Goal: Information Seeking & Learning: Understand process/instructions

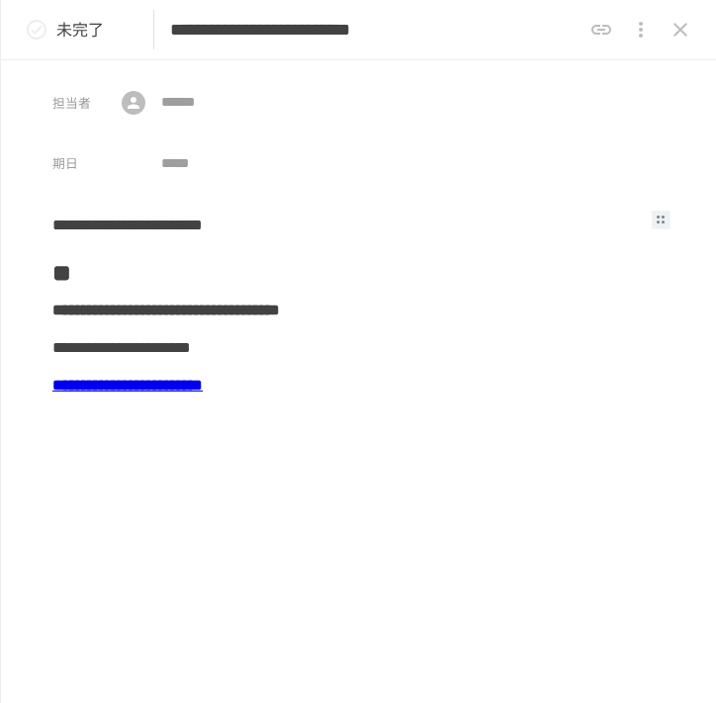
scroll to position [3221, 0]
click at [682, 37] on icon "close drawer" at bounding box center [681, 30] width 24 height 24
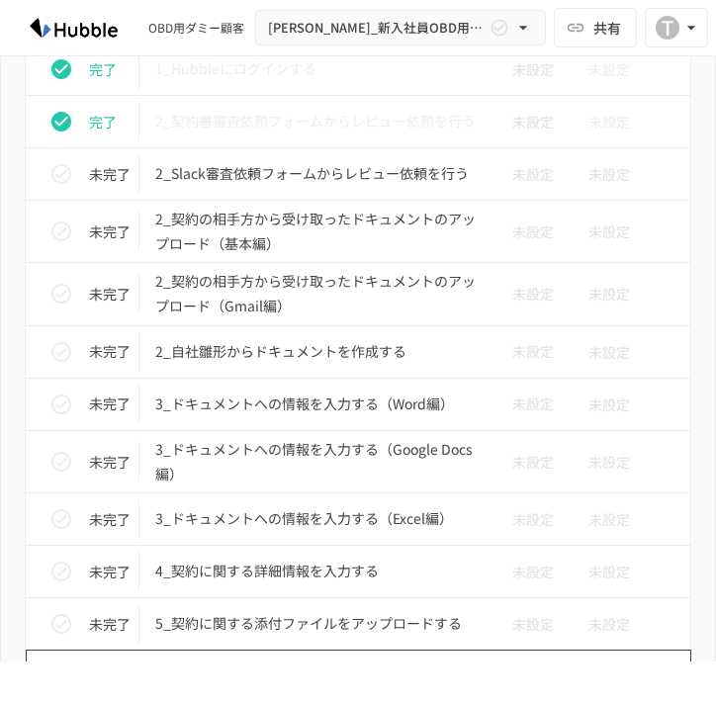
scroll to position [3396, 0]
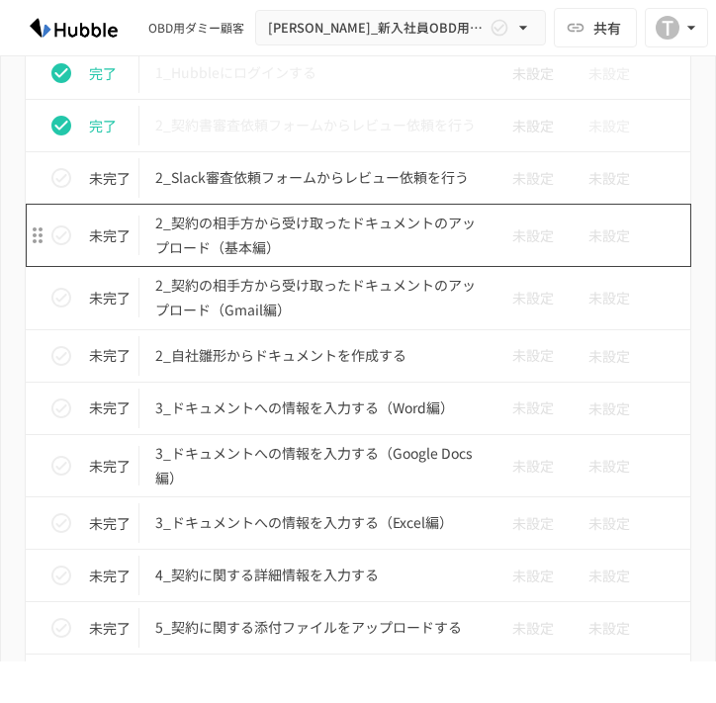
click at [318, 243] on p "2_契約の相手方から受け取ったドキュメントのアップロード（基本編）" at bounding box center [316, 235] width 322 height 49
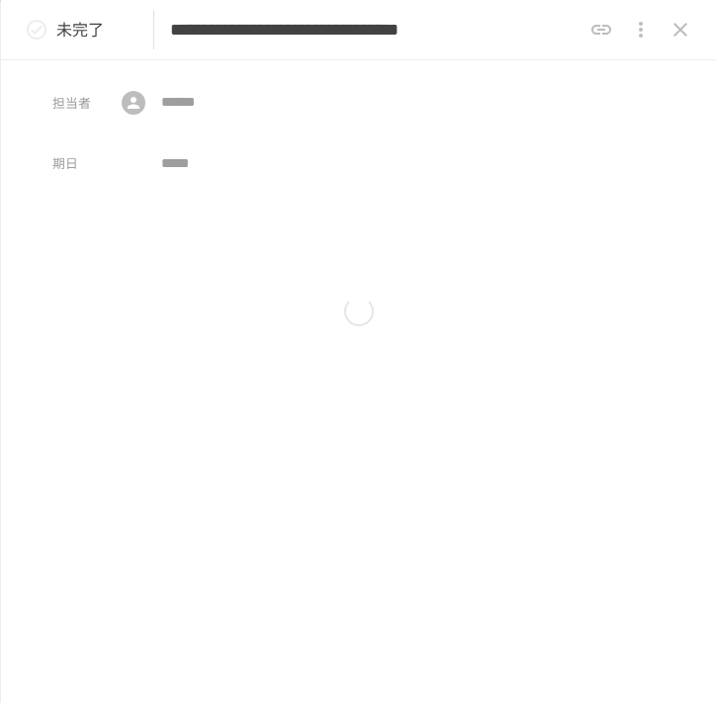
click at [318, 243] on div at bounding box center [358, 311] width 612 height 211
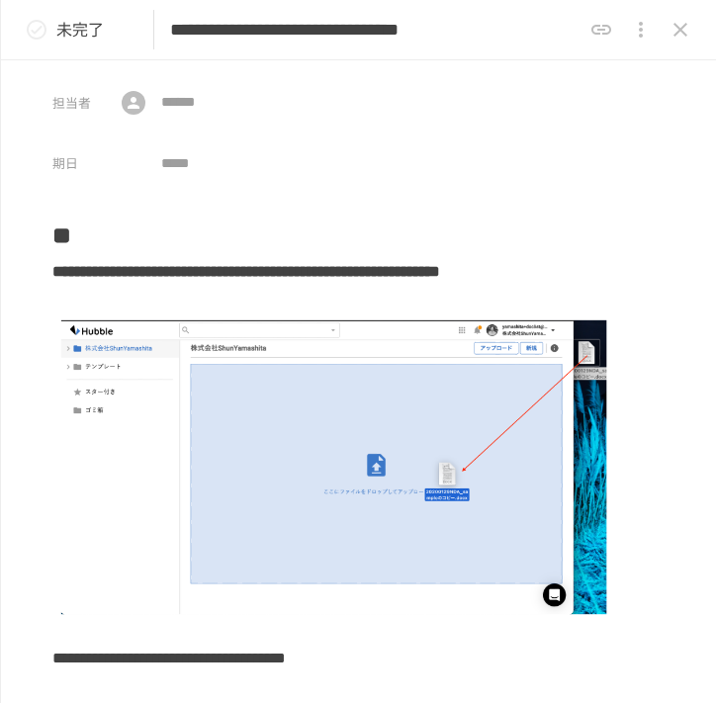
click at [48, 30] on button "status" at bounding box center [37, 30] width 40 height 40
click at [692, 34] on button "close drawer" at bounding box center [681, 30] width 40 height 40
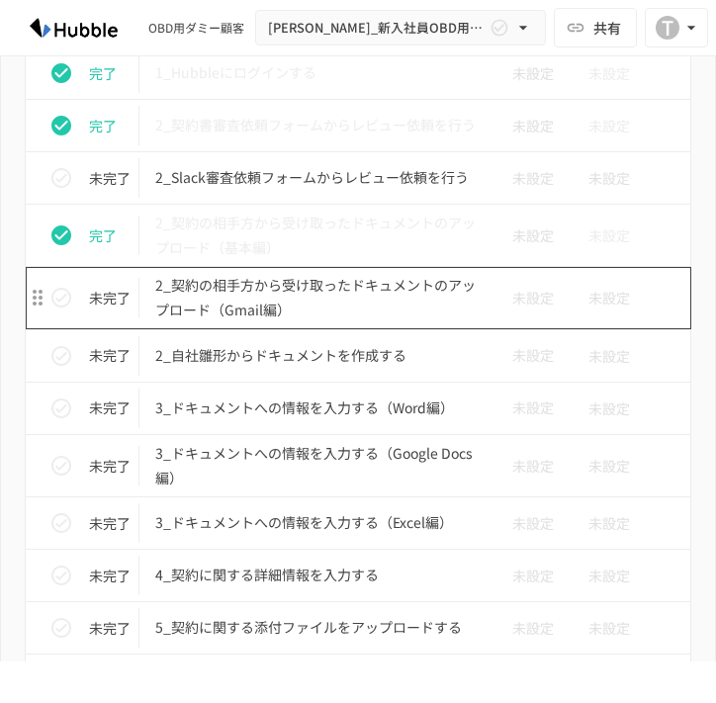
click at [371, 304] on p "2_契約の相手方から受け取ったドキュメントのアップロード（Gmail編）" at bounding box center [316, 297] width 322 height 49
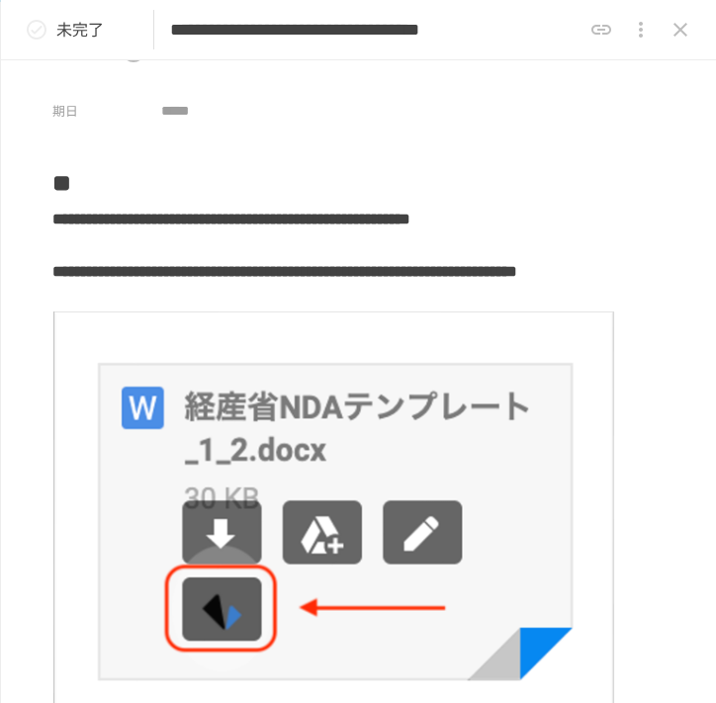
scroll to position [53, 0]
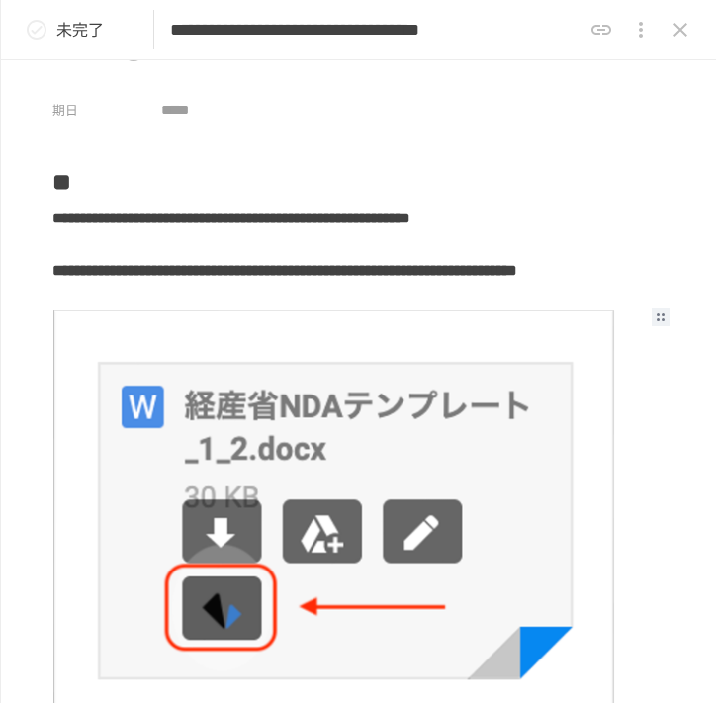
click at [138, 315] on img at bounding box center [333, 521] width 563 height 423
click at [210, 249] on h4 "**********" at bounding box center [333, 226] width 563 height 52
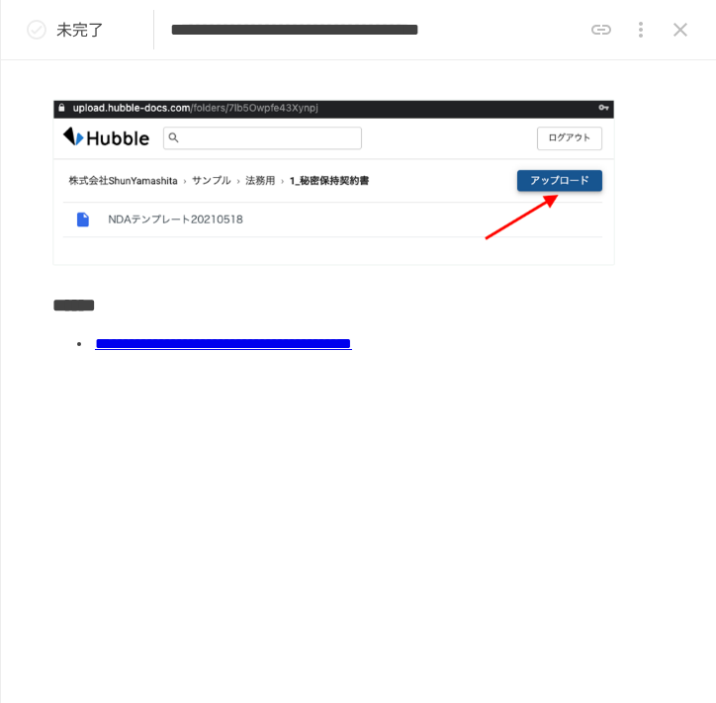
scroll to position [0, 0]
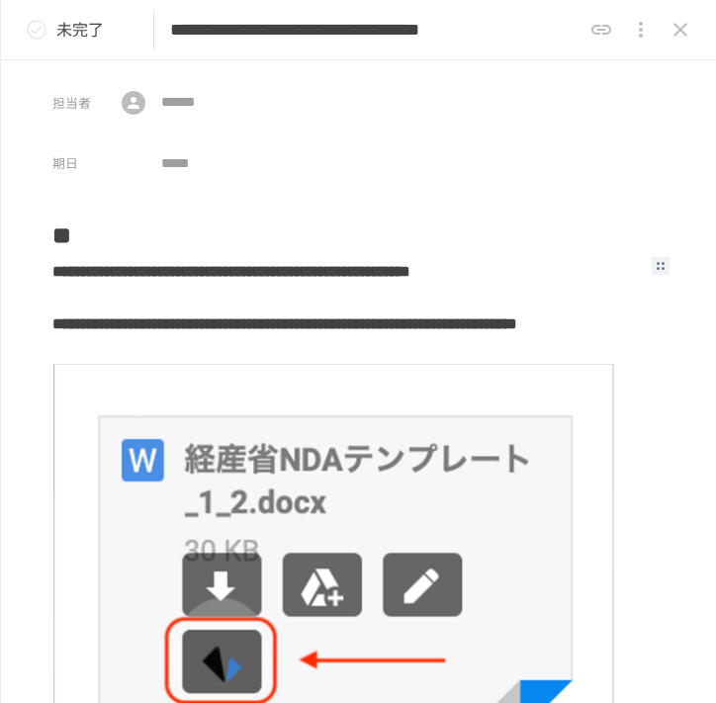
click at [44, 27] on icon "status" at bounding box center [37, 30] width 24 height 24
click at [166, 278] on h4 "**********" at bounding box center [333, 279] width 563 height 52
click at [679, 35] on icon "close drawer" at bounding box center [681, 30] width 24 height 24
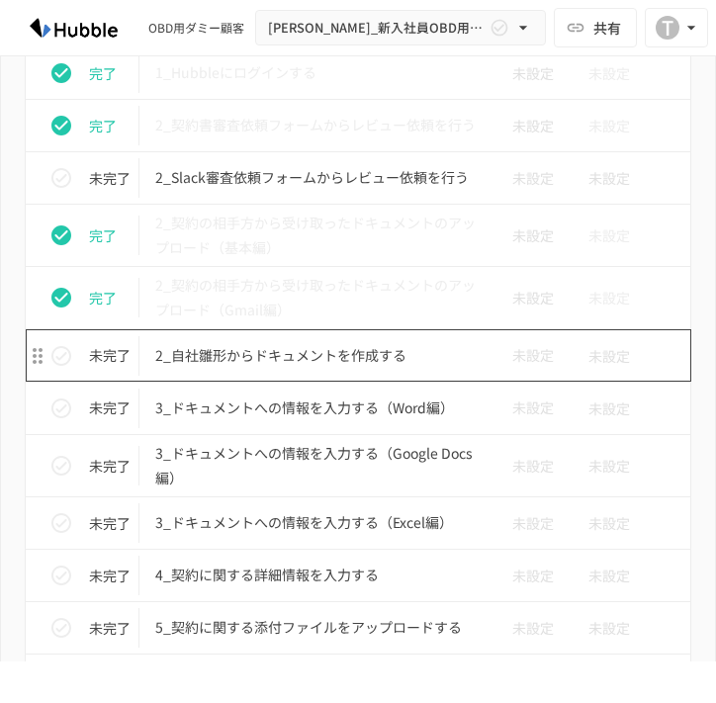
click at [312, 366] on p "2_自社雛形からドキュメントを作成する" at bounding box center [316, 355] width 322 height 25
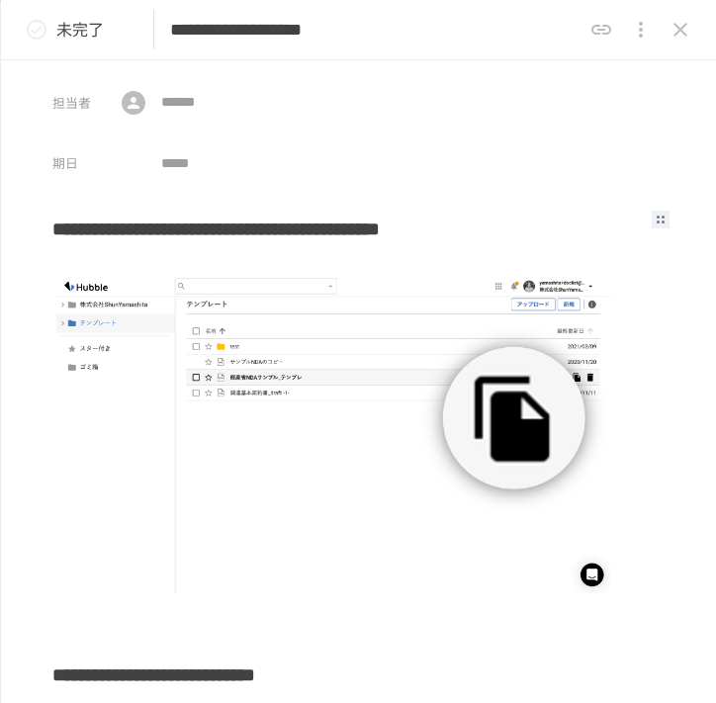
click at [64, 227] on h3 "**********" at bounding box center [333, 236] width 563 height 60
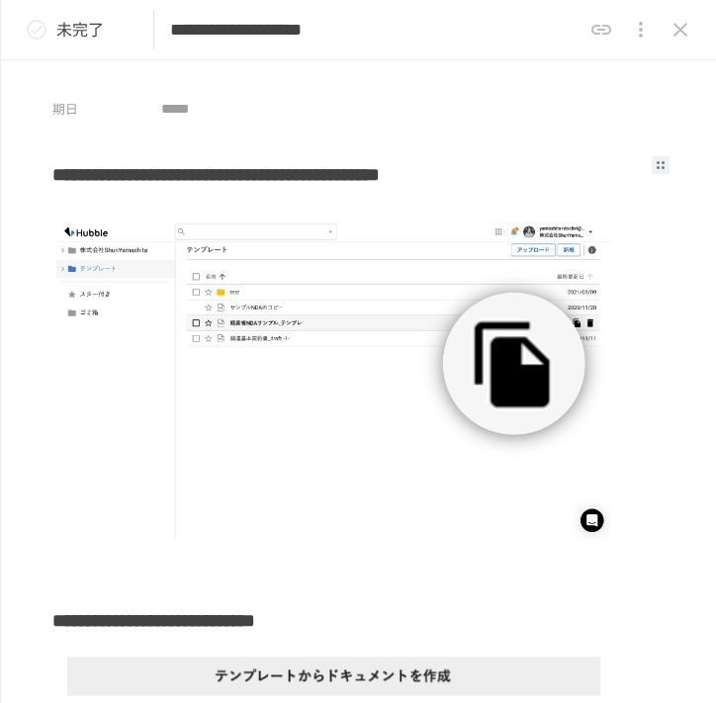
scroll to position [63, 0]
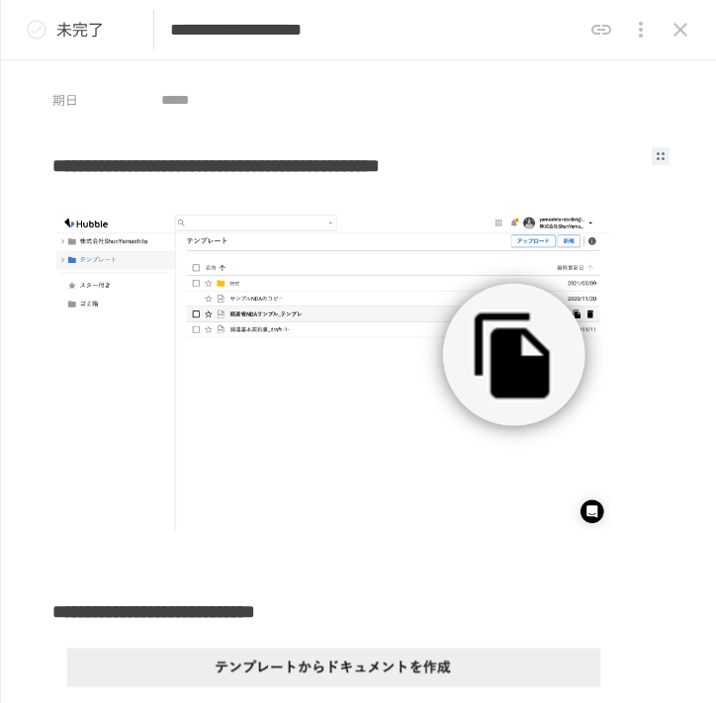
click at [373, 347] on img at bounding box center [333, 372] width 563 height 325
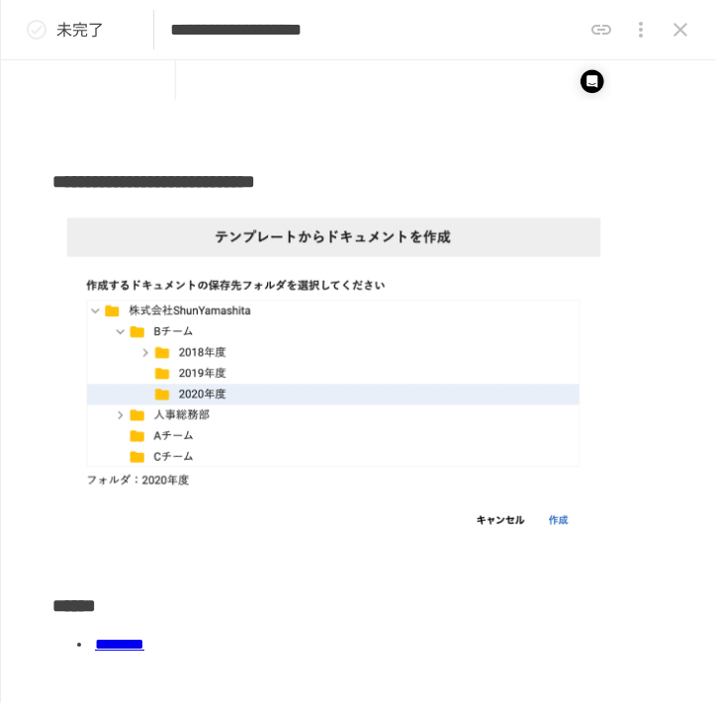
scroll to position [514, 0]
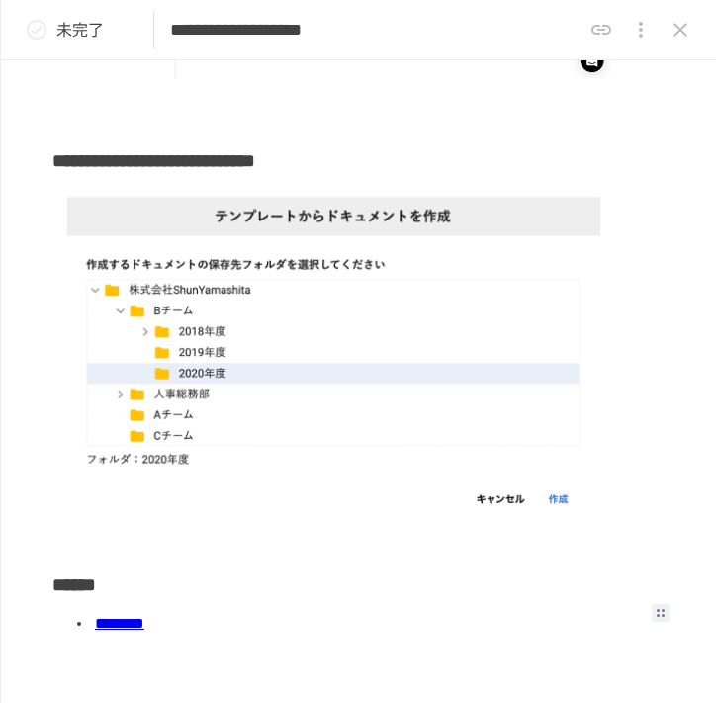
click at [144, 616] on link "********" at bounding box center [119, 623] width 49 height 15
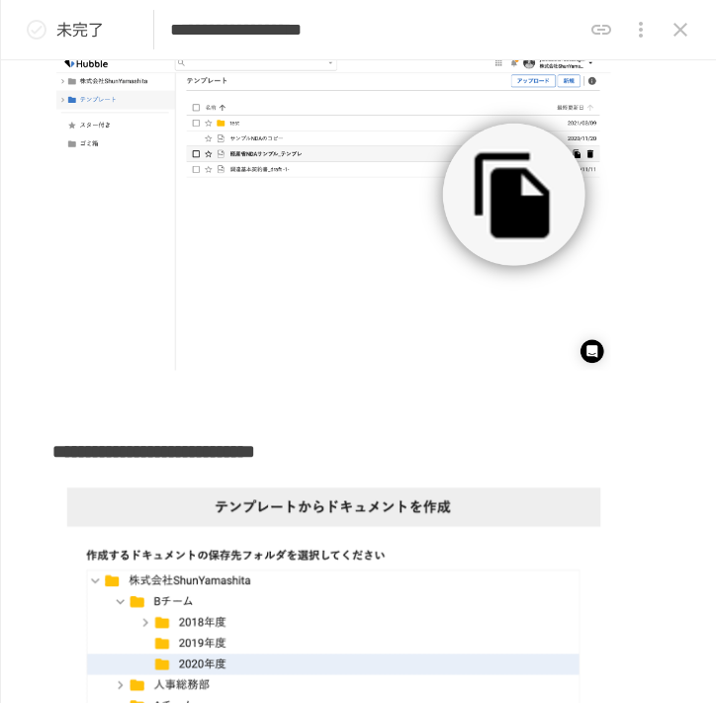
scroll to position [102, 0]
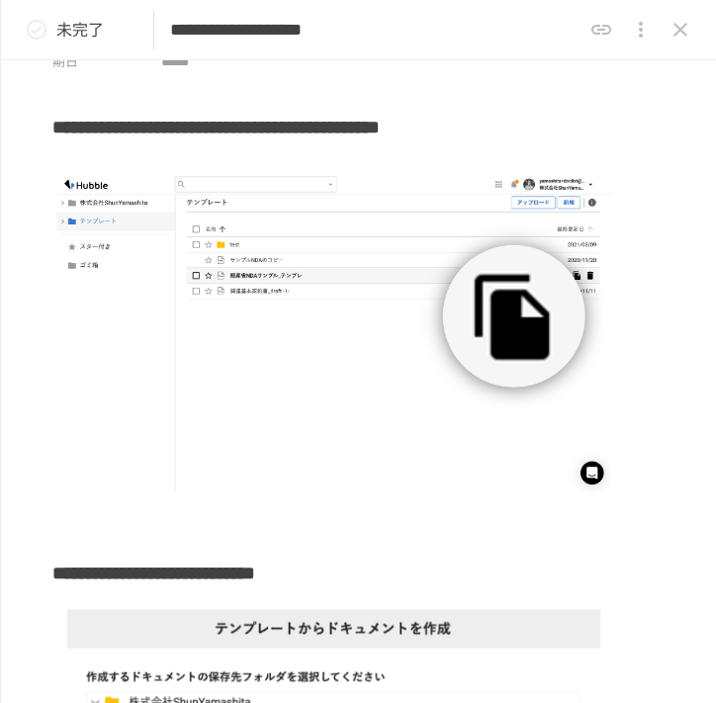
click at [33, 54] on div "**********" at bounding box center [358, 30] width 715 height 60
click at [57, 13] on div "未完了" at bounding box center [66, 30] width 99 height 40
click at [34, 28] on icon "status" at bounding box center [37, 30] width 20 height 20
click at [24, 44] on button "status" at bounding box center [37, 30] width 40 height 40
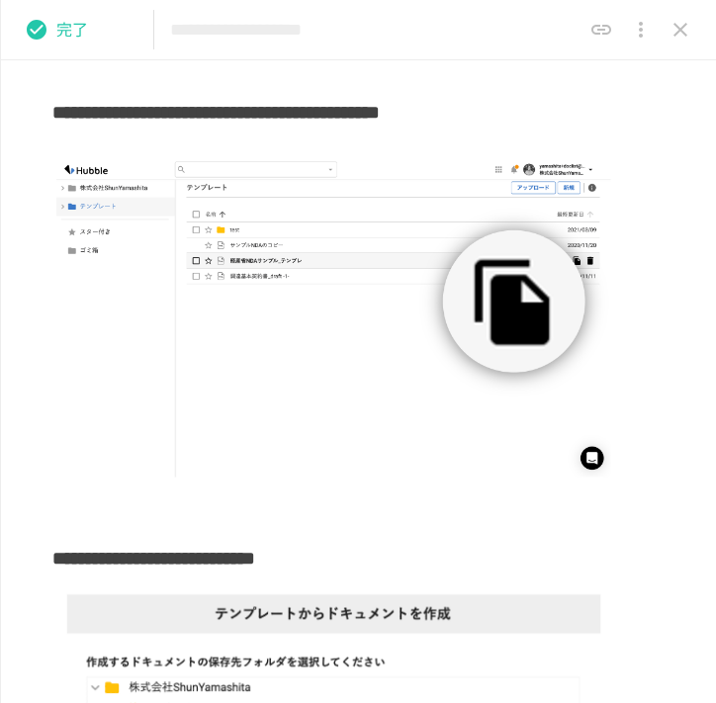
scroll to position [0, 0]
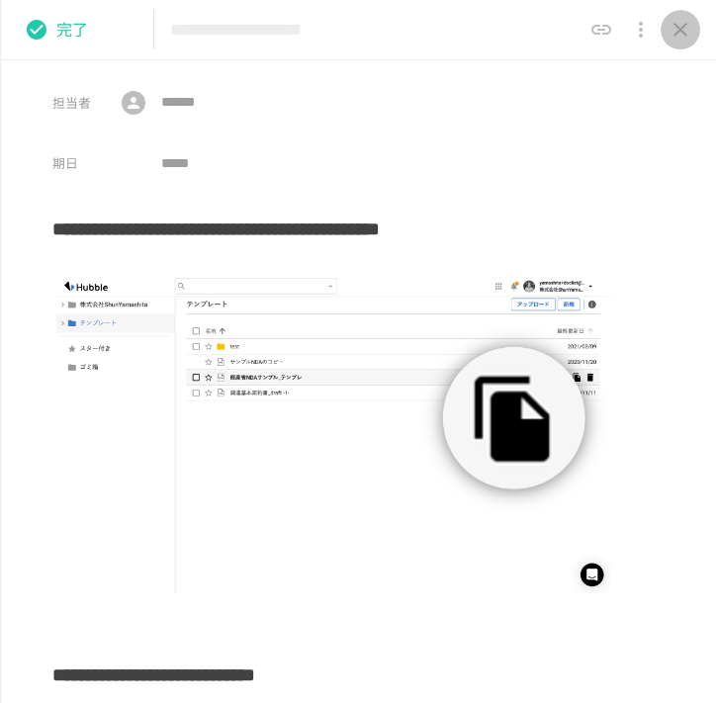
click at [676, 41] on icon "close drawer" at bounding box center [681, 30] width 24 height 24
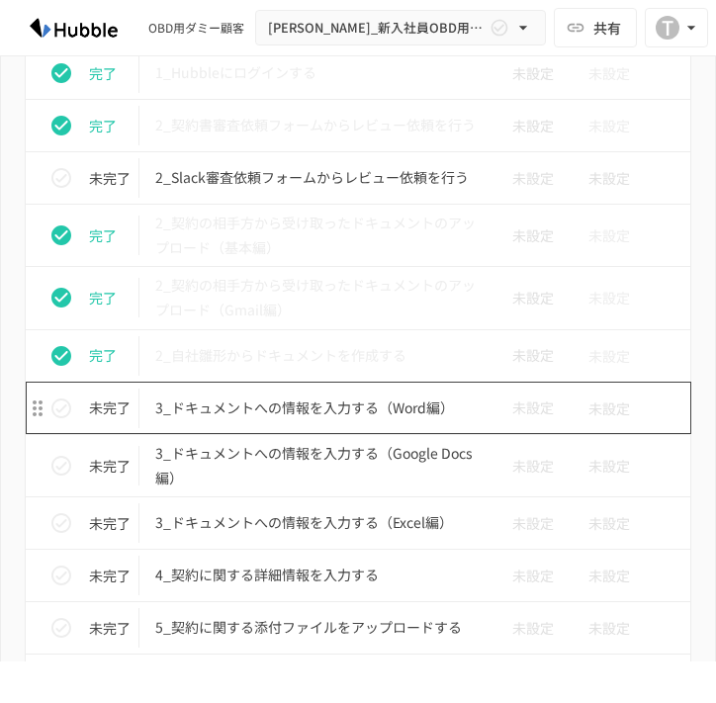
click at [227, 406] on p "3_ドキュメントへの情報を入力する（Word編）" at bounding box center [316, 408] width 322 height 25
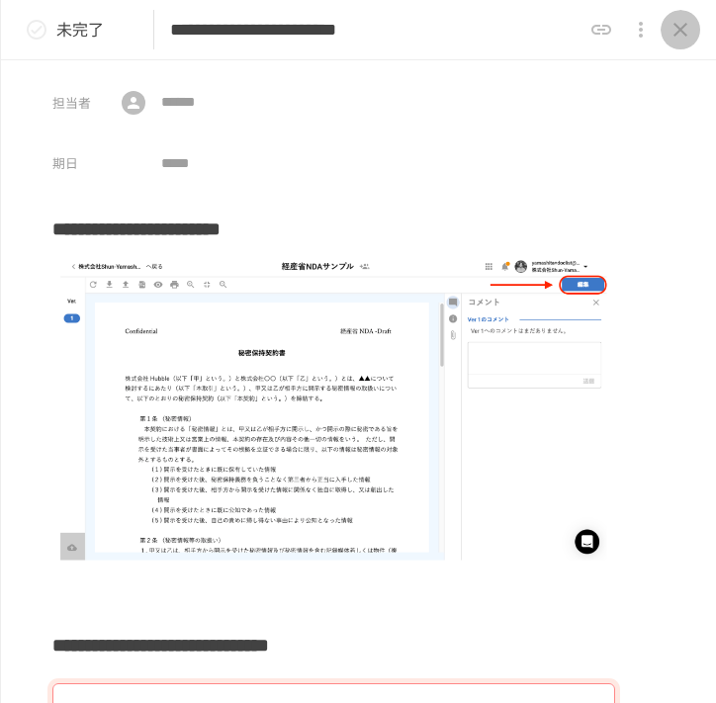
click at [682, 44] on button "close drawer" at bounding box center [681, 30] width 40 height 40
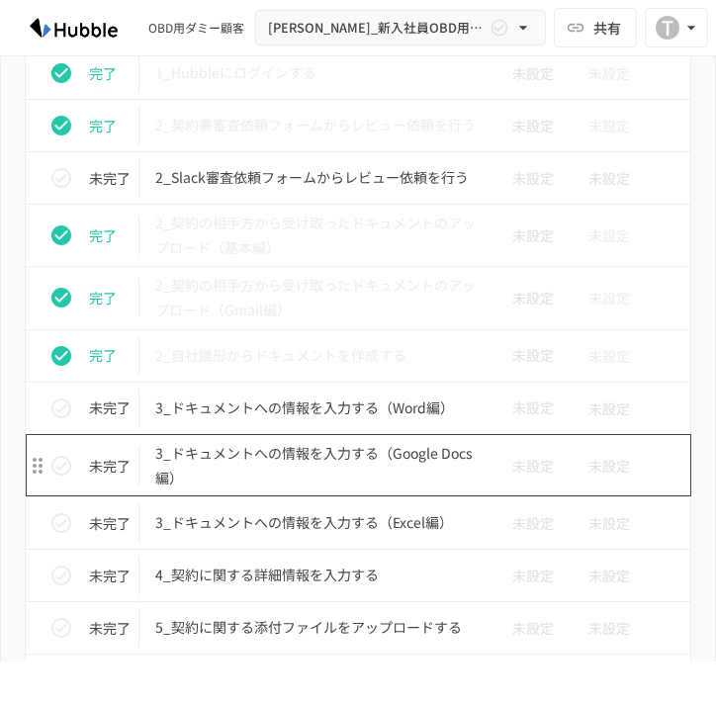
click at [372, 479] on p "3_ドキュメントへの情報を入力する（Google Docs編）" at bounding box center [316, 465] width 322 height 49
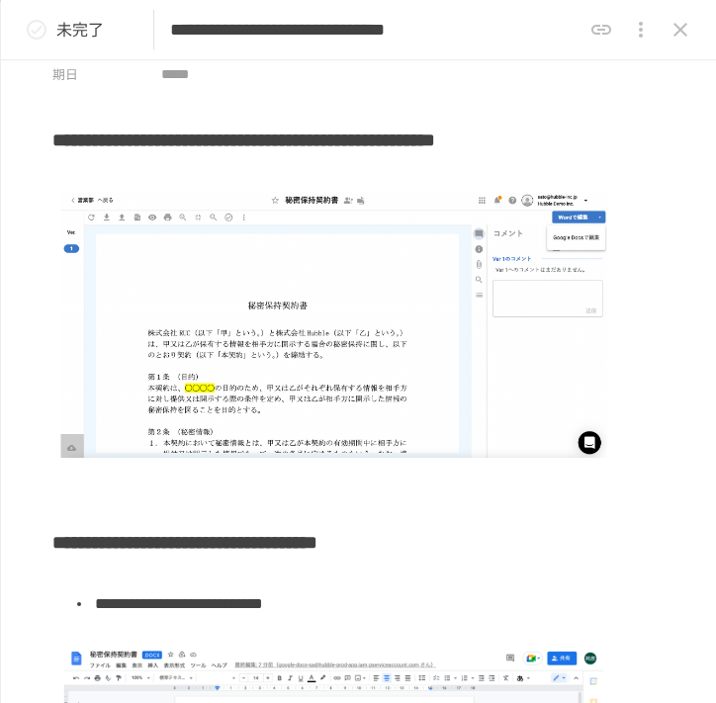
scroll to position [104, 0]
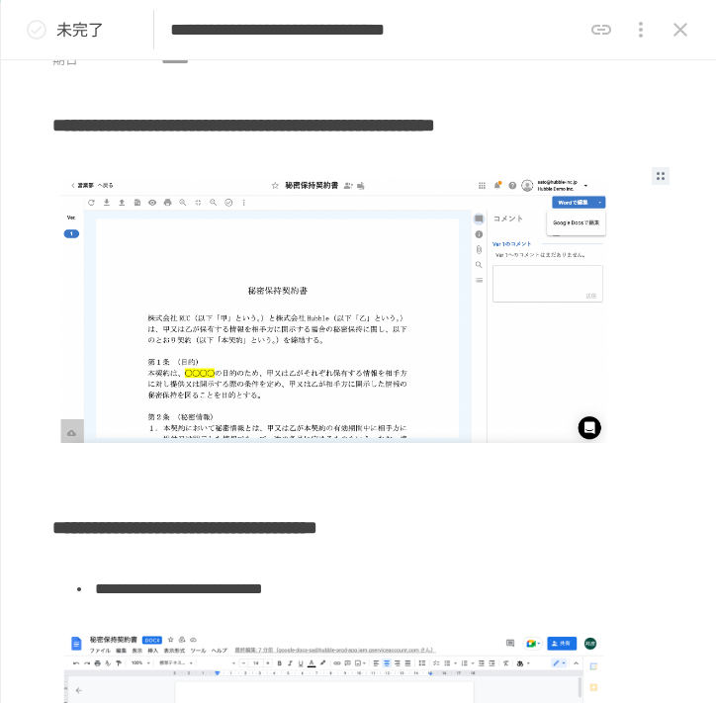
click at [291, 302] on img at bounding box center [333, 310] width 563 height 282
click at [150, 418] on img at bounding box center [333, 310] width 563 height 282
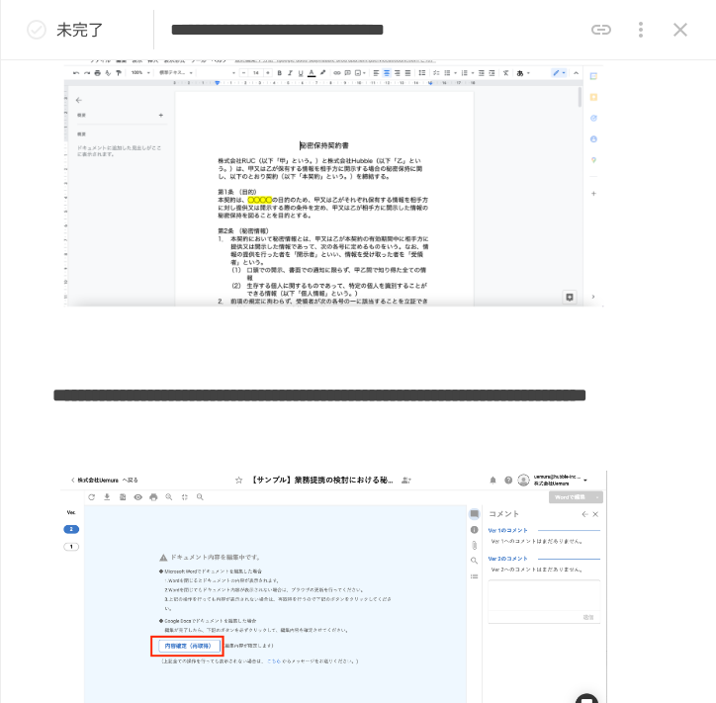
scroll to position [0, 0]
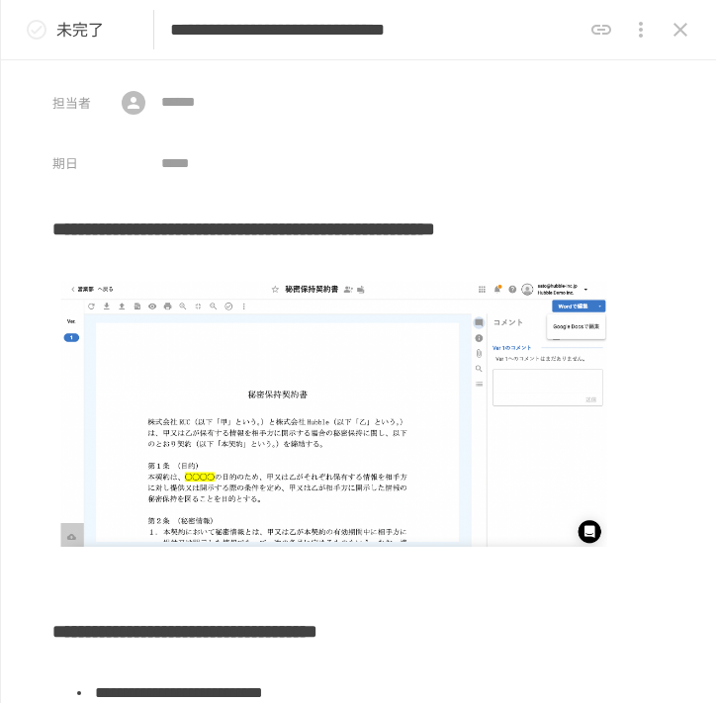
click at [62, 41] on p "未完了" at bounding box center [79, 30] width 47 height 26
click at [35, 31] on icon "status" at bounding box center [37, 30] width 20 height 20
click at [35, 31] on icon "status" at bounding box center [37, 30] width 24 height 24
click at [681, 27] on icon "close drawer" at bounding box center [681, 30] width 14 height 14
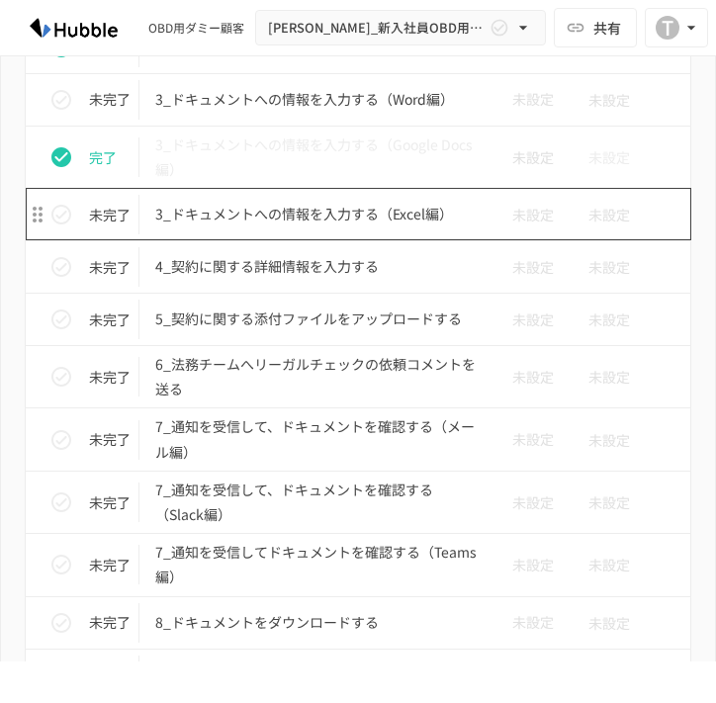
scroll to position [3708, 0]
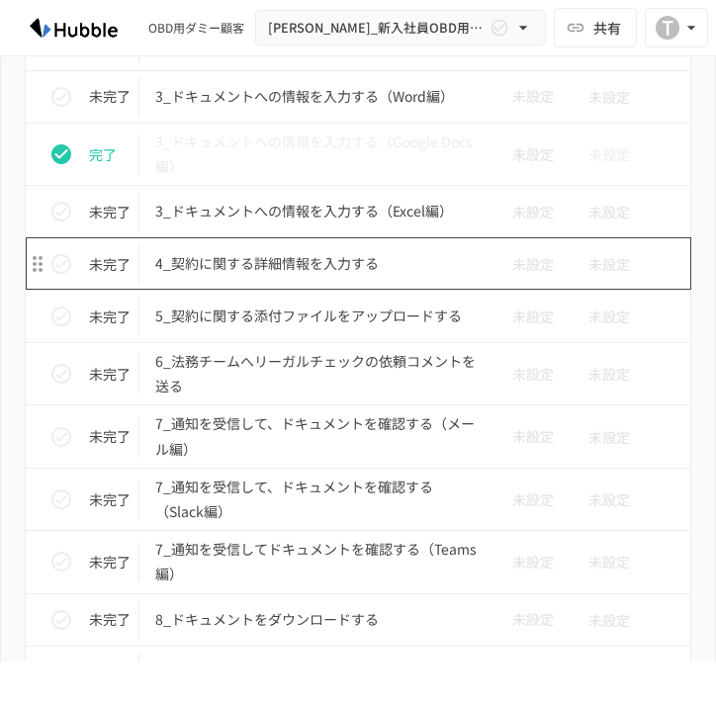
click at [318, 265] on p "4_契約に関する詳細情報を入力する" at bounding box center [316, 263] width 322 height 25
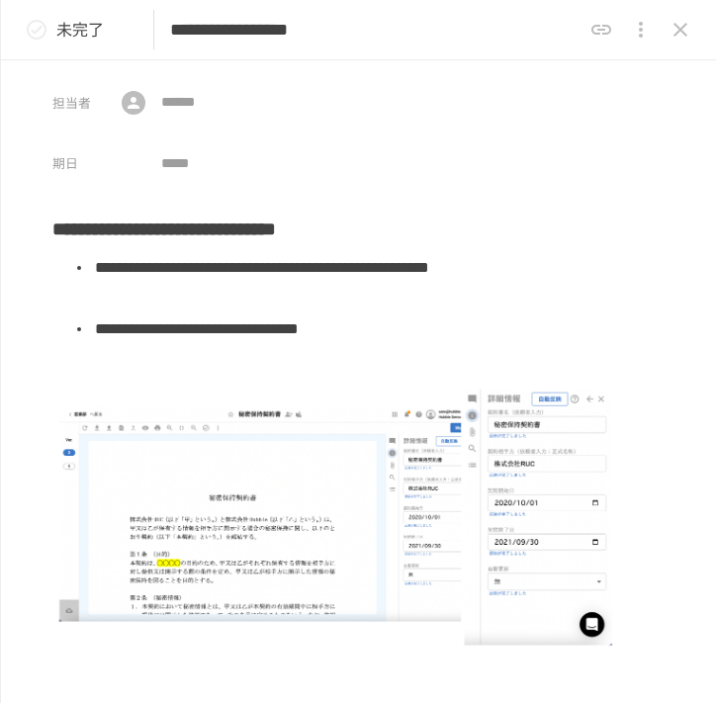
click at [37, 30] on icon "status" at bounding box center [37, 30] width 20 height 20
click at [675, 40] on icon "close drawer" at bounding box center [681, 30] width 24 height 24
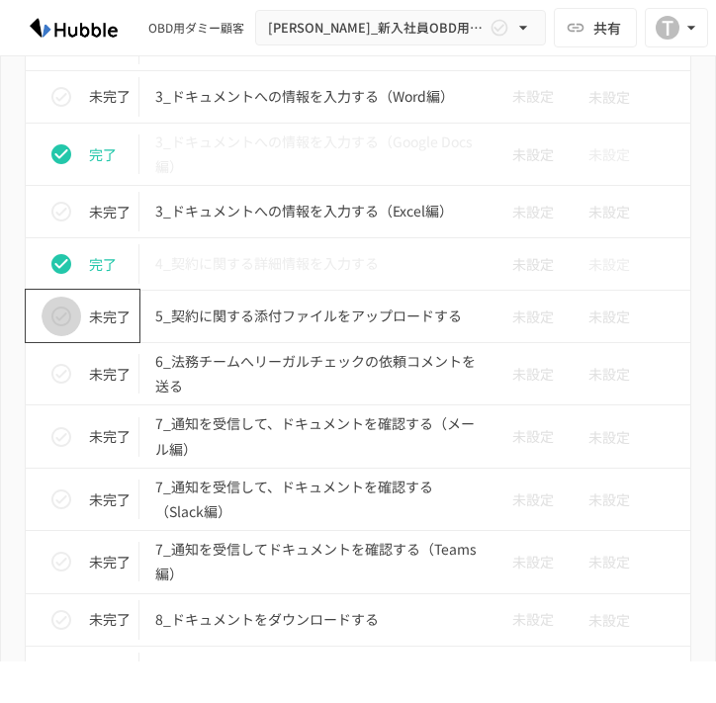
click at [57, 315] on icon "status" at bounding box center [61, 317] width 24 height 24
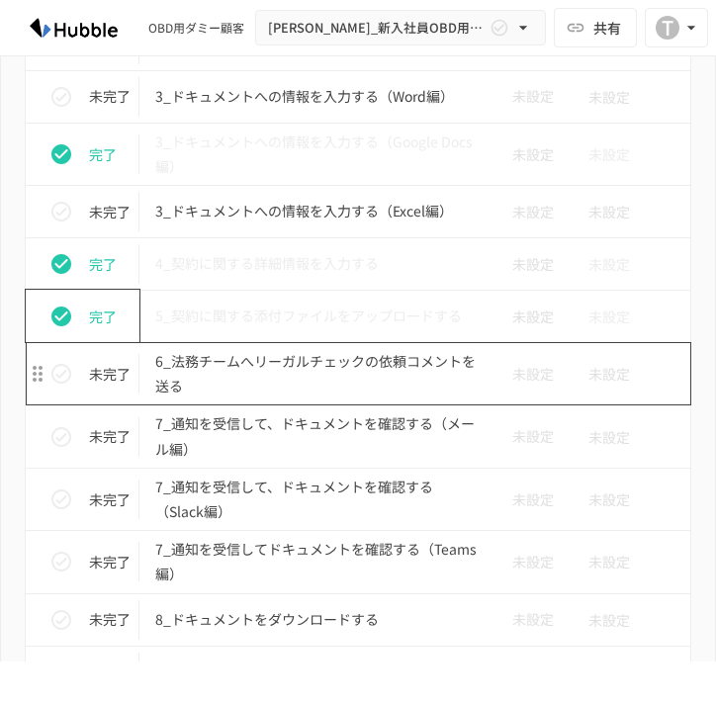
click at [277, 358] on p "6_法務チームへリーガルチェックの依頼コメントを送る" at bounding box center [316, 373] width 322 height 49
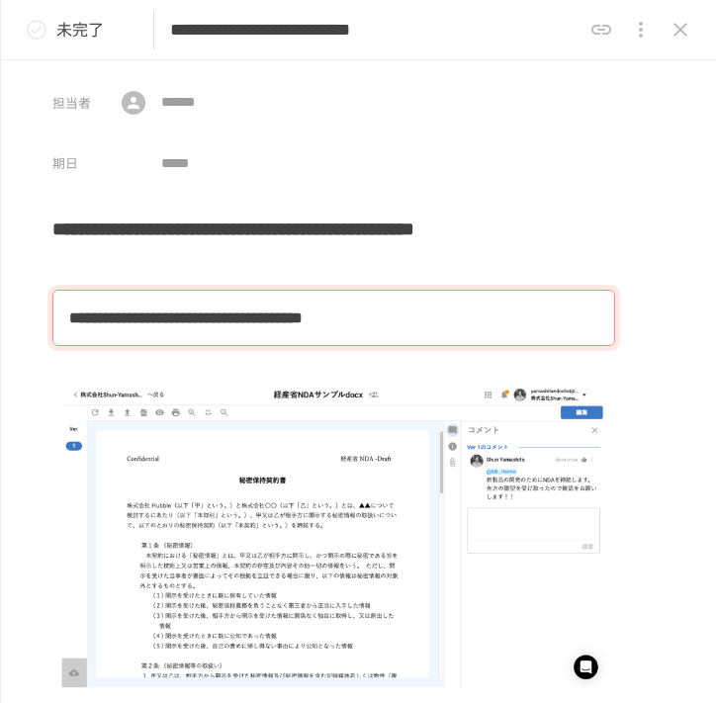
click at [32, 34] on icon "status" at bounding box center [37, 30] width 24 height 24
click at [669, 31] on icon "close drawer" at bounding box center [681, 30] width 24 height 24
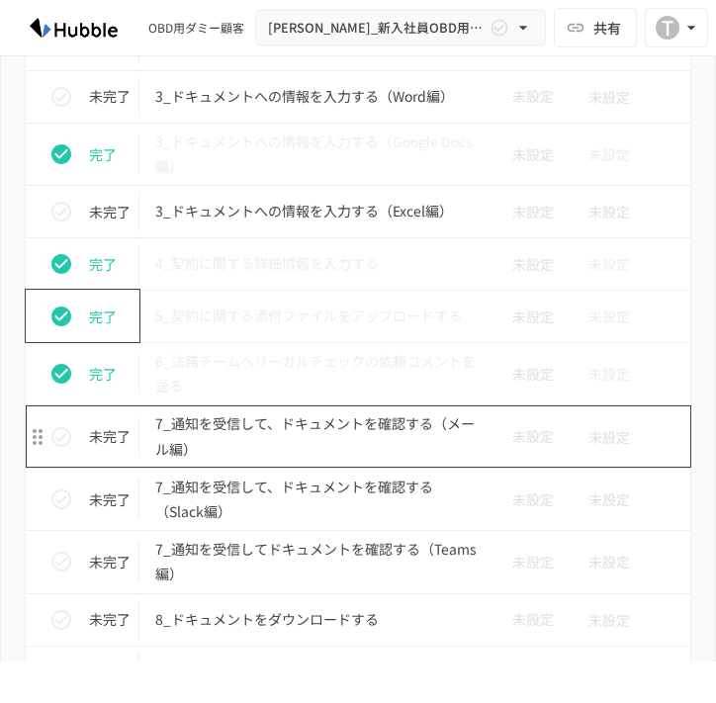
click at [330, 457] on p "7_通知を受信して、ドキュメントを確認する（メール編）" at bounding box center [316, 435] width 322 height 49
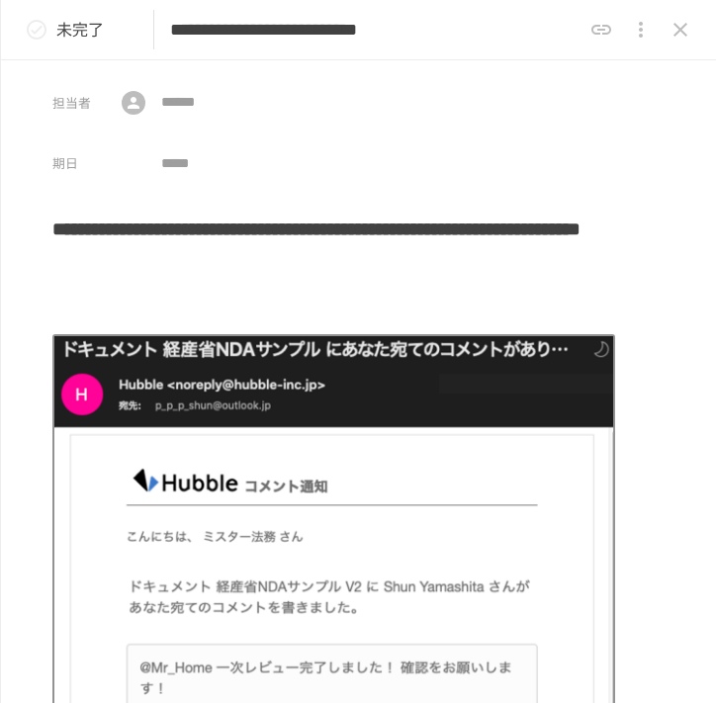
click at [47, 38] on icon "status" at bounding box center [37, 30] width 24 height 24
click at [682, 28] on icon "close drawer" at bounding box center [681, 30] width 14 height 14
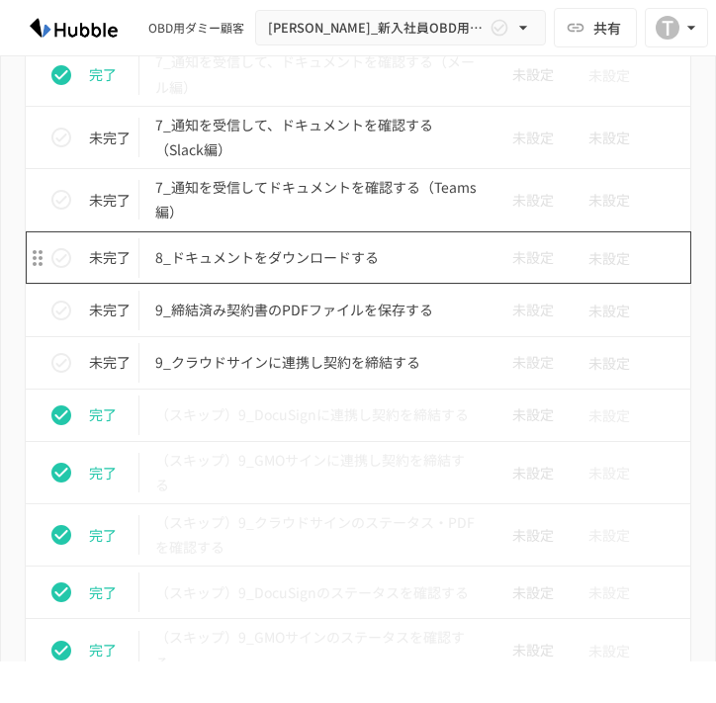
scroll to position [4126, 0]
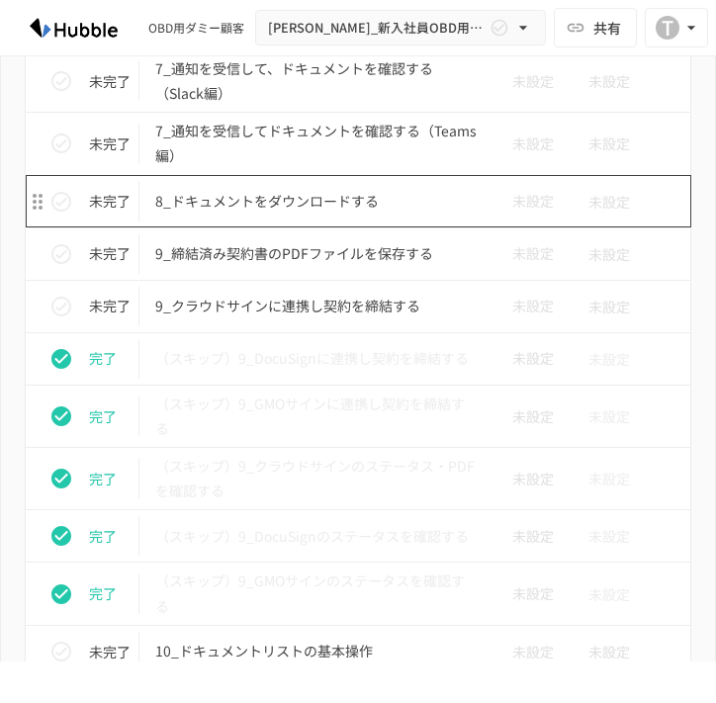
click at [272, 205] on p "8_ドキュメントをダウンロードする" at bounding box center [316, 201] width 322 height 25
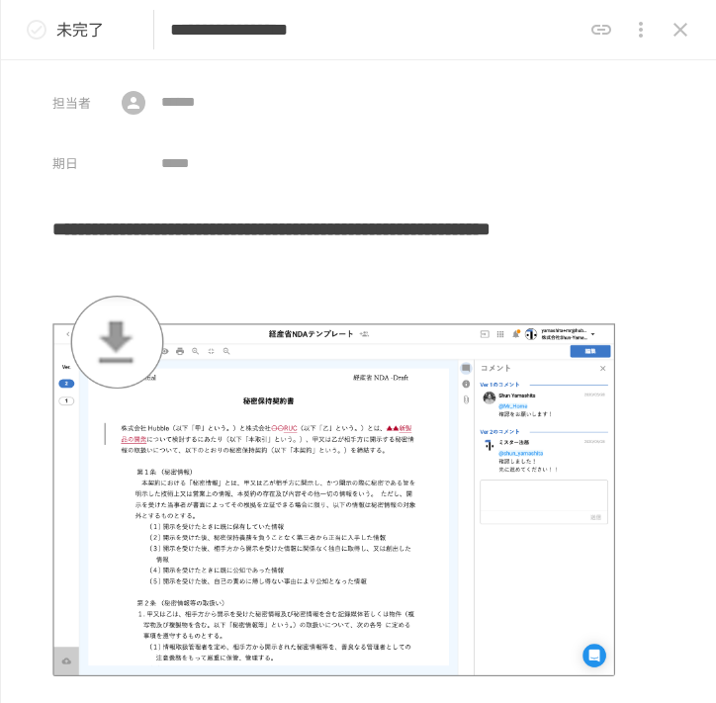
click at [52, 29] on button "status" at bounding box center [37, 30] width 40 height 40
click at [683, 35] on icon "close drawer" at bounding box center [681, 30] width 24 height 24
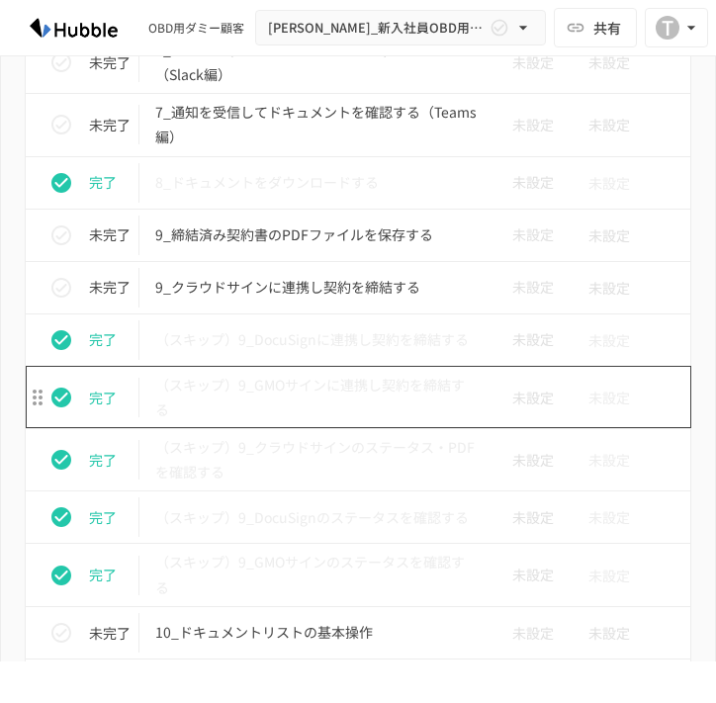
scroll to position [4147, 0]
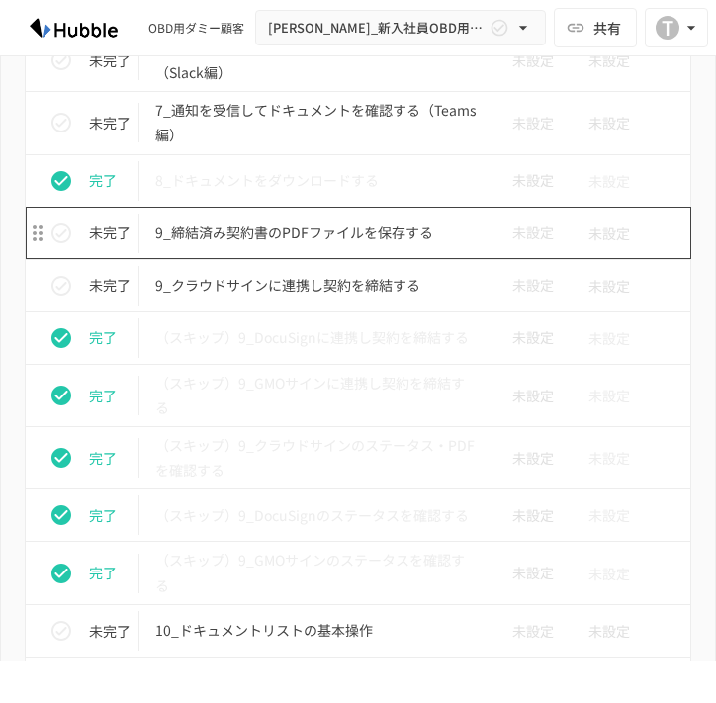
click at [357, 232] on p "9_締結済み契約書のPDFファイルを保存する" at bounding box center [316, 233] width 322 height 25
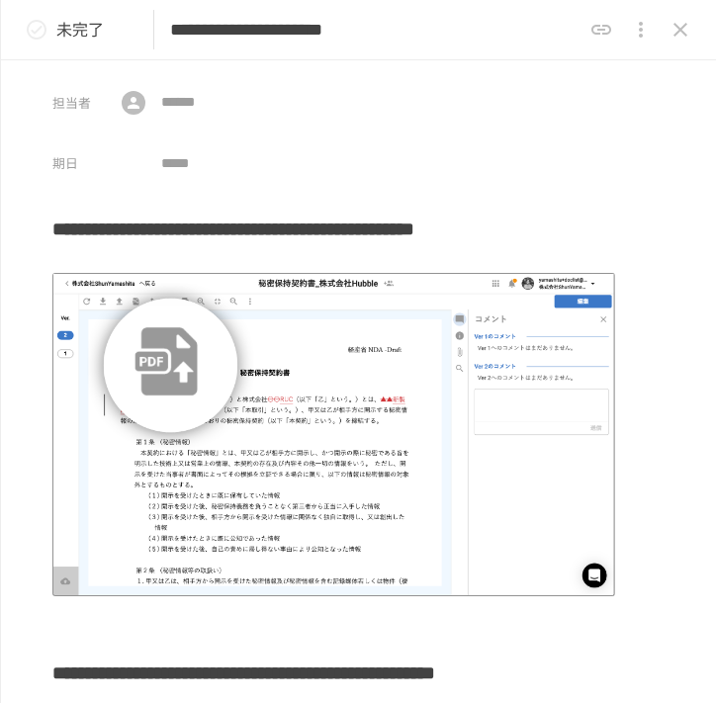
click at [298, 225] on h3 "**********" at bounding box center [333, 236] width 563 height 60
click at [218, 367] on img at bounding box center [333, 434] width 563 height 323
click at [36, 35] on icon "status" at bounding box center [37, 30] width 24 height 24
click at [682, 43] on button "close drawer" at bounding box center [681, 30] width 40 height 40
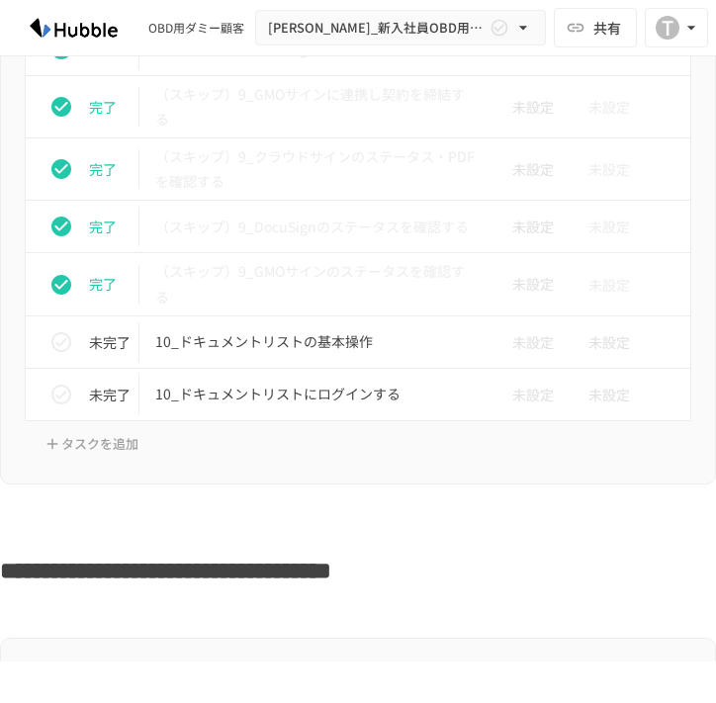
scroll to position [4501, 0]
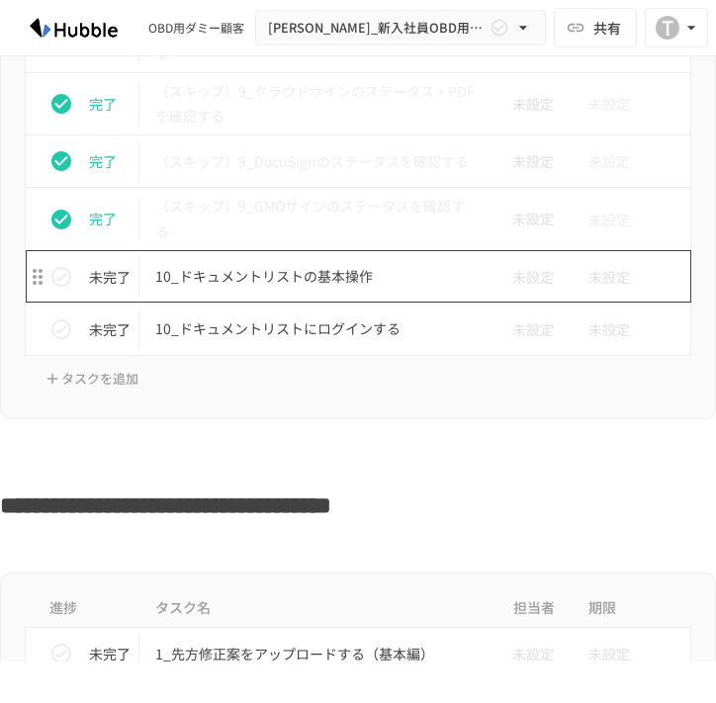
click at [310, 288] on p "10_ドキュメントリストの基本操作" at bounding box center [316, 276] width 322 height 25
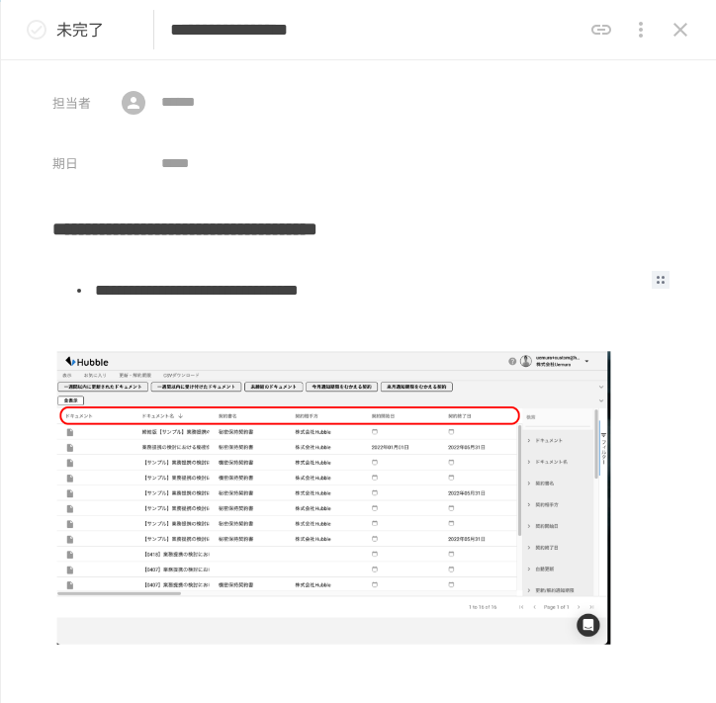
click at [273, 280] on li "**********" at bounding box center [353, 303] width 523 height 61
click at [70, 33] on p "未完了" at bounding box center [79, 30] width 47 height 26
click at [39, 27] on icon "status" at bounding box center [37, 30] width 24 height 24
click at [39, 27] on icon "status" at bounding box center [37, 30] width 20 height 20
click at [692, 32] on button "close drawer" at bounding box center [681, 30] width 40 height 40
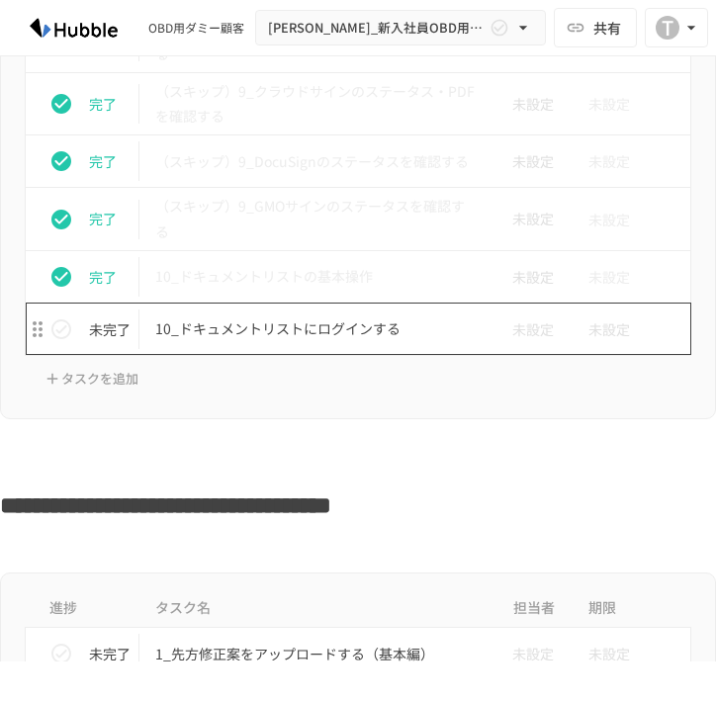
click at [342, 328] on p "10_ドキュメントリストにログインする" at bounding box center [316, 328] width 322 height 25
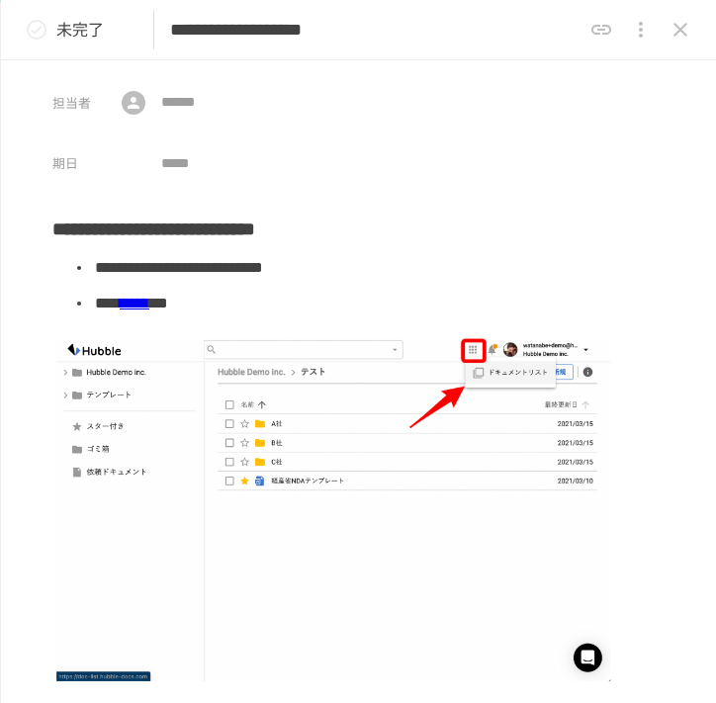
click at [149, 309] on link "*****" at bounding box center [135, 303] width 30 height 15
click at [32, 41] on icon "status" at bounding box center [37, 30] width 24 height 24
click at [673, 38] on icon "close drawer" at bounding box center [681, 30] width 24 height 24
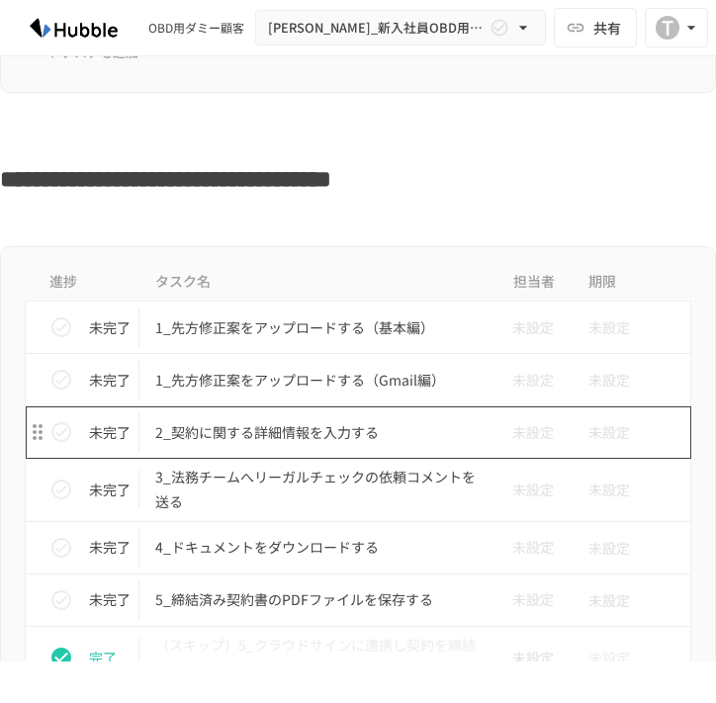
scroll to position [4808, 0]
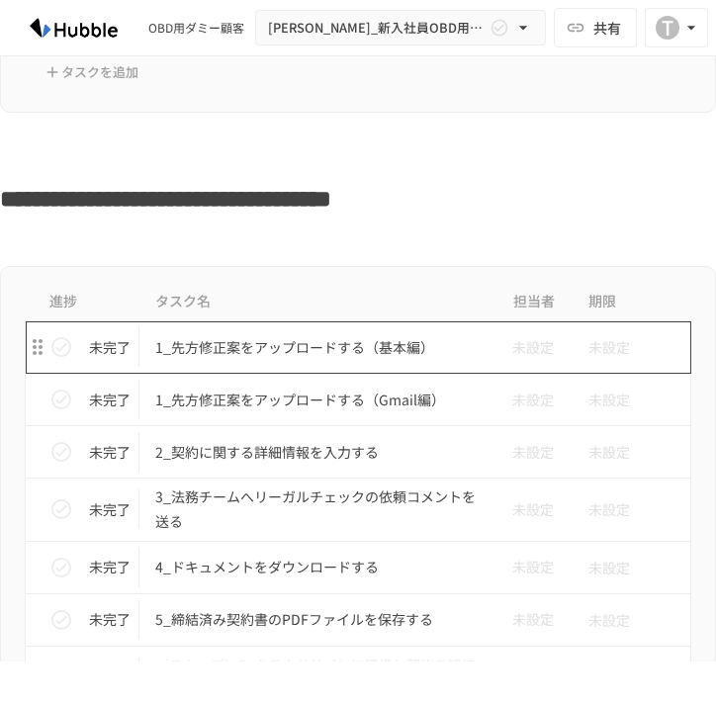
click at [280, 356] on p "1_先方修正案をアップロードする（基本編）" at bounding box center [316, 347] width 322 height 25
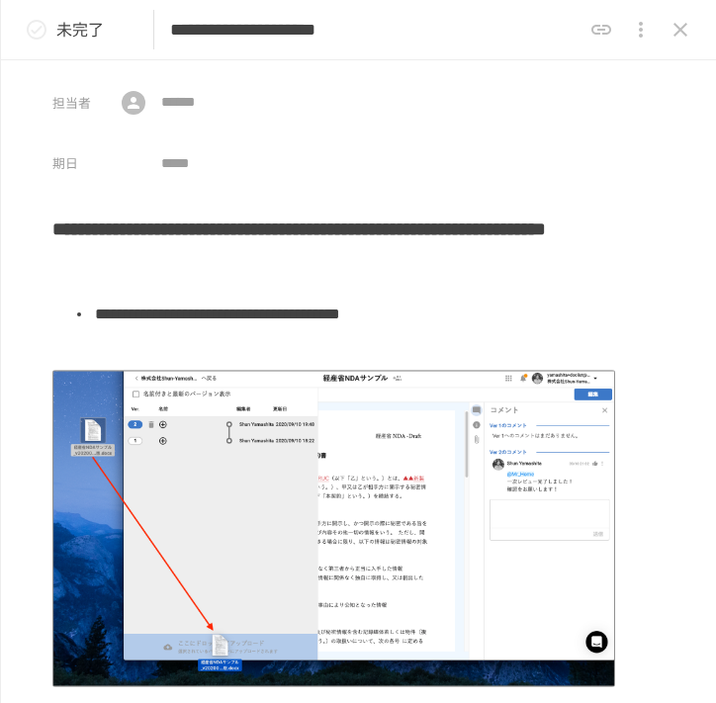
click at [87, 40] on p "未完了" at bounding box center [79, 30] width 47 height 26
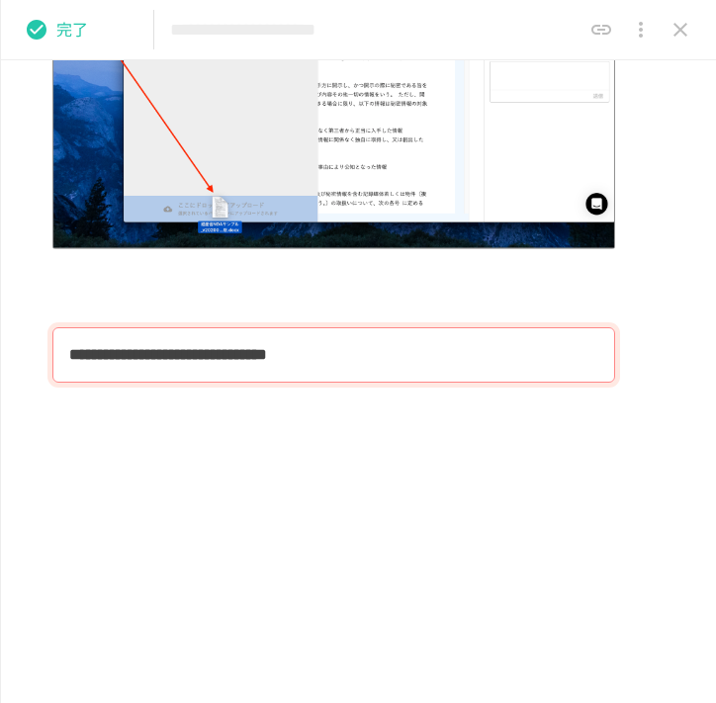
click at [657, 45] on div at bounding box center [641, 30] width 119 height 40
click at [674, 32] on icon "close drawer" at bounding box center [681, 30] width 24 height 24
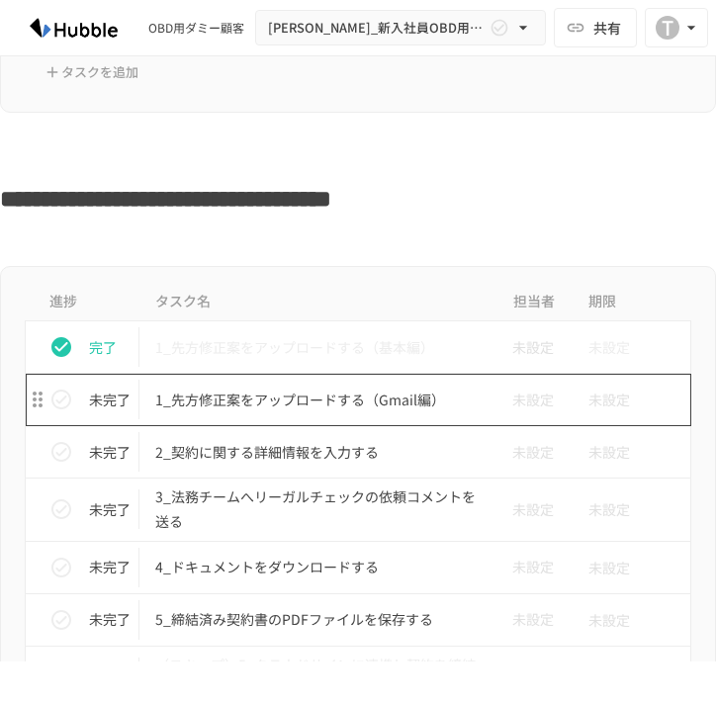
click at [331, 393] on p "1_先方修正案をアップロードする（Gmail編）" at bounding box center [316, 400] width 322 height 25
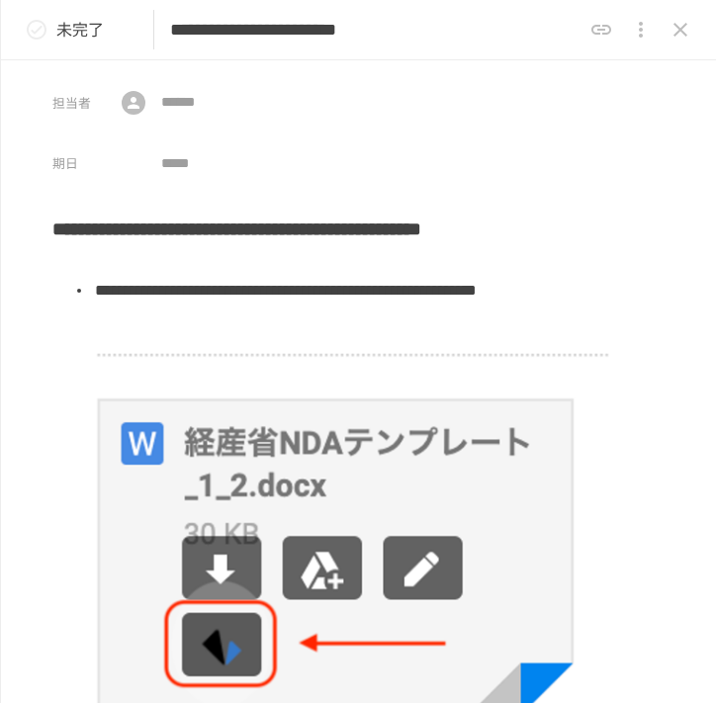
click at [348, 331] on li "**********" at bounding box center [353, 303] width 523 height 61
click at [62, 33] on p "未完了" at bounding box center [79, 30] width 47 height 26
click at [670, 27] on icon "close drawer" at bounding box center [681, 30] width 24 height 24
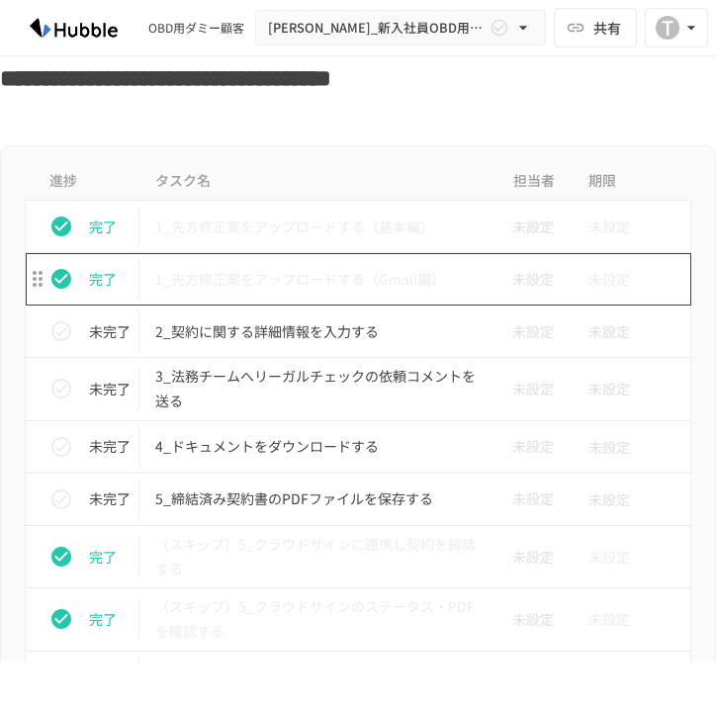
scroll to position [4930, 0]
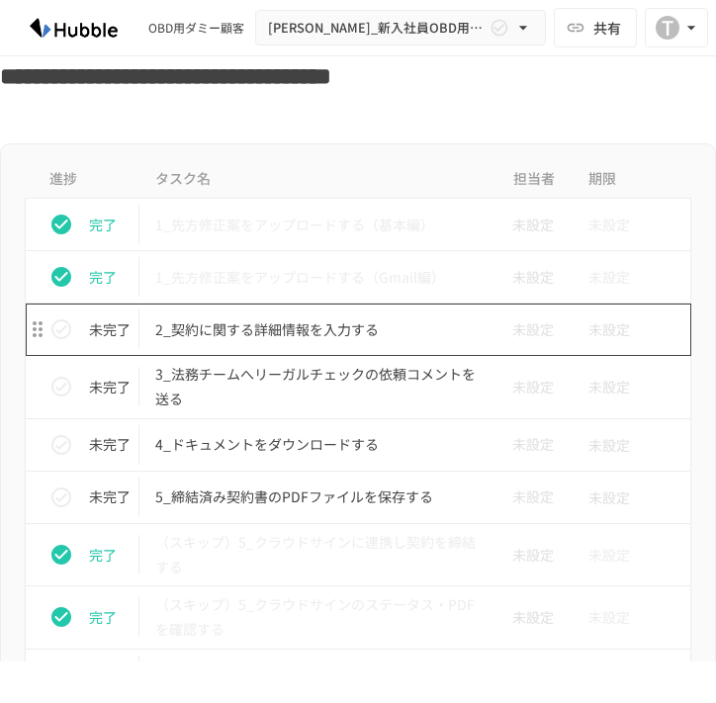
click at [288, 334] on p "2_契約に関する詳細情報を入力する" at bounding box center [316, 329] width 322 height 25
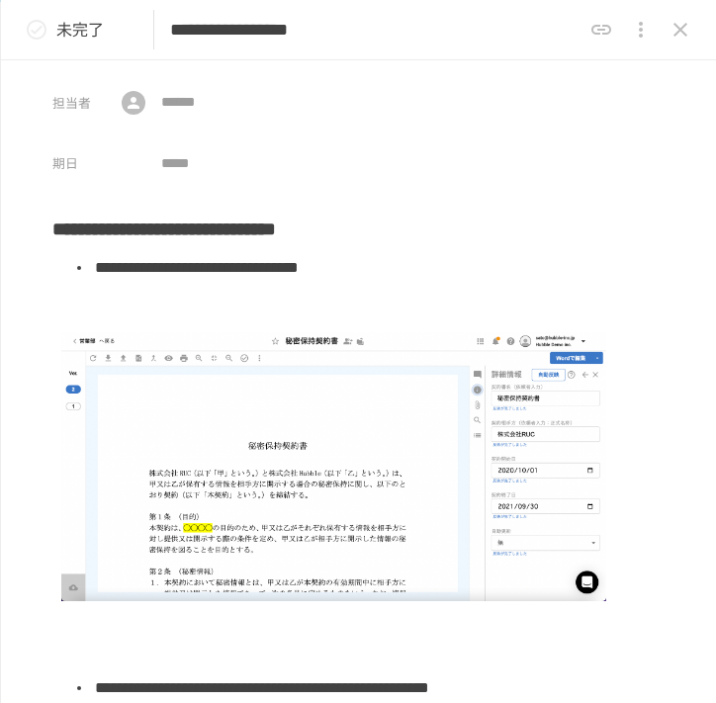
click at [373, 232] on h3 "**********" at bounding box center [333, 225] width 563 height 38
click at [350, 240] on h3 "**********" at bounding box center [333, 225] width 563 height 38
click at [680, 29] on icon "close drawer" at bounding box center [681, 30] width 14 height 14
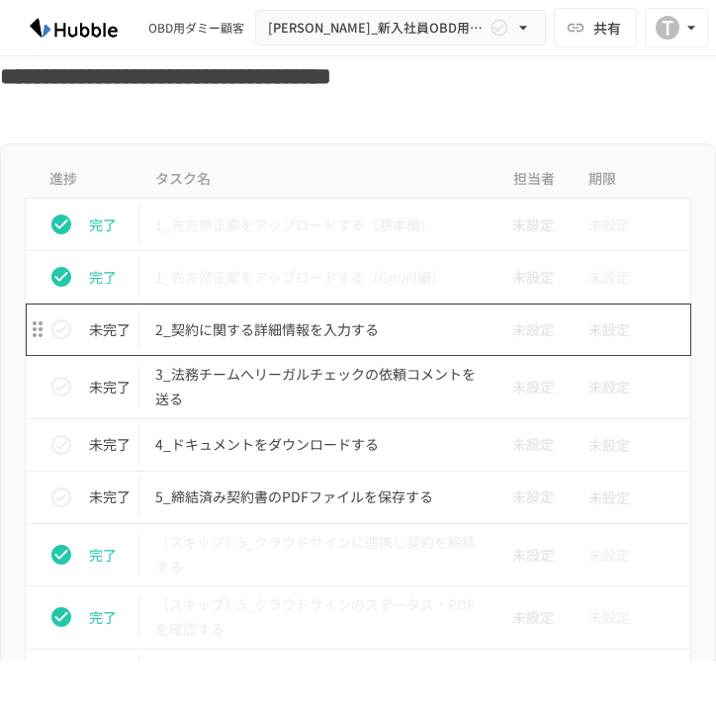
click at [318, 326] on p "2_契約に関する詳細情報を入力する" at bounding box center [316, 329] width 322 height 25
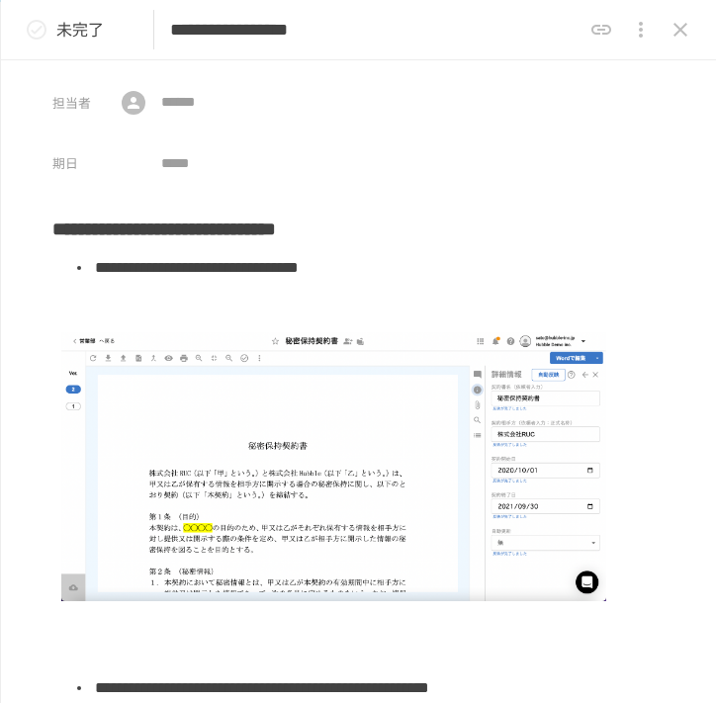
click at [85, 25] on p "未完了" at bounding box center [79, 30] width 47 height 26
click at [682, 23] on icon "close drawer" at bounding box center [681, 30] width 24 height 24
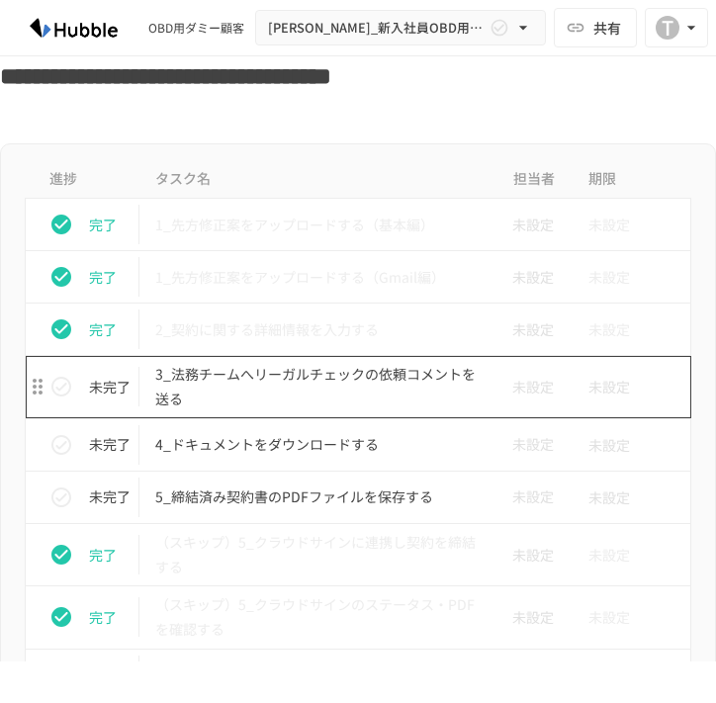
click at [348, 375] on p "3_法務チームへリーガルチェックの依頼コメントを送る" at bounding box center [316, 386] width 322 height 49
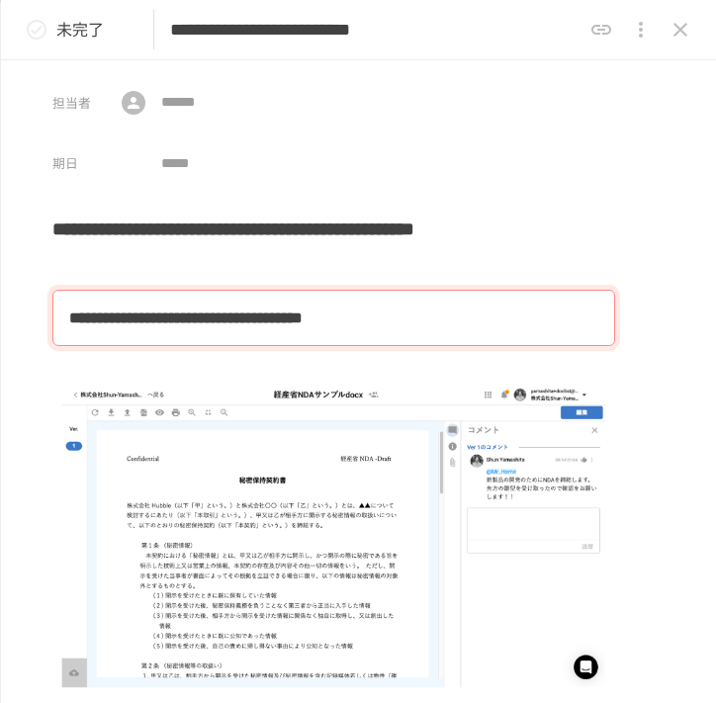
click at [79, 34] on p "未完了" at bounding box center [79, 30] width 47 height 26
click at [675, 34] on icon "close drawer" at bounding box center [681, 30] width 14 height 14
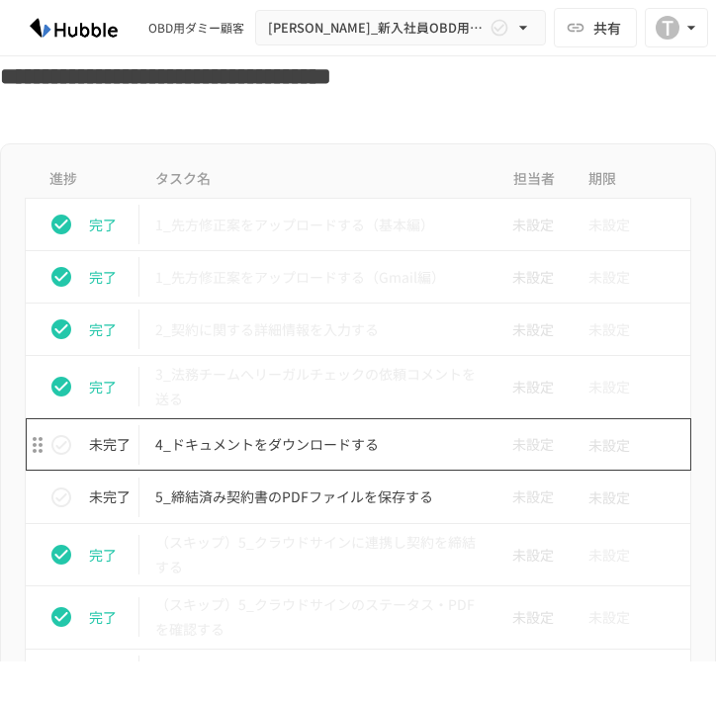
click at [235, 444] on p "4_ドキュメントをダウンロードする" at bounding box center [316, 444] width 322 height 25
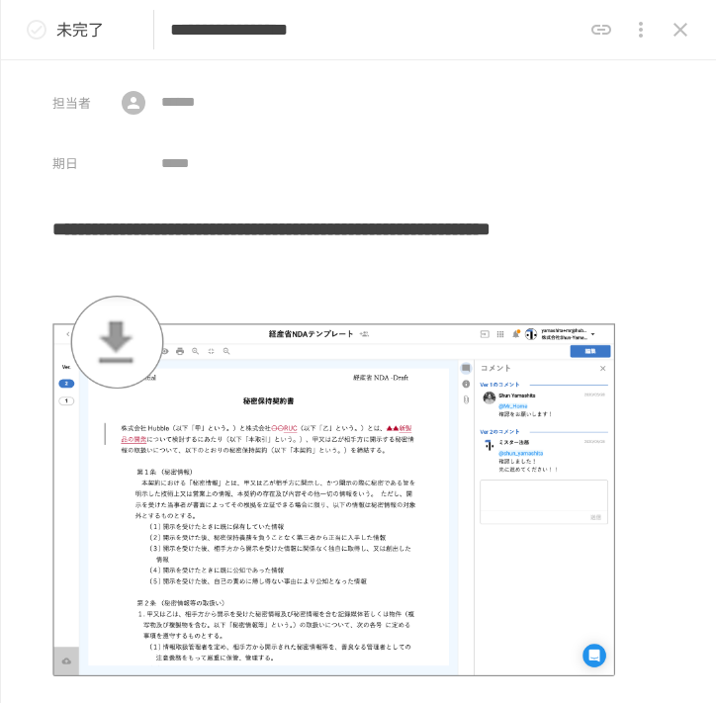
click at [76, 52] on div "**********" at bounding box center [358, 30] width 715 height 60
click at [27, 41] on icon "status" at bounding box center [37, 30] width 24 height 24
click at [683, 29] on icon "close drawer" at bounding box center [681, 30] width 24 height 24
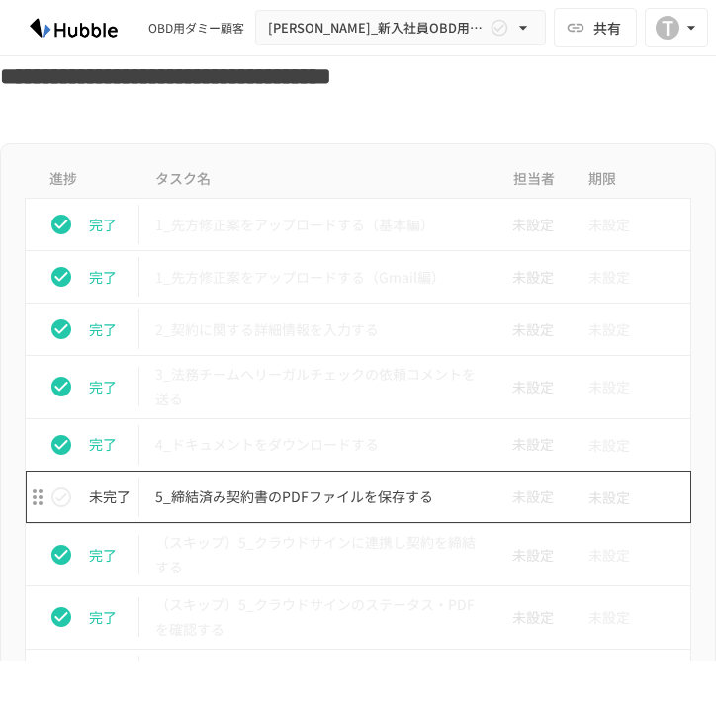
click at [211, 506] on p "5_締結済み契約書のPDFファイルを保存する" at bounding box center [316, 497] width 322 height 25
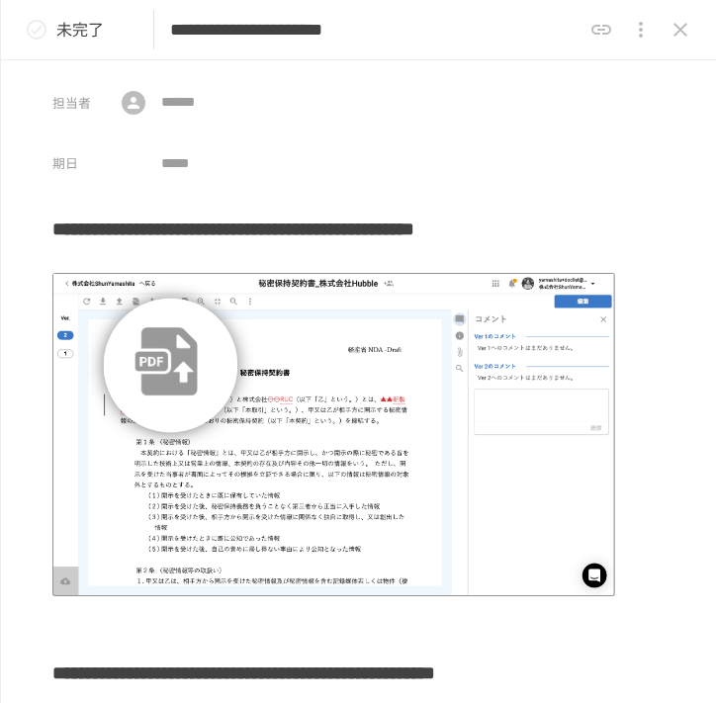
click at [84, 36] on p "未完了" at bounding box center [79, 30] width 47 height 26
click at [675, 36] on icon "close drawer" at bounding box center [681, 30] width 24 height 24
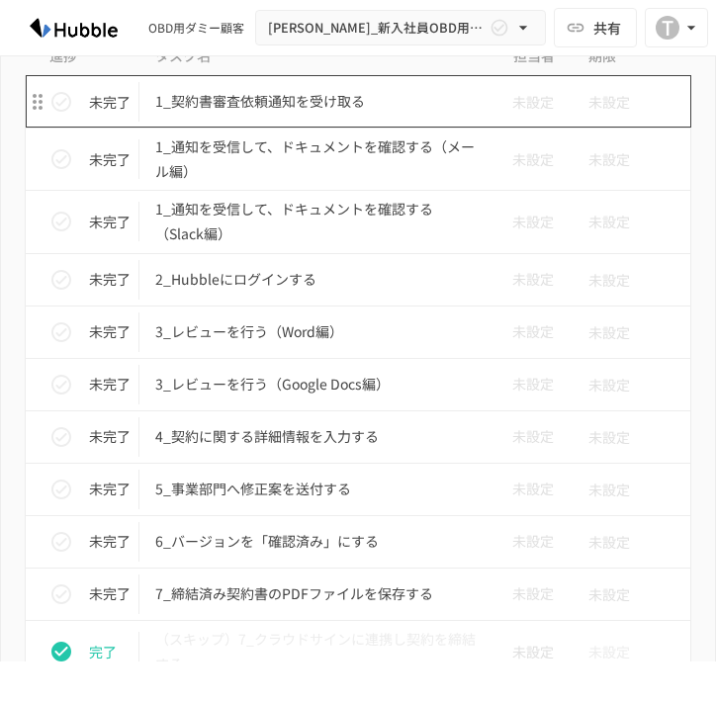
scroll to position [5920, 0]
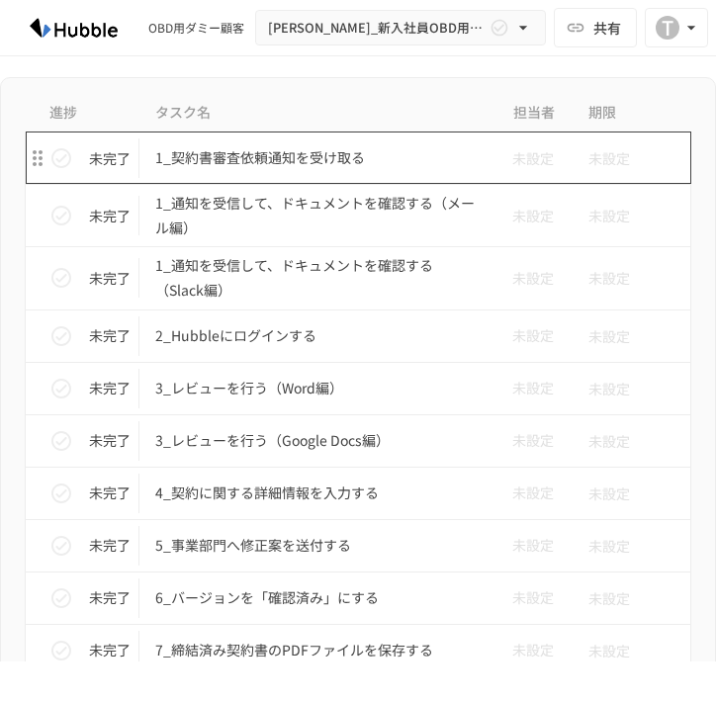
click at [339, 170] on p "1_契約書審査依頼通知を受け取る" at bounding box center [316, 157] width 322 height 25
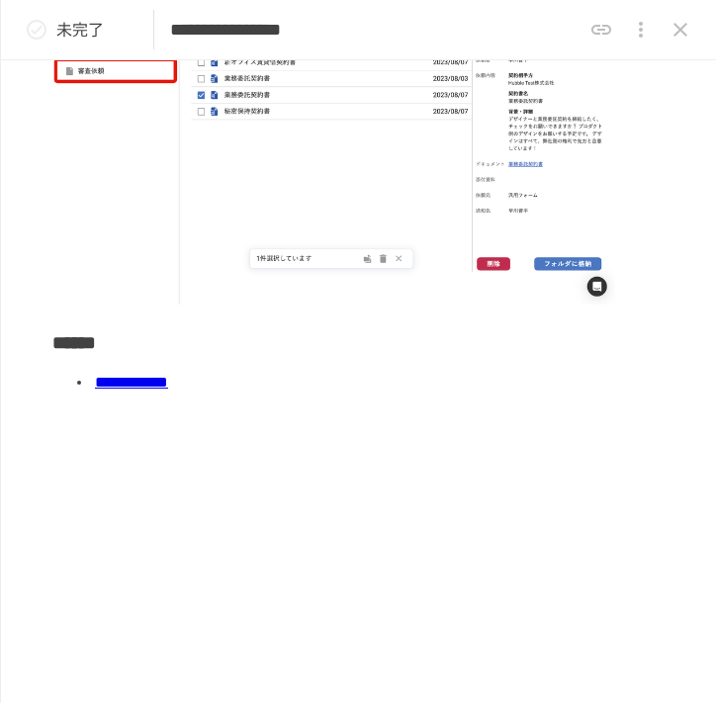
scroll to position [299, 0]
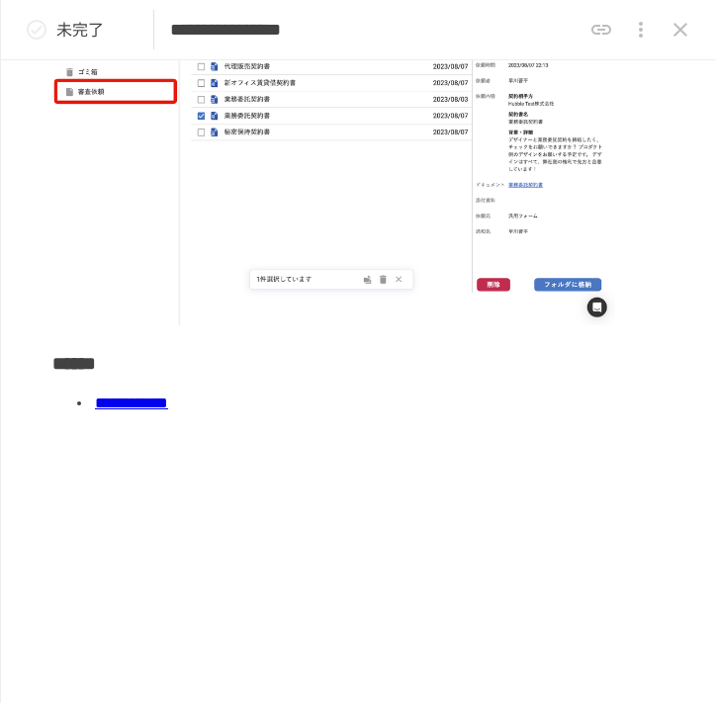
click at [168, 406] on link "**********" at bounding box center [131, 403] width 73 height 15
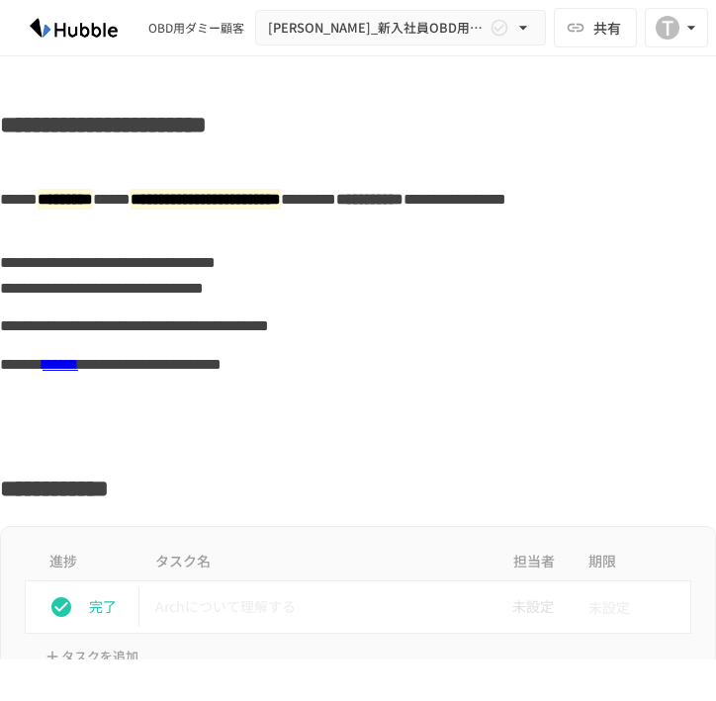
click at [319, 294] on div "**********" at bounding box center [358, 275] width 716 height 63
click at [258, 285] on div "**********" at bounding box center [358, 275] width 716 height 63
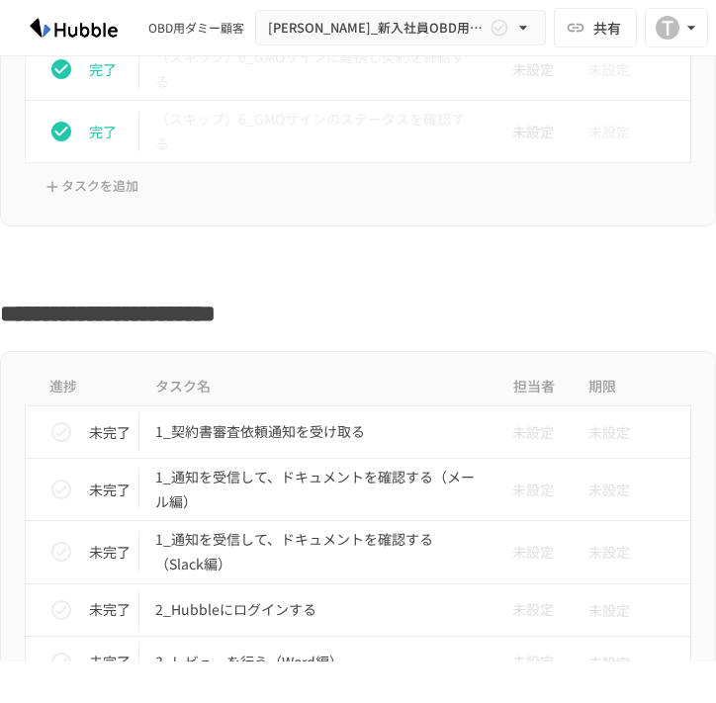
scroll to position [5655, 0]
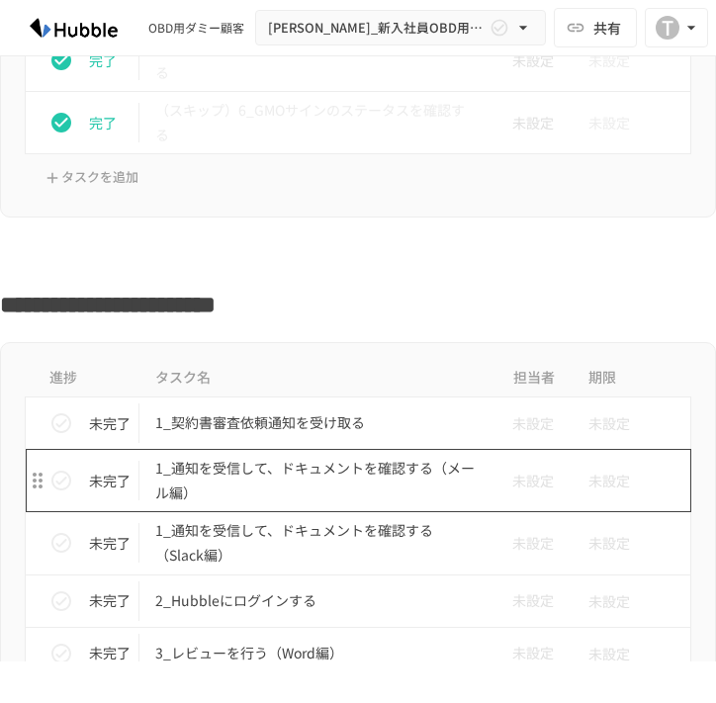
click at [243, 455] on td "1_通知を受信して、ドキュメントを確認する（メール編）" at bounding box center [316, 480] width 354 height 62
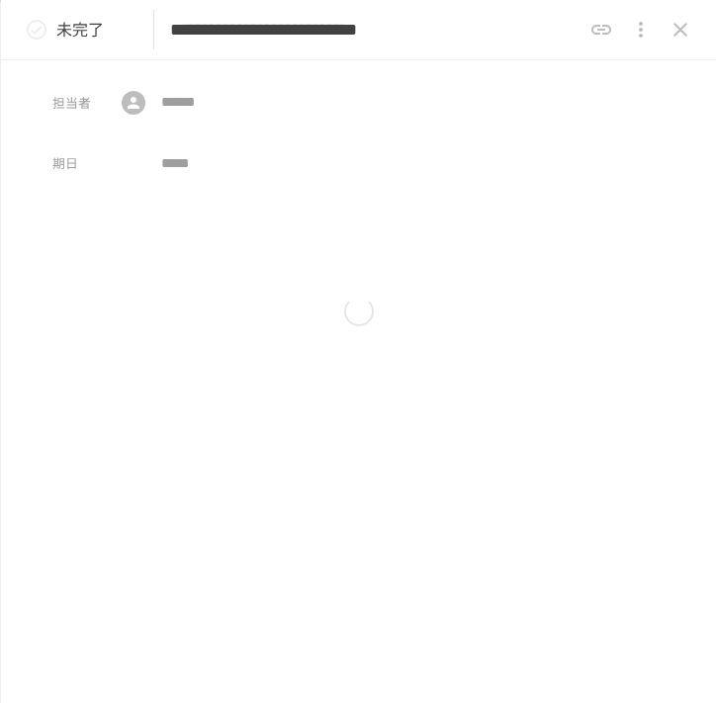
click at [266, 424] on div "**********" at bounding box center [358, 331] width 716 height 662
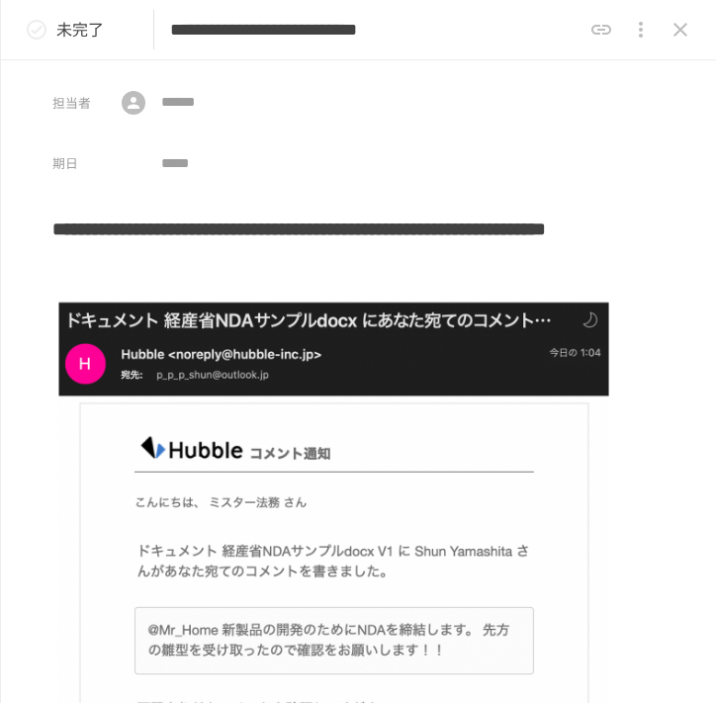
click at [706, 40] on div "**********" at bounding box center [358, 30] width 715 height 60
click at [687, 30] on icon "close drawer" at bounding box center [681, 30] width 24 height 24
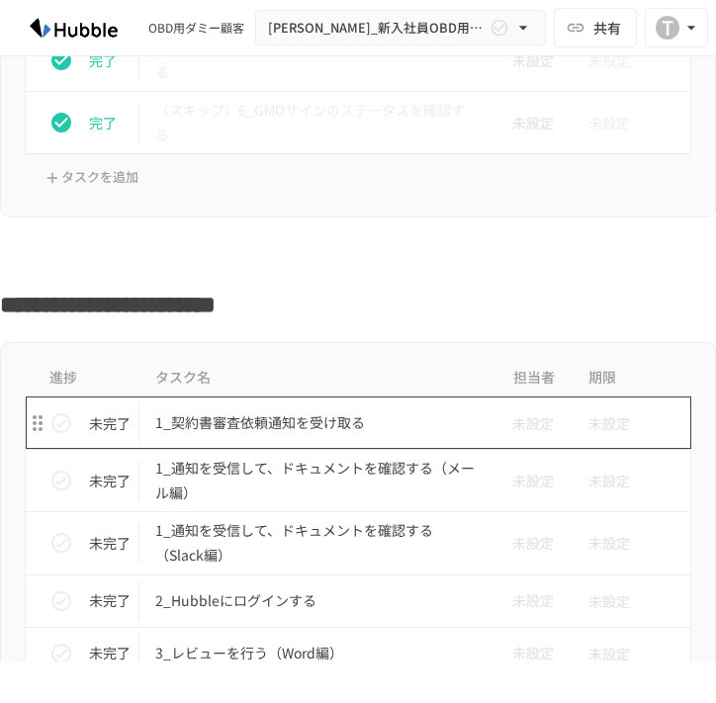
click at [333, 431] on p "1_契約書審査依頼通知を受け取る" at bounding box center [316, 422] width 322 height 25
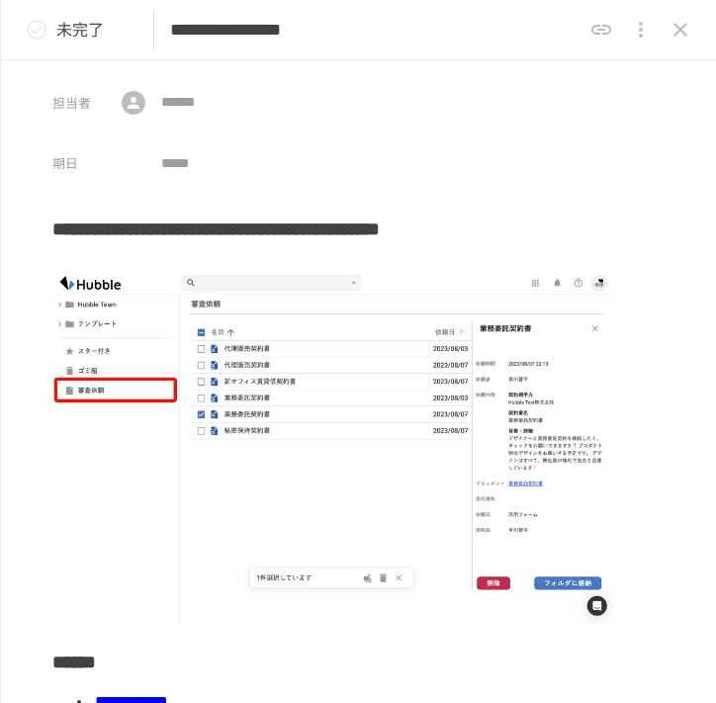
click at [58, 29] on p "未完了" at bounding box center [79, 30] width 47 height 26
click at [673, 37] on icon "close drawer" at bounding box center [681, 30] width 24 height 24
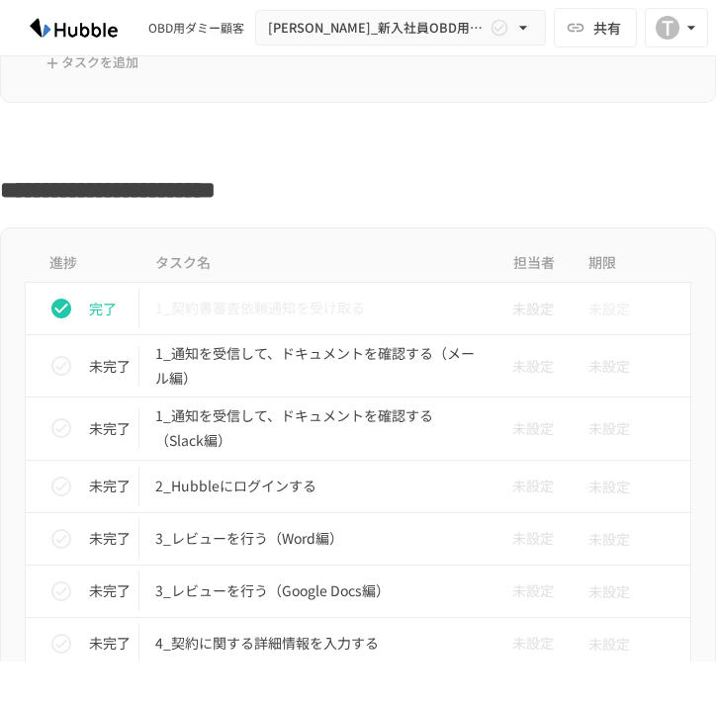
scroll to position [5779, 0]
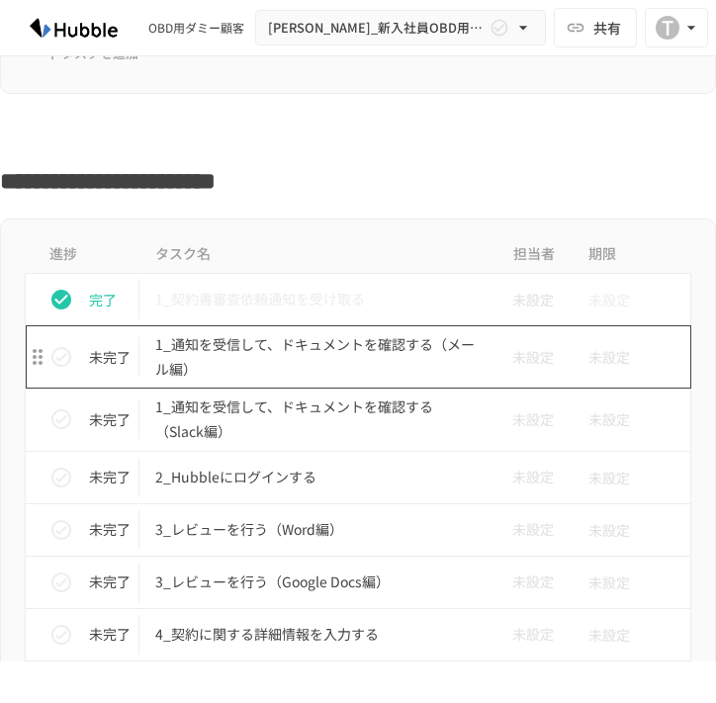
click at [213, 372] on p "1_通知を受信して、ドキュメントを確認する（メール編）" at bounding box center [316, 356] width 322 height 49
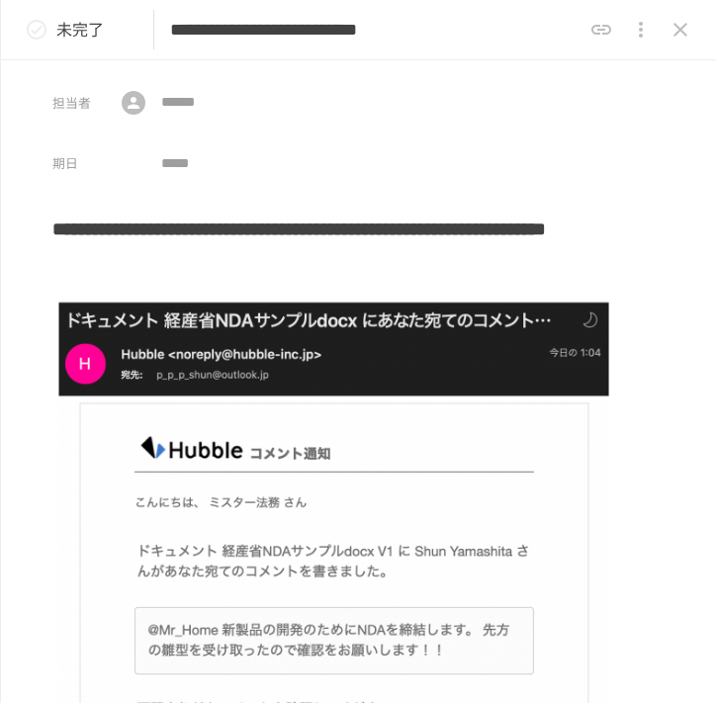
click at [688, 28] on icon "close drawer" at bounding box center [681, 30] width 24 height 24
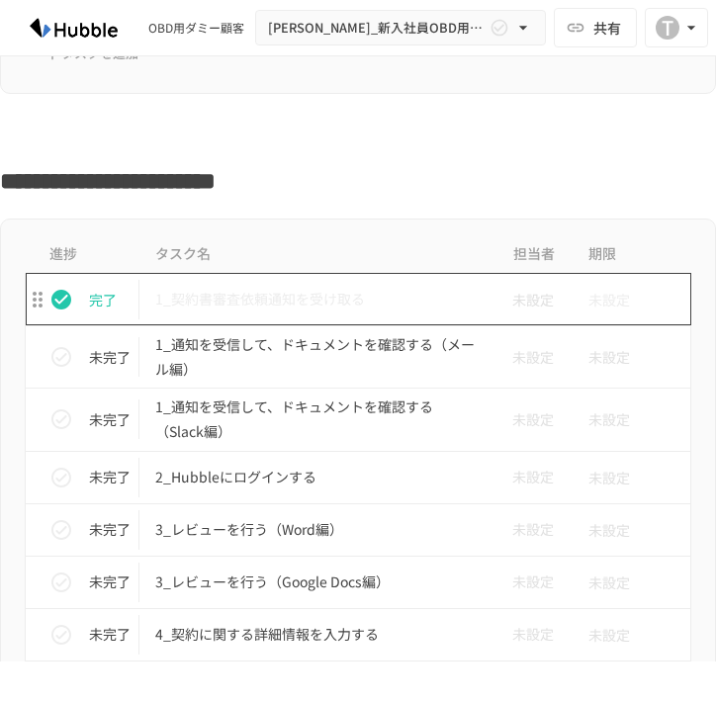
click at [346, 312] on p "1_契約書審査依頼通知を受け取る" at bounding box center [316, 299] width 322 height 25
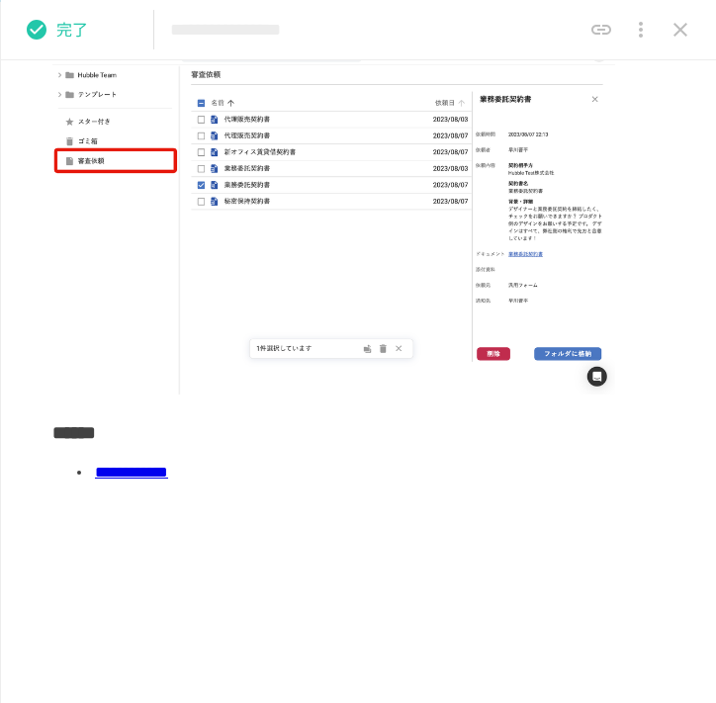
scroll to position [232, 0]
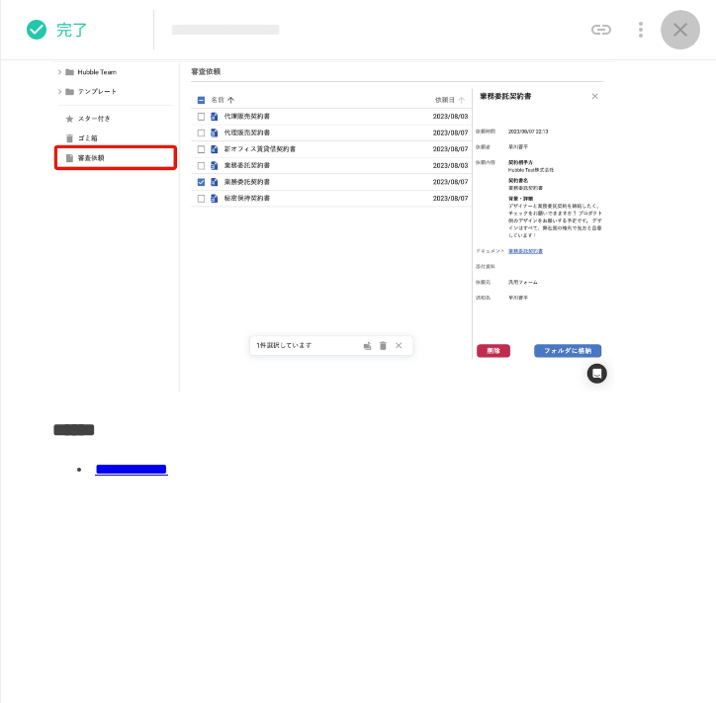
click at [672, 31] on icon "close drawer" at bounding box center [681, 30] width 24 height 24
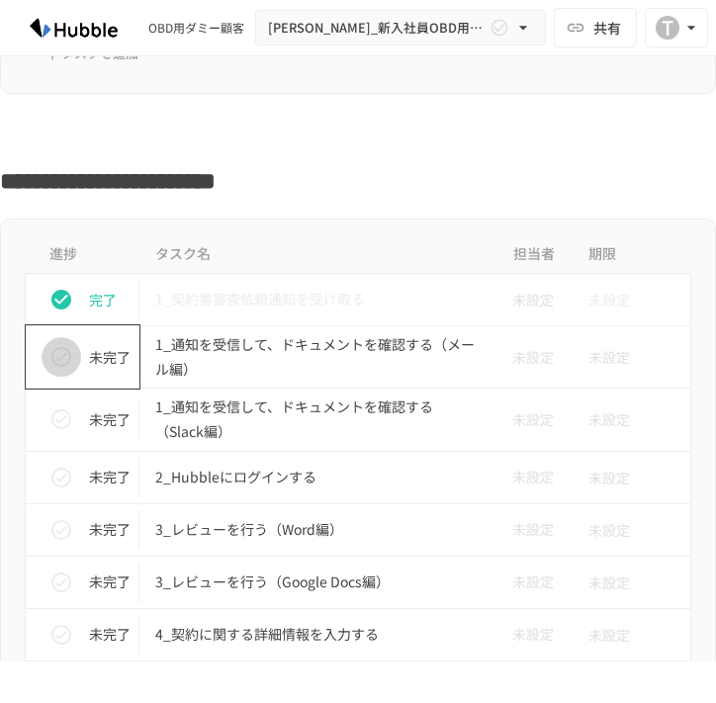
click at [59, 348] on icon "status" at bounding box center [61, 357] width 20 height 20
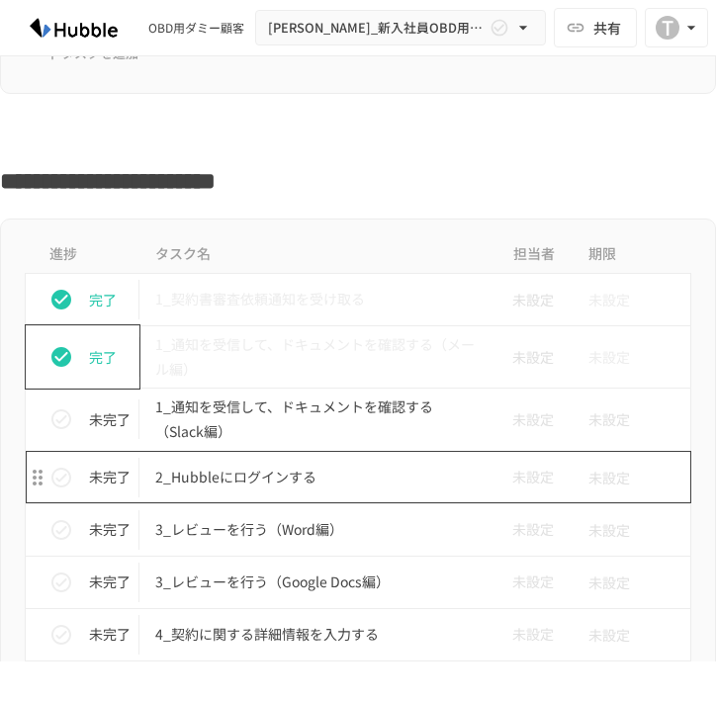
click at [231, 487] on p "2_Hubbleにログインする" at bounding box center [316, 477] width 322 height 25
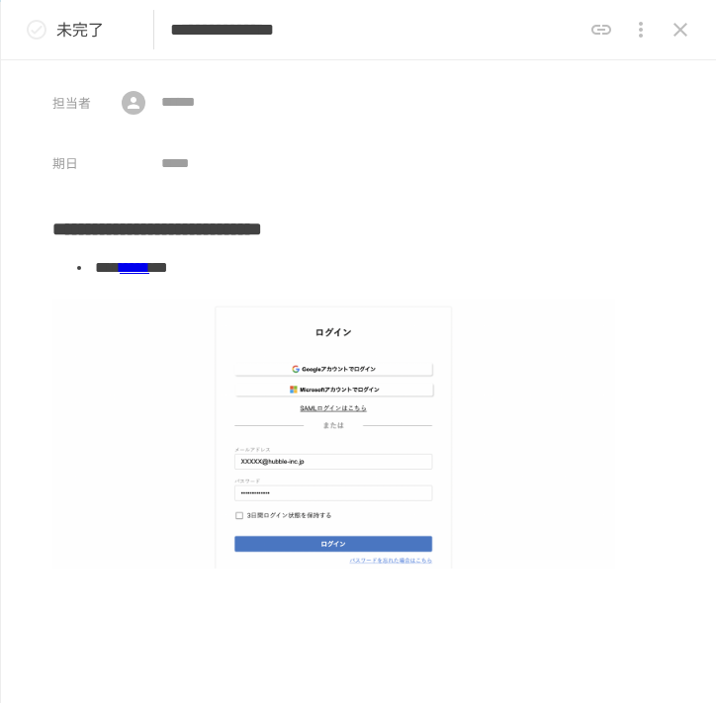
click at [60, 42] on p "未完了" at bounding box center [79, 30] width 47 height 26
click at [672, 27] on icon "close drawer" at bounding box center [681, 30] width 24 height 24
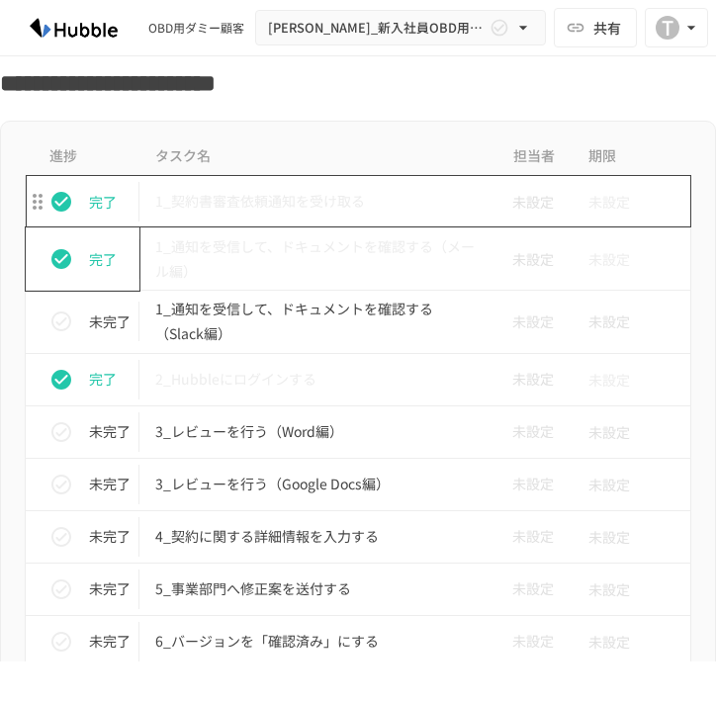
scroll to position [5890, 0]
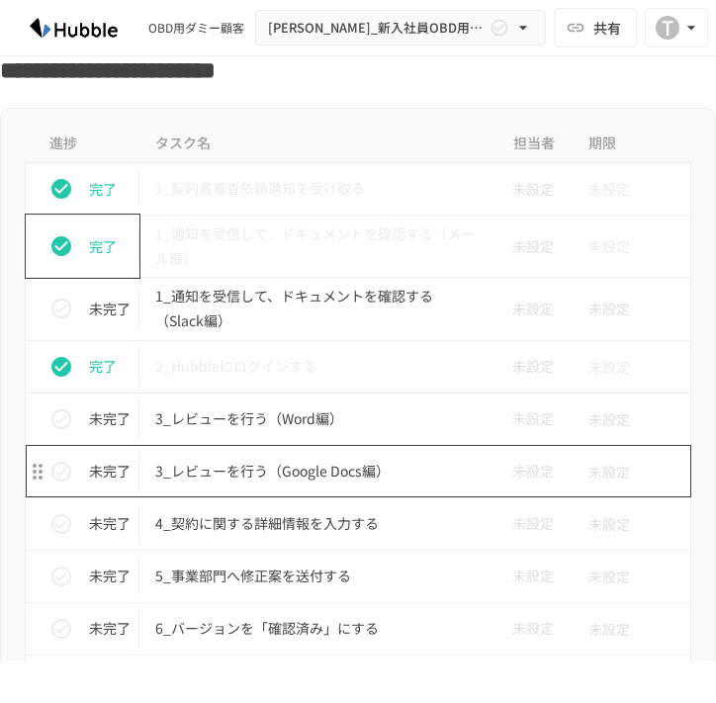
click at [279, 469] on p "3_レビューを行う（Google Docs編）" at bounding box center [316, 471] width 322 height 25
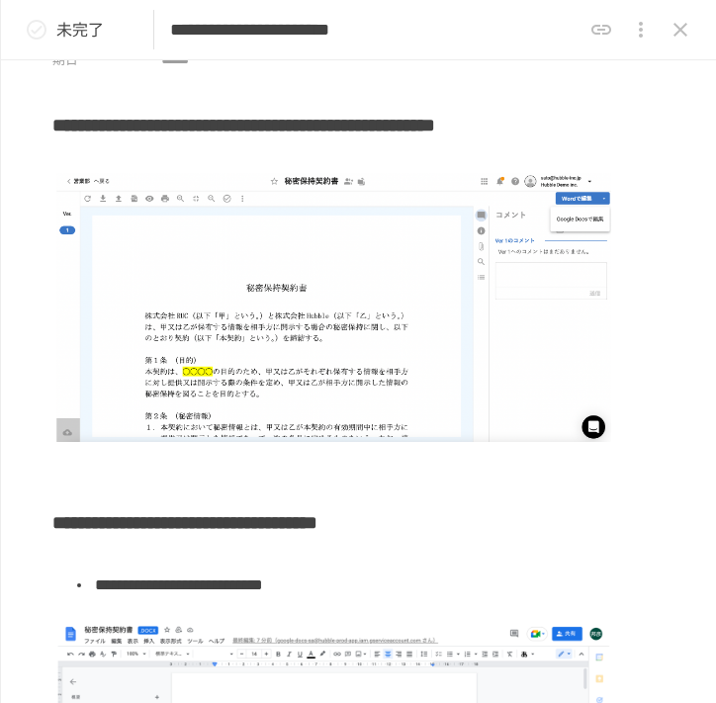
scroll to position [105, 0]
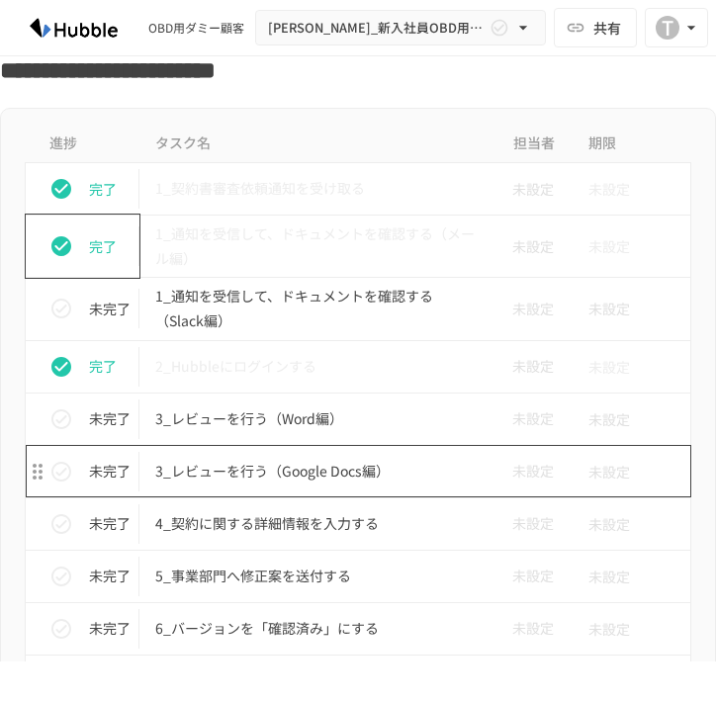
click at [269, 466] on p "3_レビューを行う（Google Docs編）" at bounding box center [316, 471] width 322 height 25
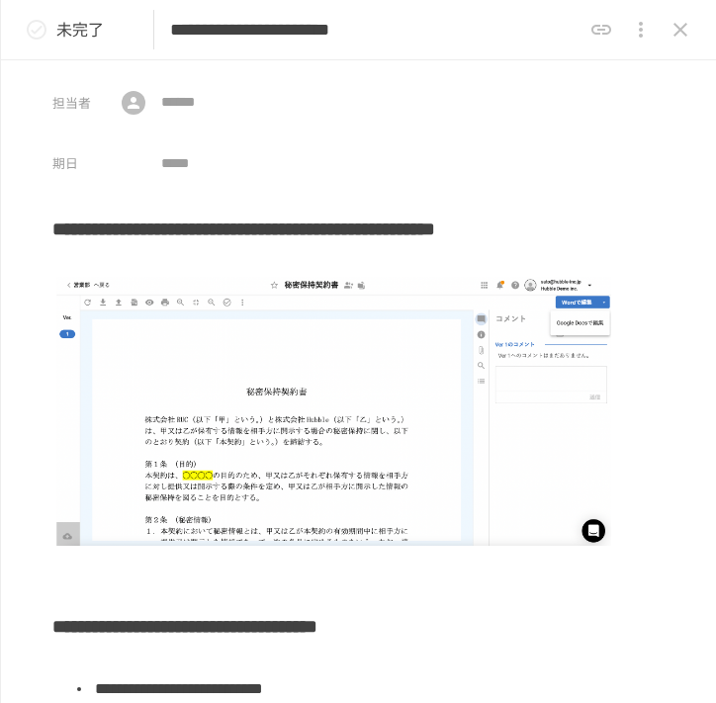
click at [39, 19] on icon "status" at bounding box center [37, 30] width 24 height 24
click at [684, 36] on icon "close drawer" at bounding box center [681, 30] width 24 height 24
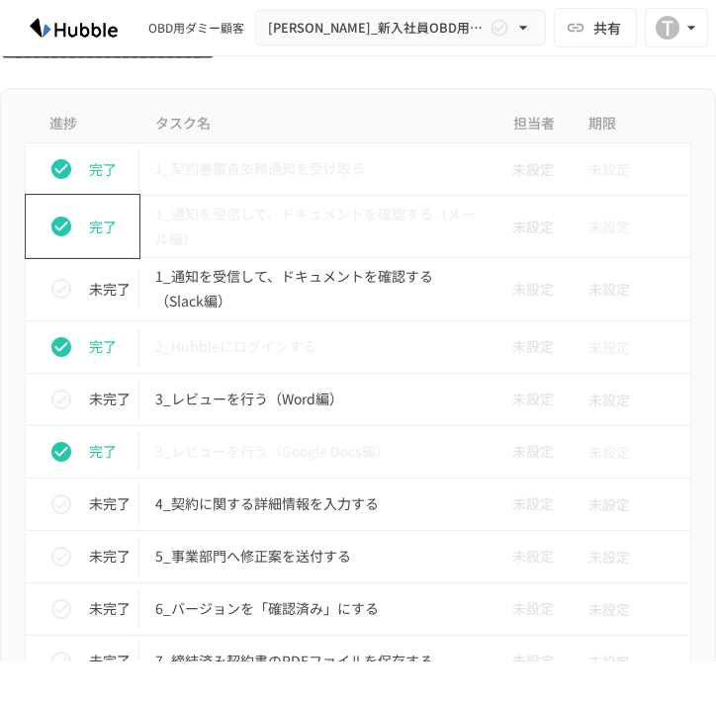
scroll to position [5888, 0]
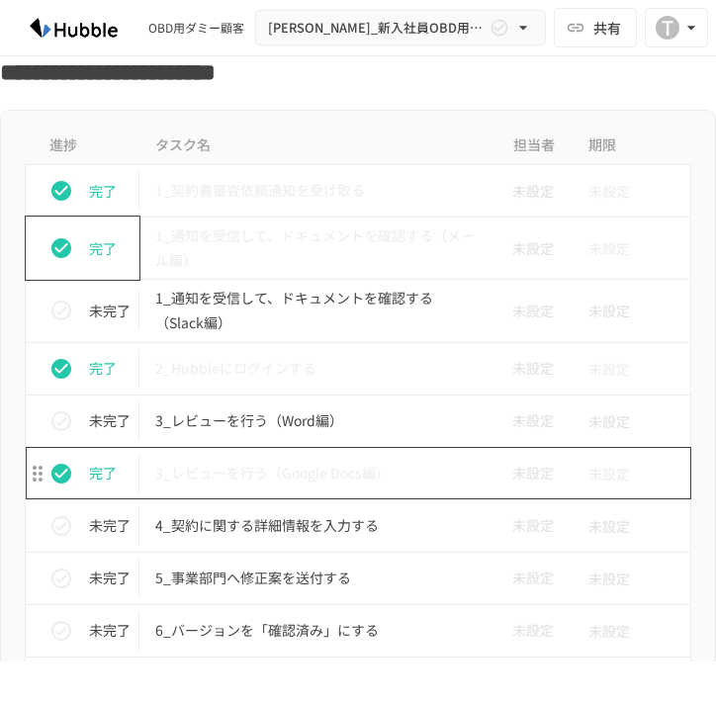
click at [335, 488] on td "3_レビューを行う（Google Docs編）" at bounding box center [316, 473] width 354 height 52
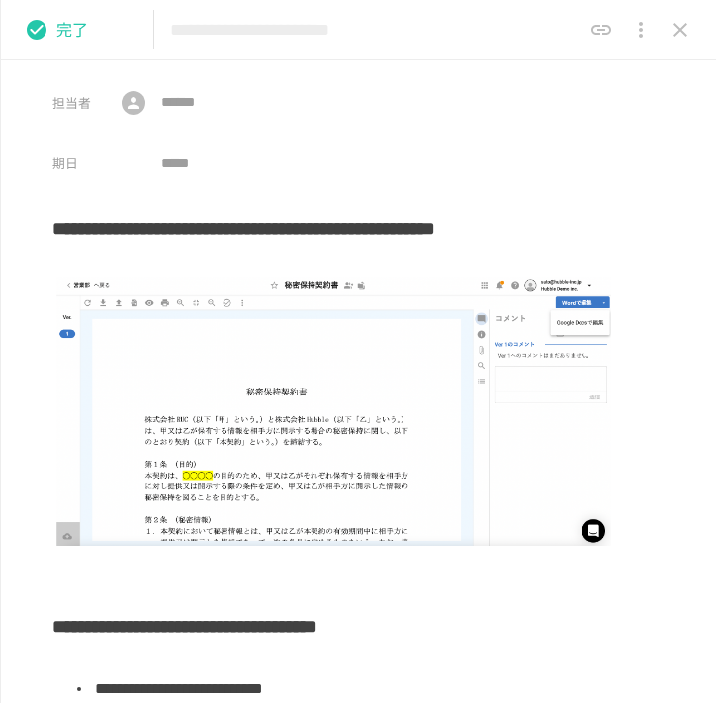
click at [684, 22] on icon "close drawer" at bounding box center [681, 30] width 24 height 24
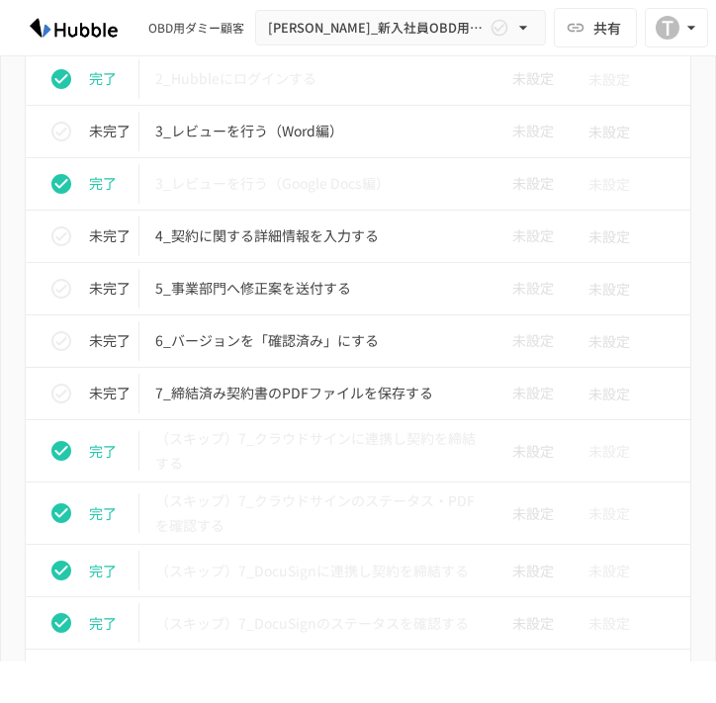
scroll to position [6194, 0]
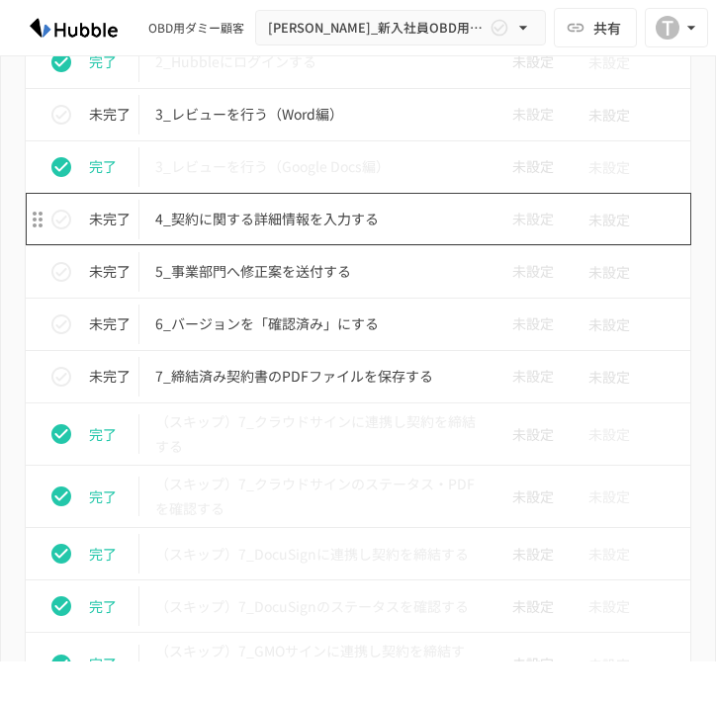
click at [231, 234] on td "4_契約に関する詳細情報を入力する" at bounding box center [316, 219] width 354 height 52
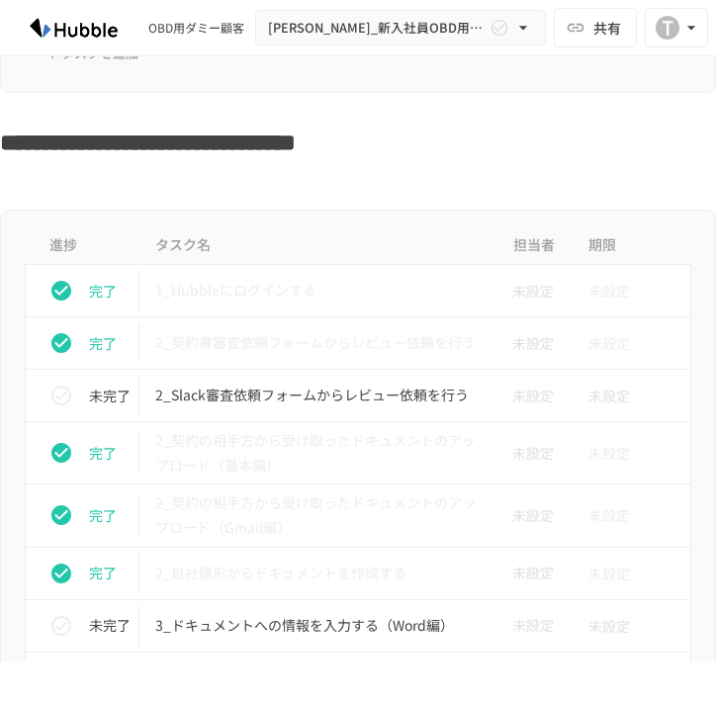
scroll to position [3180, 0]
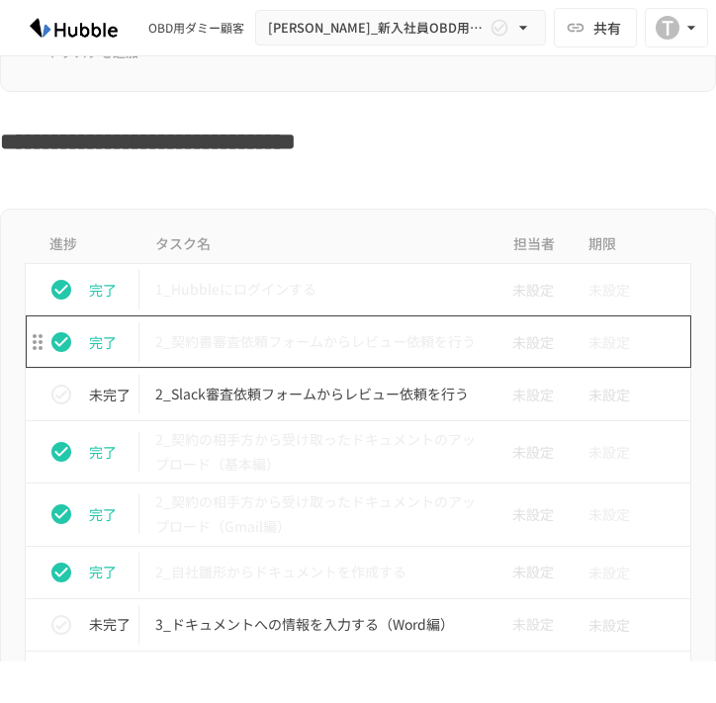
click at [280, 358] on td "2_契約書審査依頼フォームからレビュー依頼を行う" at bounding box center [316, 341] width 354 height 52
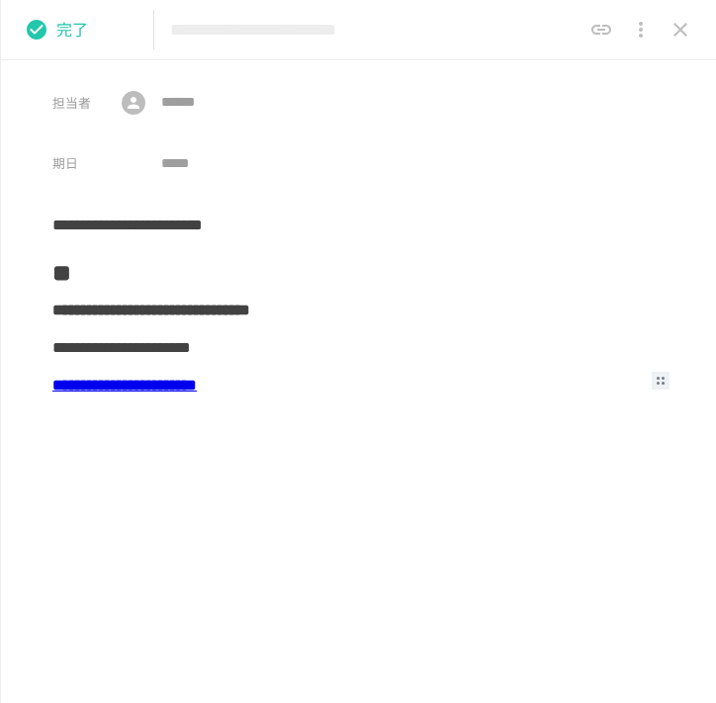
click at [171, 386] on b "**********" at bounding box center [124, 385] width 144 height 15
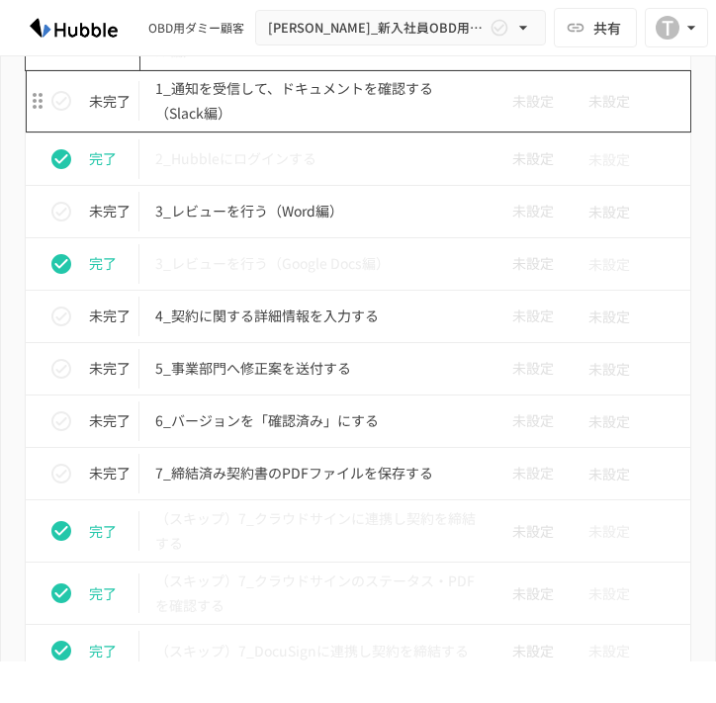
scroll to position [6148, 0]
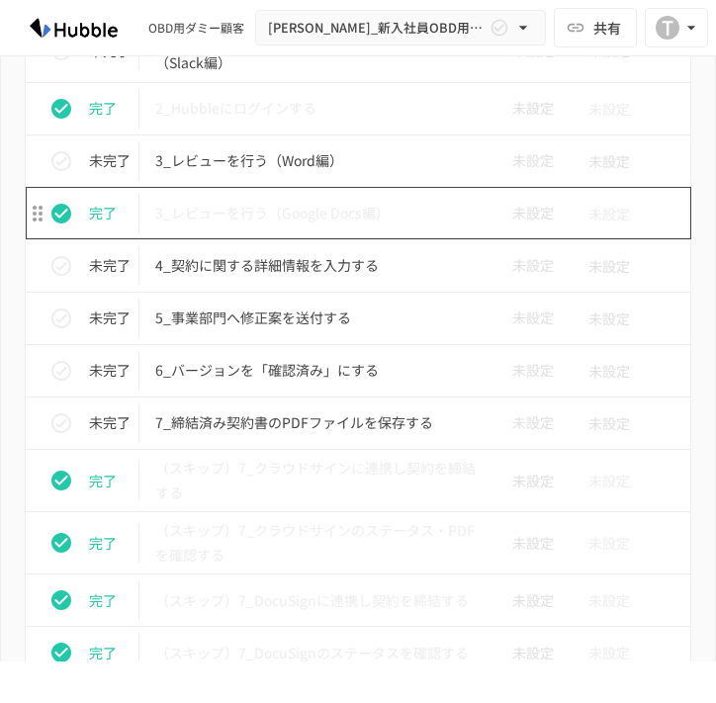
click at [400, 226] on td "3_レビューを行う（Google Docs編）" at bounding box center [316, 213] width 354 height 52
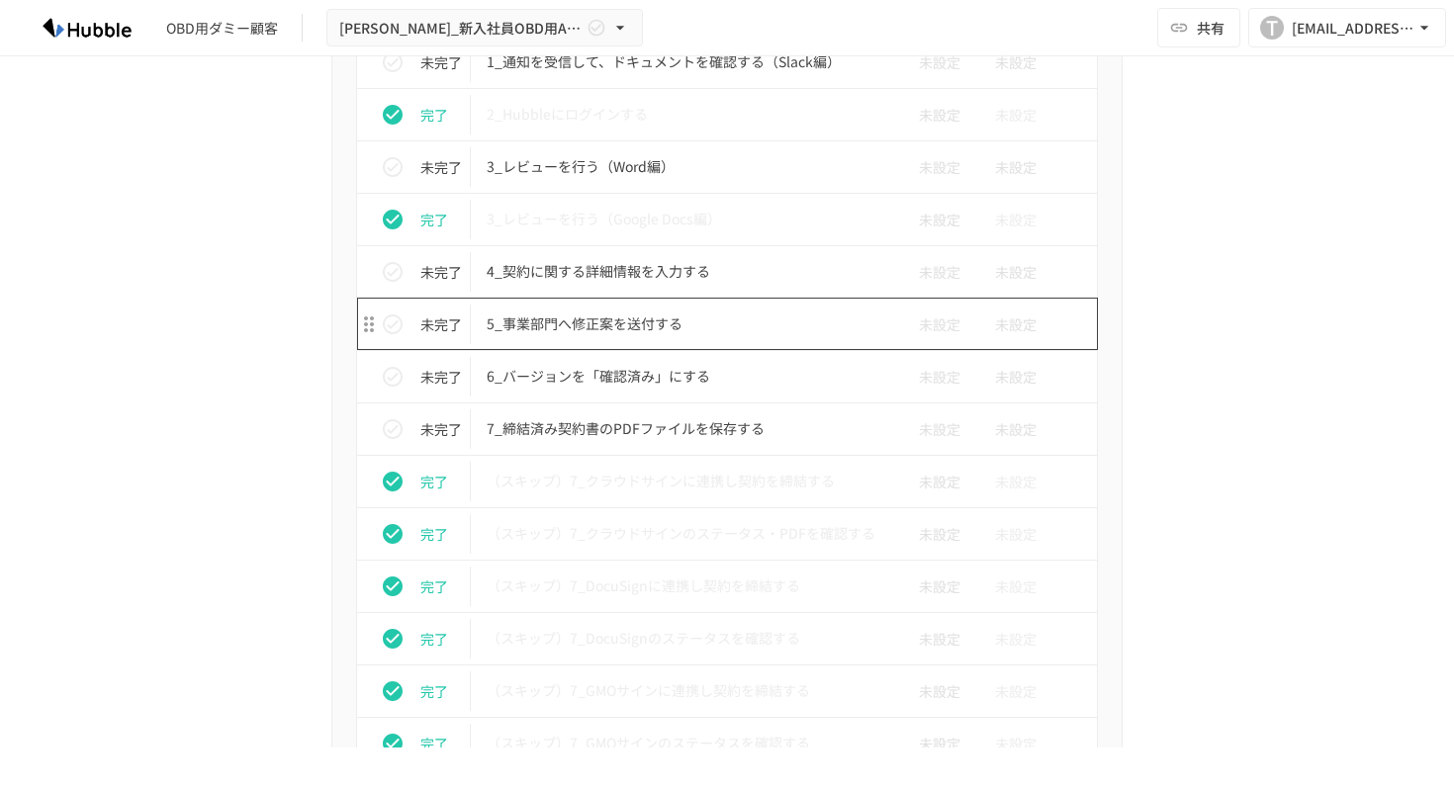
scroll to position [5925, 0]
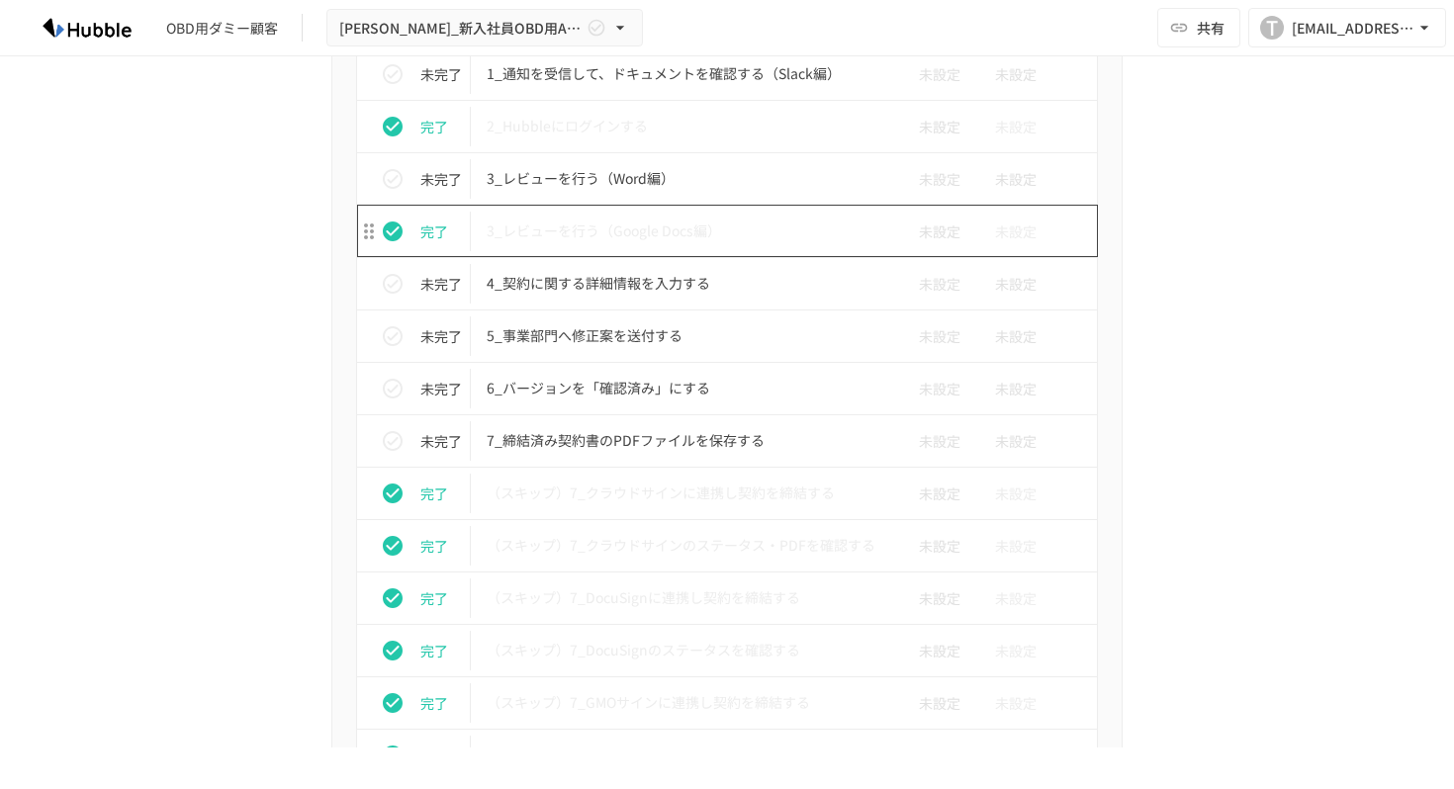
click at [715, 223] on p "3_レビューを行う（Google Docs編）" at bounding box center [686, 231] width 398 height 25
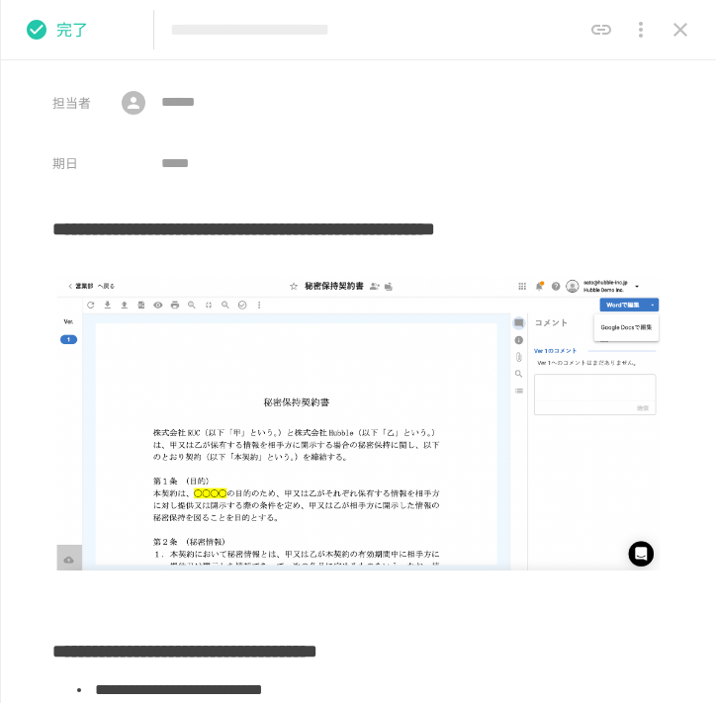
click at [681, 32] on icon "close drawer" at bounding box center [681, 30] width 14 height 14
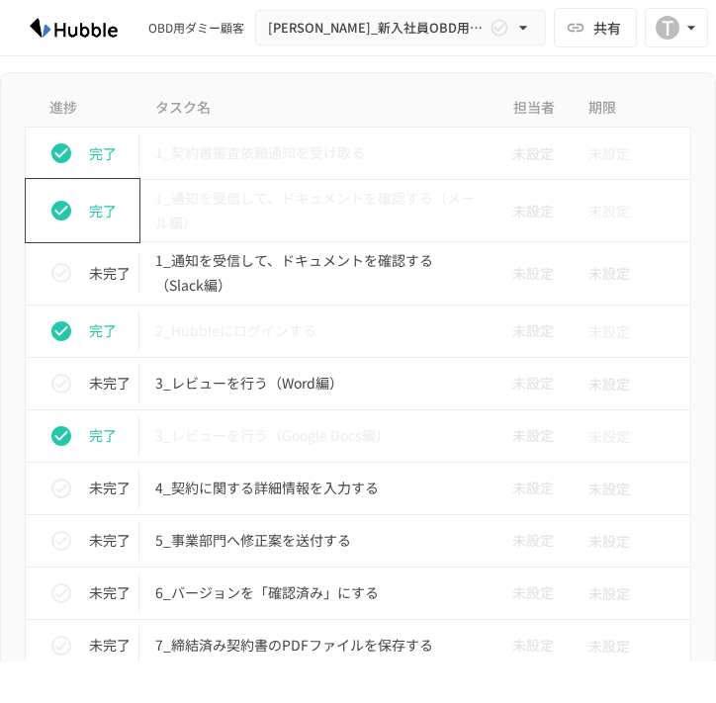
click at [232, 495] on p "4_契約に関する詳細情報を入力する" at bounding box center [316, 488] width 322 height 25
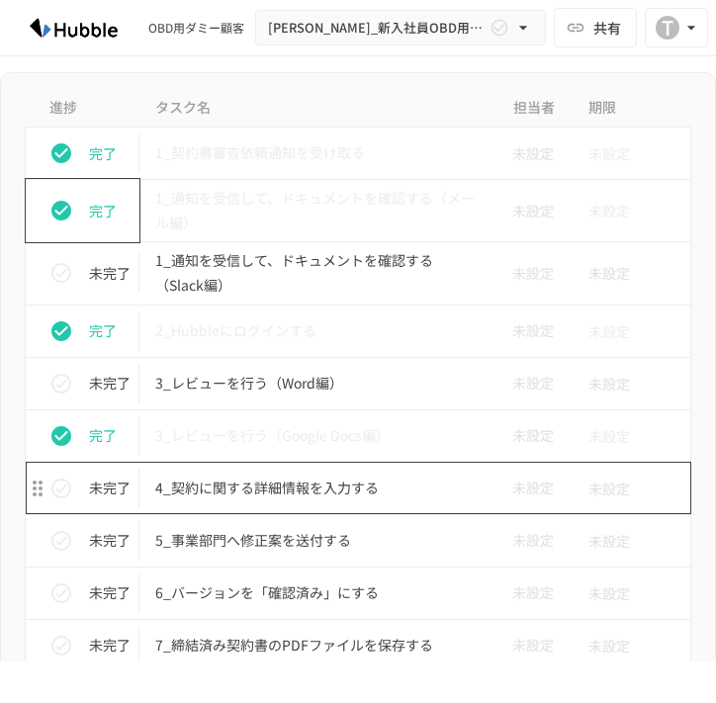
click at [232, 495] on p "4_契約に関する詳細情報を入力する" at bounding box center [316, 488] width 322 height 25
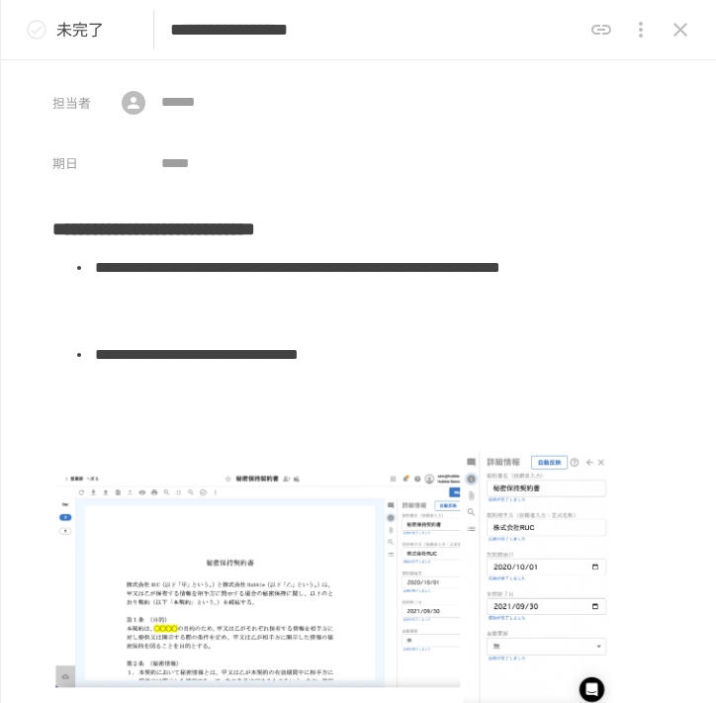
click at [35, 26] on icon "status" at bounding box center [37, 30] width 24 height 24
click at [682, 29] on icon "close drawer" at bounding box center [681, 30] width 24 height 24
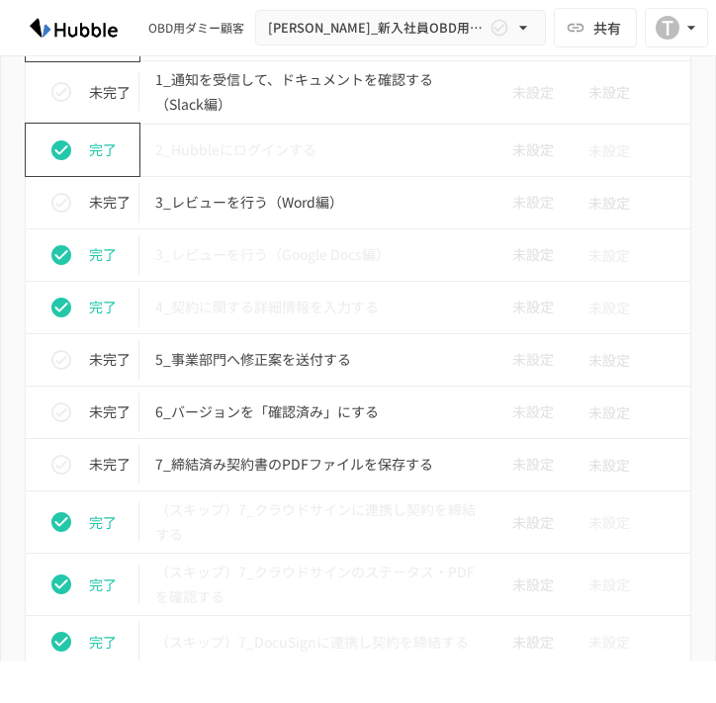
scroll to position [6110, 0]
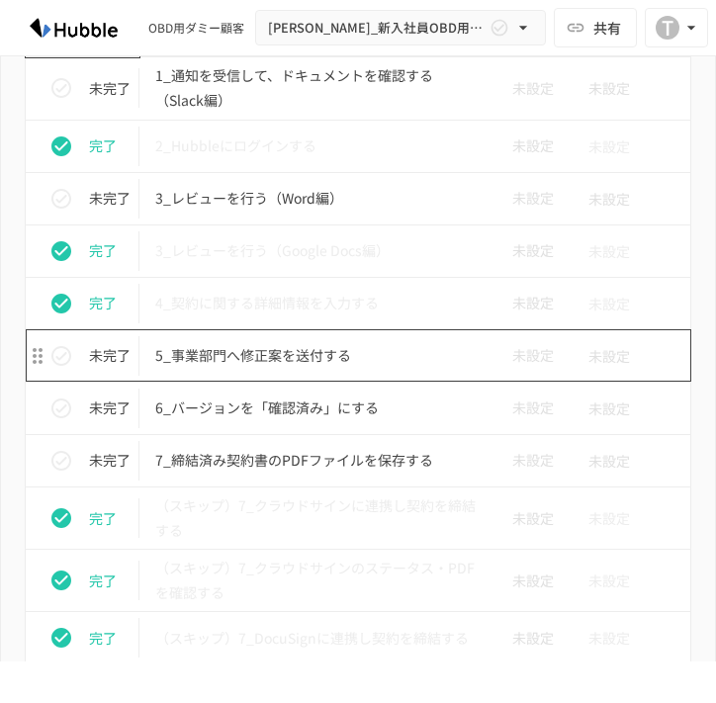
click at [217, 355] on p "5_事業部門へ修正案を送付する" at bounding box center [316, 355] width 322 height 25
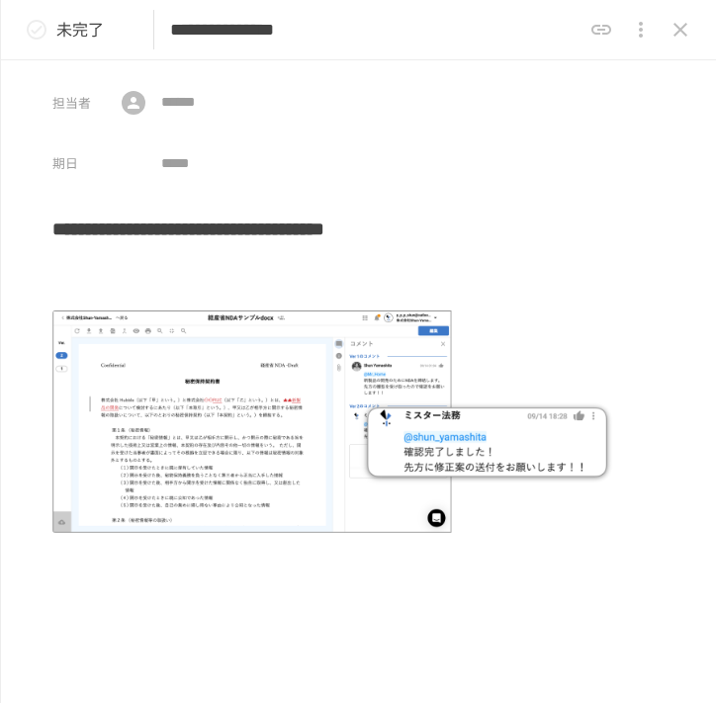
click at [39, 32] on icon "status" at bounding box center [37, 30] width 24 height 24
click at [684, 25] on icon "close drawer" at bounding box center [681, 30] width 14 height 14
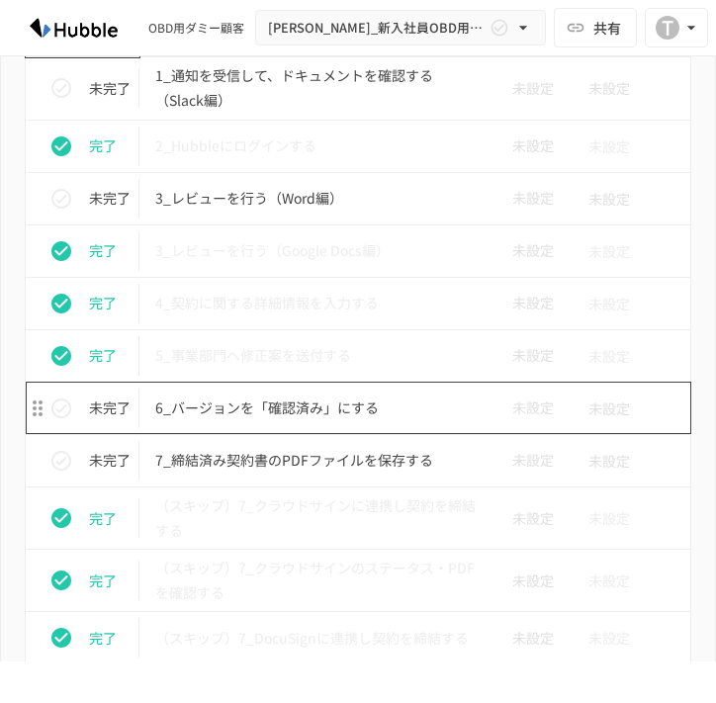
click at [245, 415] on p "6_バージョンを「確認済み」にする" at bounding box center [316, 408] width 322 height 25
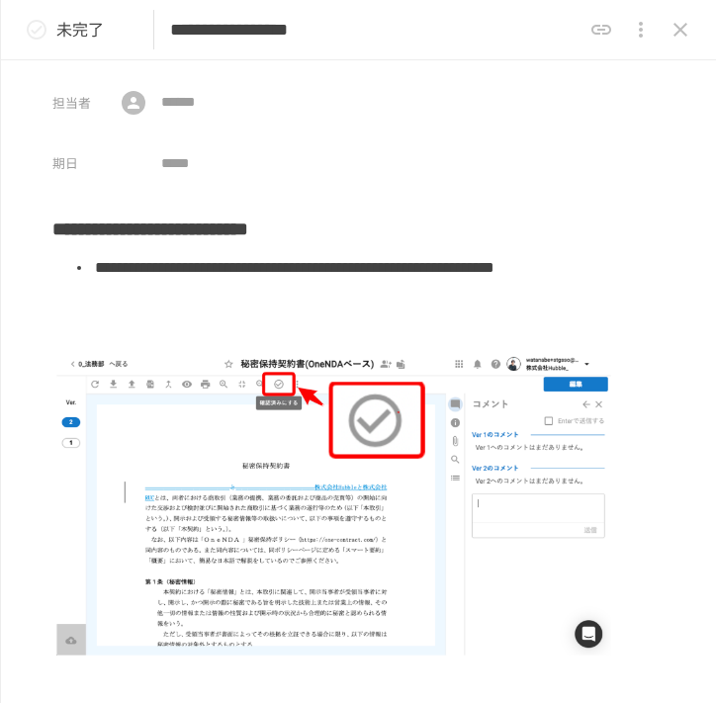
click at [35, 39] on icon "status" at bounding box center [37, 30] width 20 height 20
click at [669, 34] on icon "close drawer" at bounding box center [681, 30] width 24 height 24
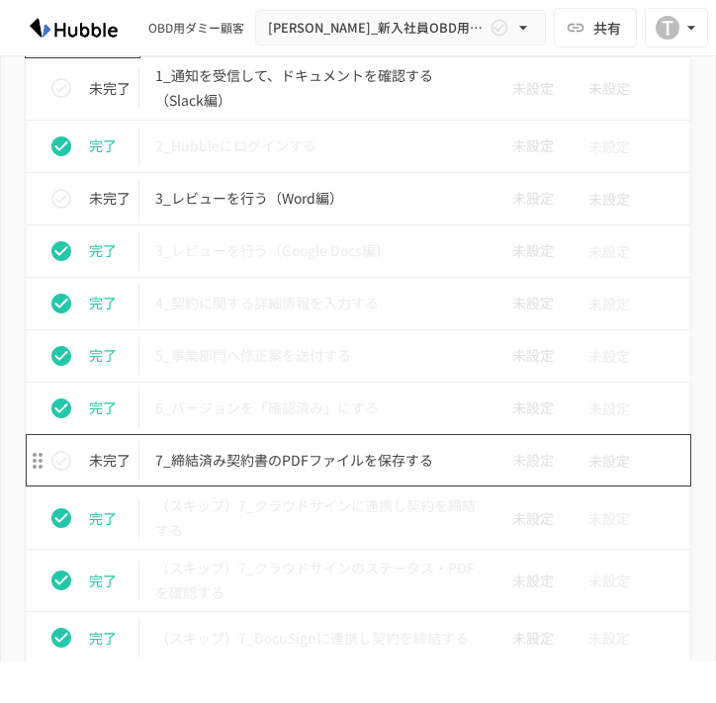
click at [379, 456] on p "7_締結済み契約書のPDFファイルを保存する" at bounding box center [316, 460] width 322 height 25
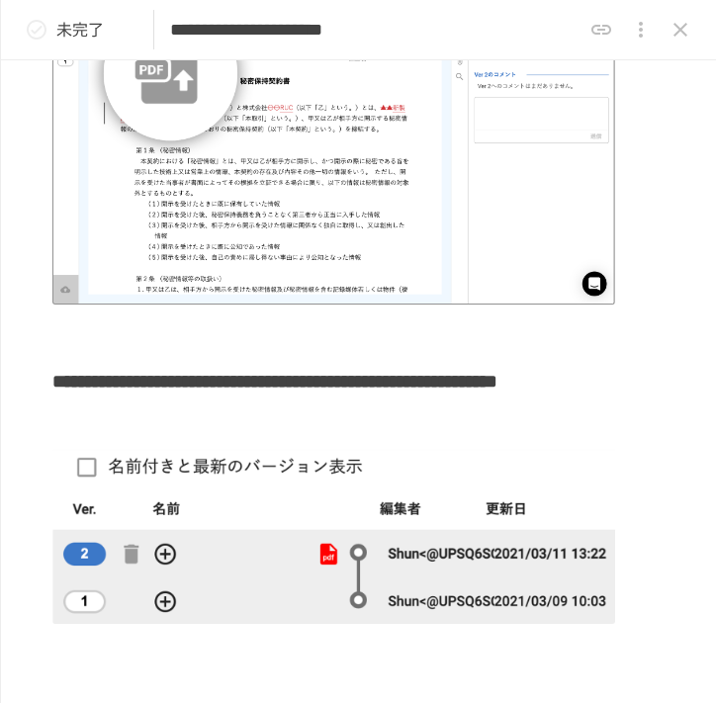
scroll to position [290, 0]
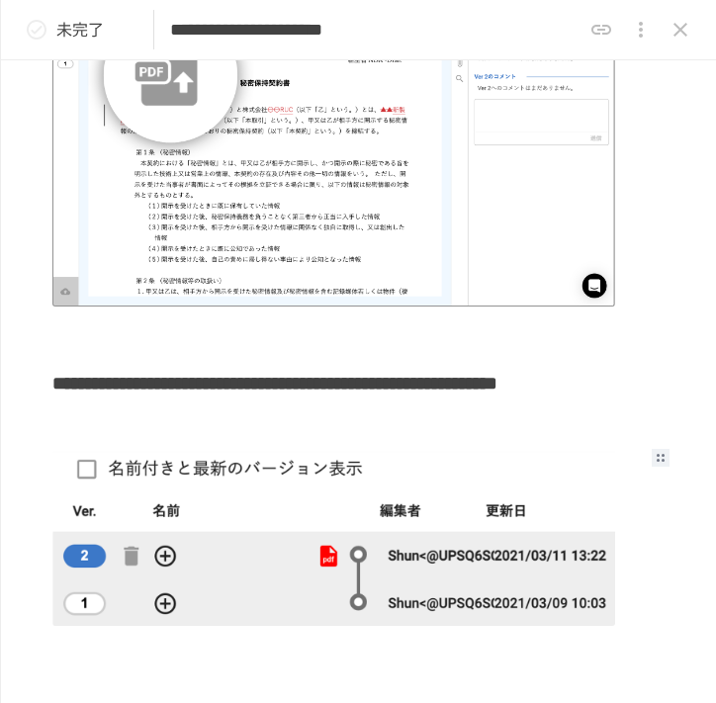
click at [83, 471] on img at bounding box center [333, 538] width 563 height 175
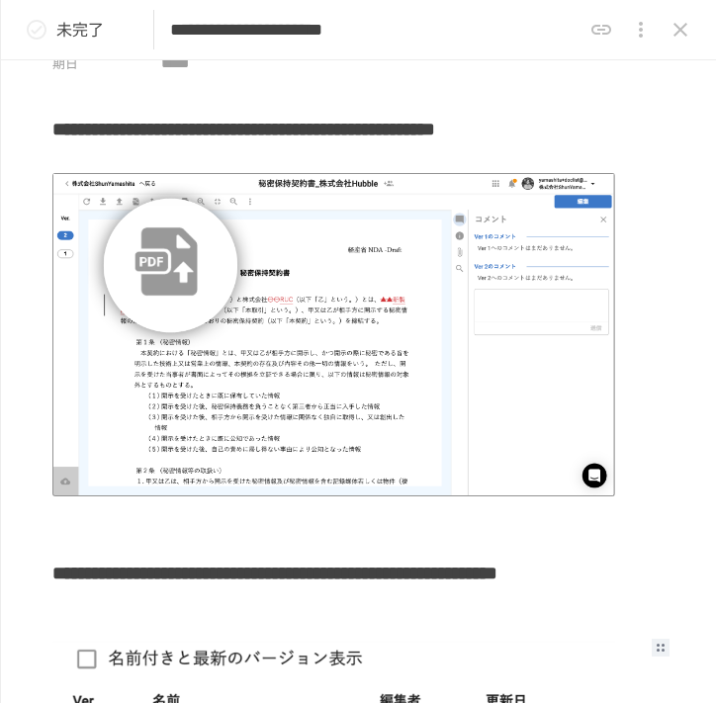
scroll to position [0, 0]
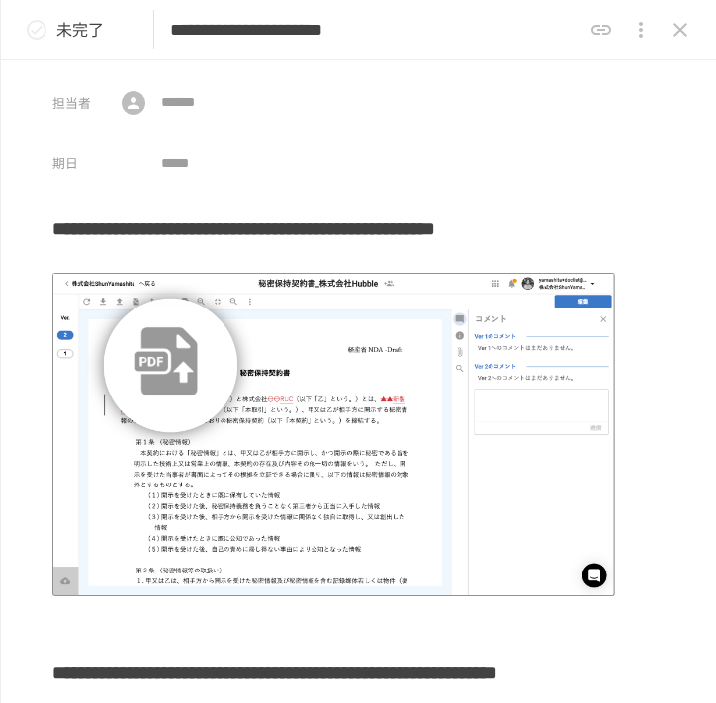
click at [240, 225] on h3 "**********" at bounding box center [333, 236] width 563 height 60
click at [62, 228] on h3 "**********" at bounding box center [333, 236] width 563 height 60
click at [194, 389] on img at bounding box center [333, 434] width 563 height 323
click at [680, 28] on icon "close drawer" at bounding box center [681, 30] width 14 height 14
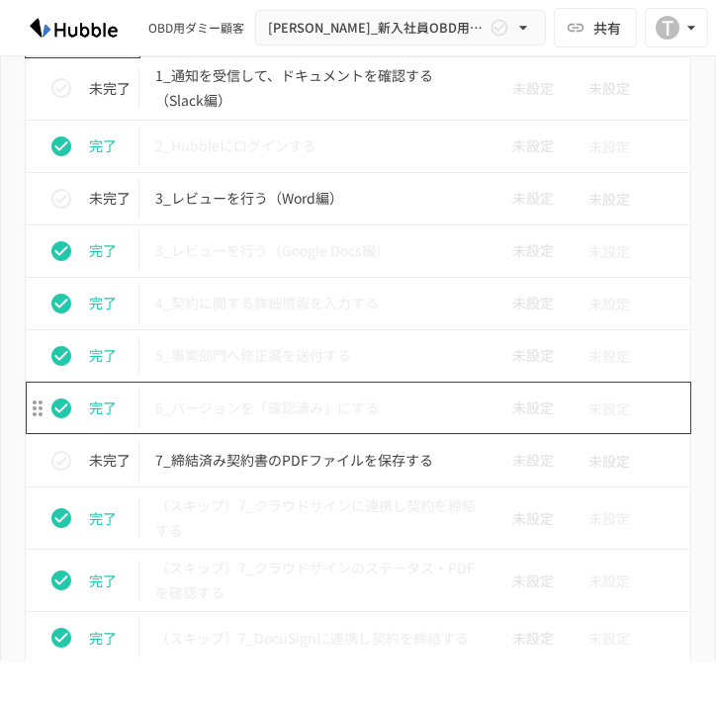
click at [288, 397] on p "6_バージョンを「確認済み」にする" at bounding box center [316, 408] width 322 height 25
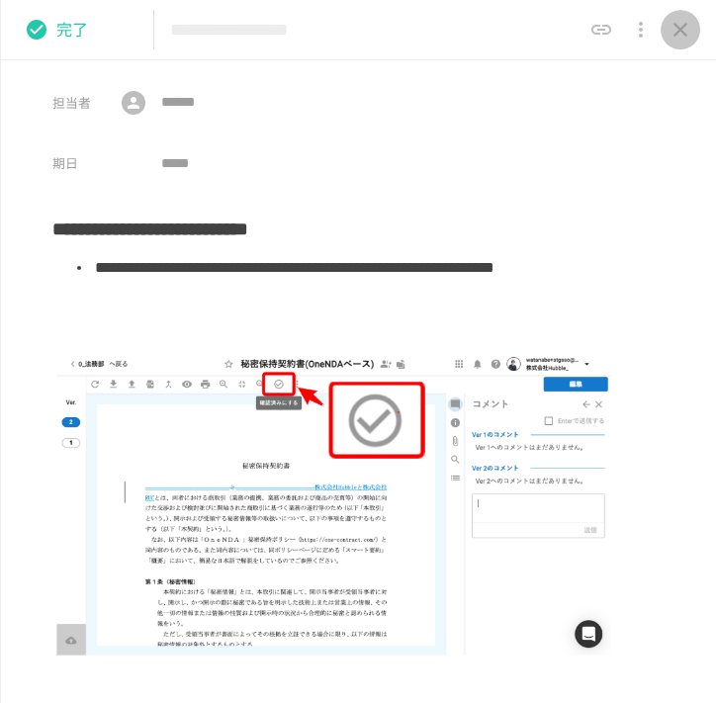
click at [690, 19] on icon "close drawer" at bounding box center [681, 30] width 24 height 24
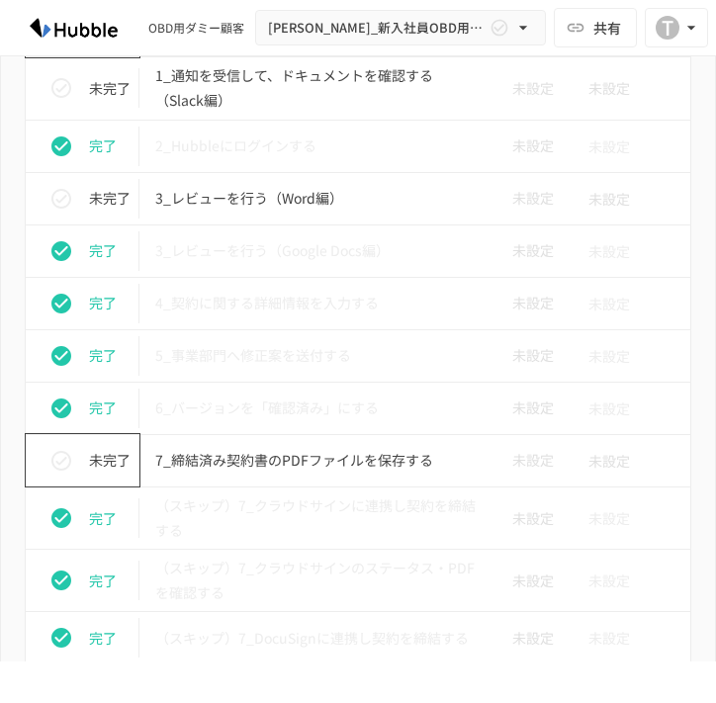
click at [76, 463] on button "status" at bounding box center [62, 461] width 40 height 40
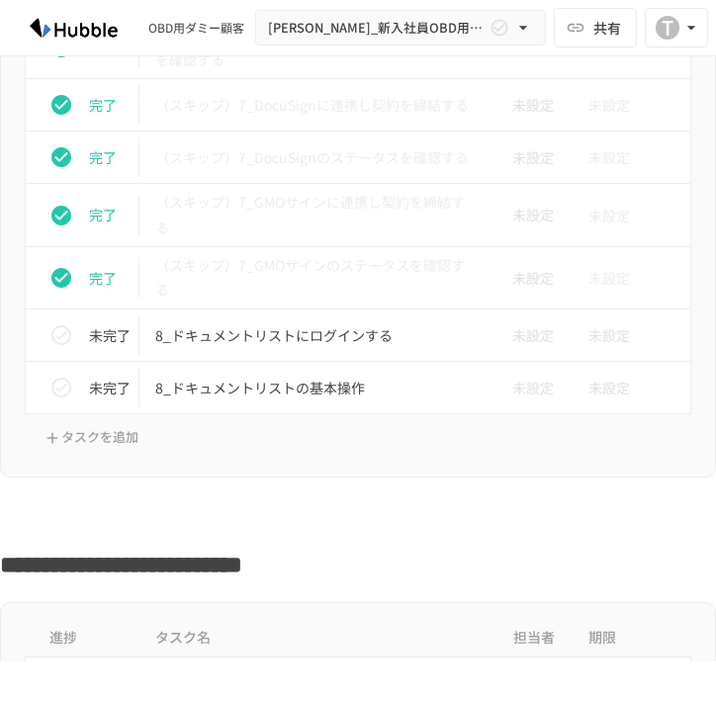
scroll to position [6672, 0]
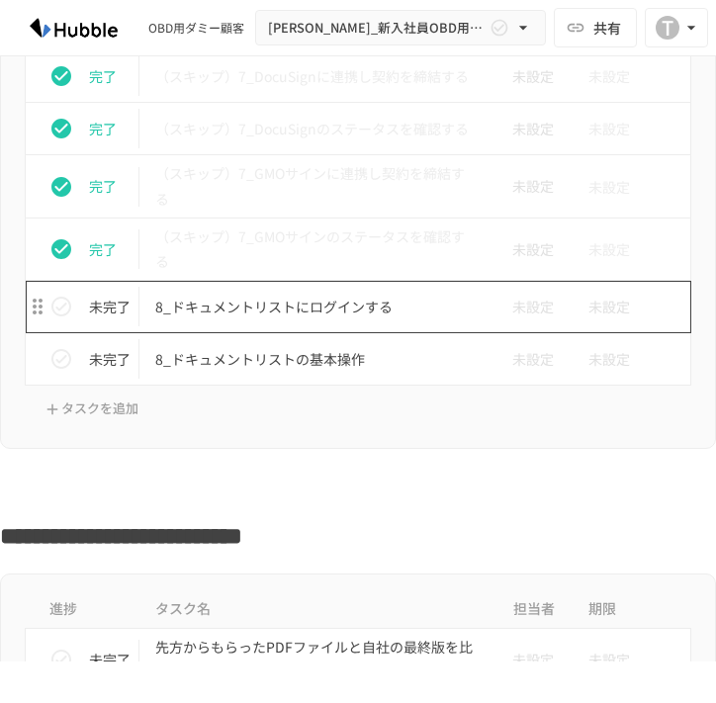
click at [214, 316] on p "8_ドキュメントリストにログインする" at bounding box center [316, 307] width 322 height 25
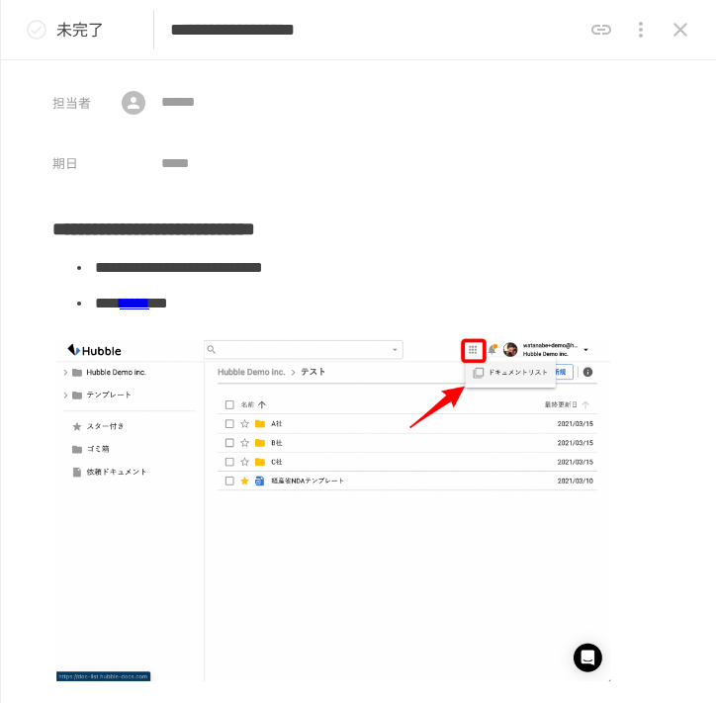
click at [45, 37] on icon "status" at bounding box center [37, 30] width 24 height 24
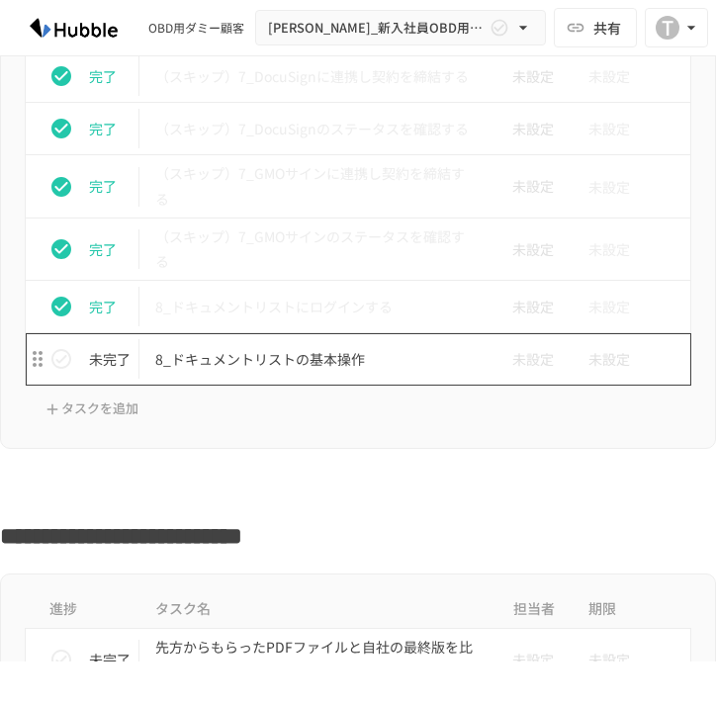
click at [234, 352] on p "8_ドキュメントリストの基本操作" at bounding box center [316, 359] width 322 height 25
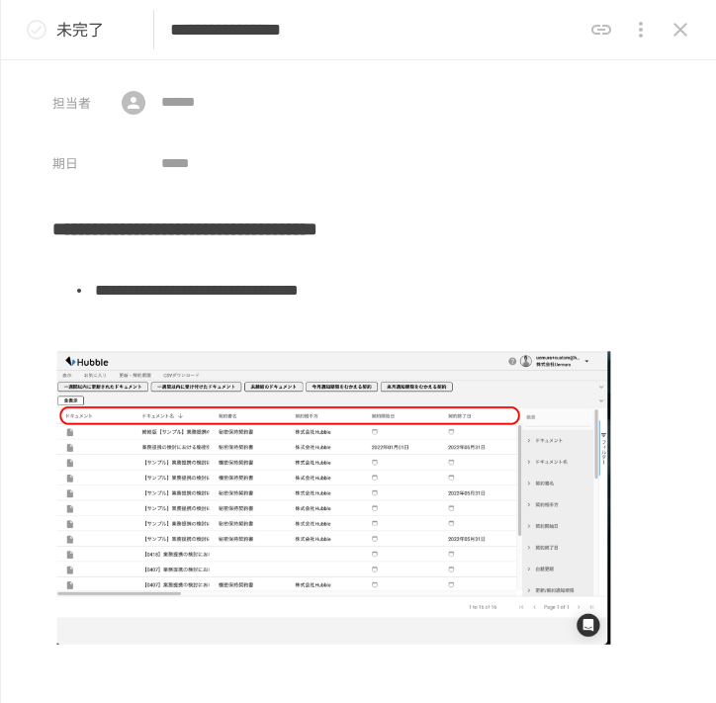
click at [61, 33] on p "未完了" at bounding box center [79, 30] width 47 height 26
click at [33, 27] on icon "status" at bounding box center [37, 30] width 24 height 24
click at [685, 22] on icon "close drawer" at bounding box center [681, 30] width 24 height 24
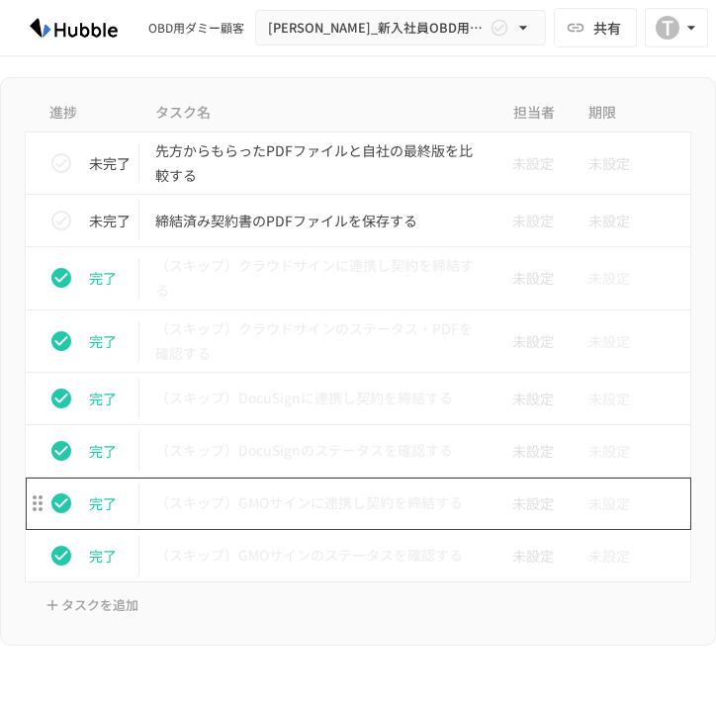
scroll to position [7156, 0]
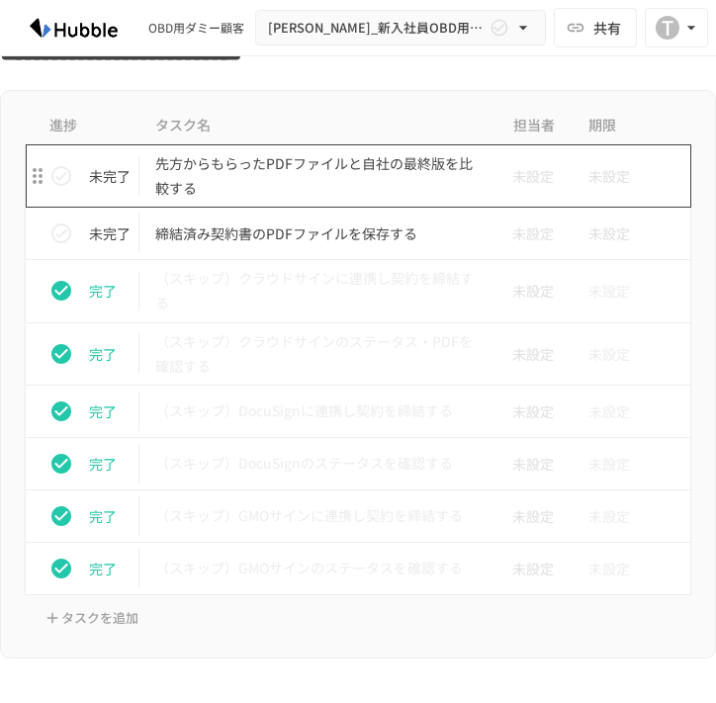
click at [331, 178] on p "先方からもらったPDFファイルと自社の最終版を比較する" at bounding box center [316, 175] width 322 height 49
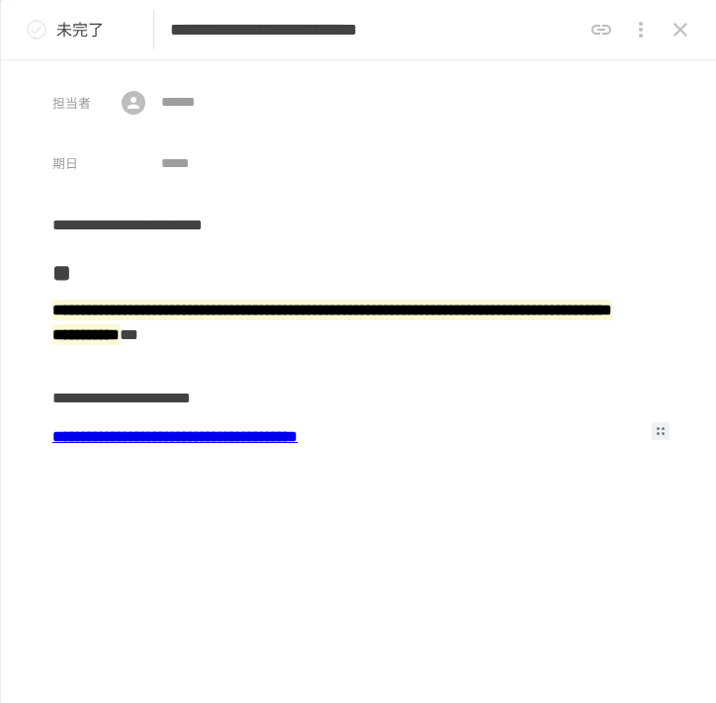
click at [233, 441] on b "**********" at bounding box center [174, 436] width 245 height 15
click at [177, 437] on b "**********" at bounding box center [174, 436] width 245 height 15
click at [224, 413] on div "**********" at bounding box center [333, 399] width 563 height 38
click at [97, 272] on h2 "**" at bounding box center [333, 267] width 563 height 46
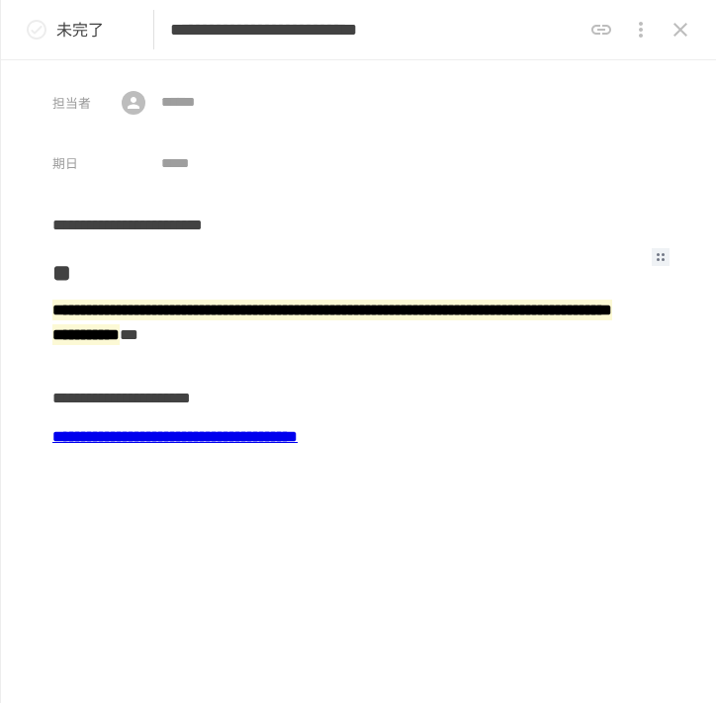
click at [54, 28] on button "status" at bounding box center [37, 30] width 40 height 40
click at [669, 36] on icon "close drawer" at bounding box center [681, 30] width 24 height 24
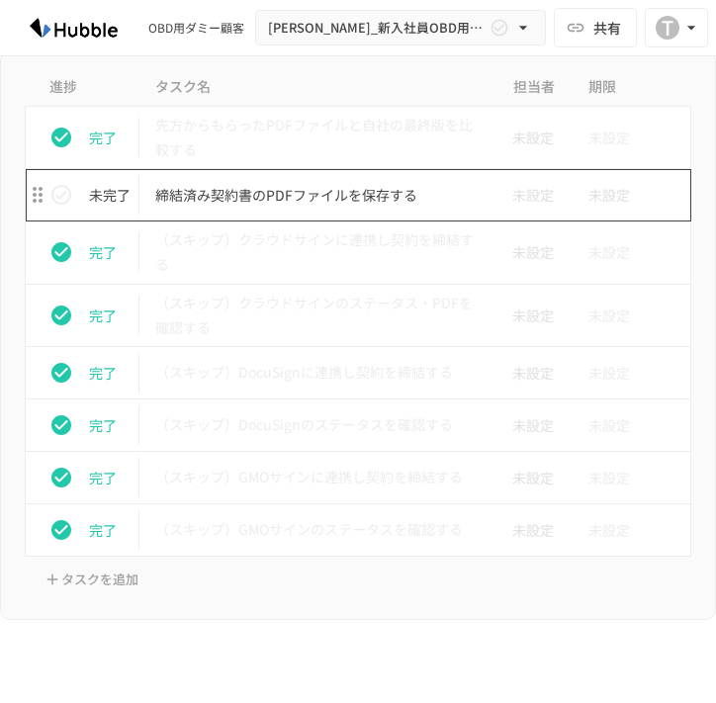
scroll to position [7188, 0]
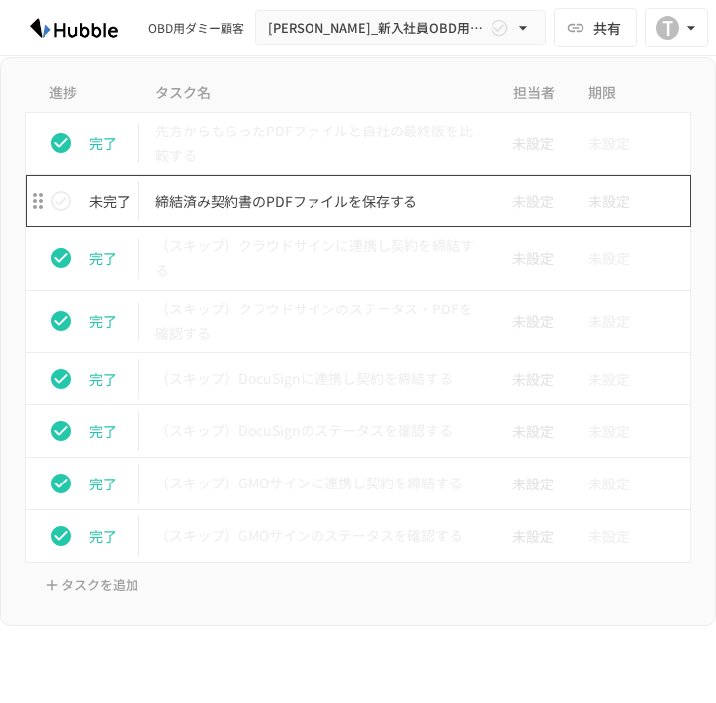
click at [337, 215] on td "締結済み契約書のPDFファイルを保存する" at bounding box center [316, 201] width 354 height 52
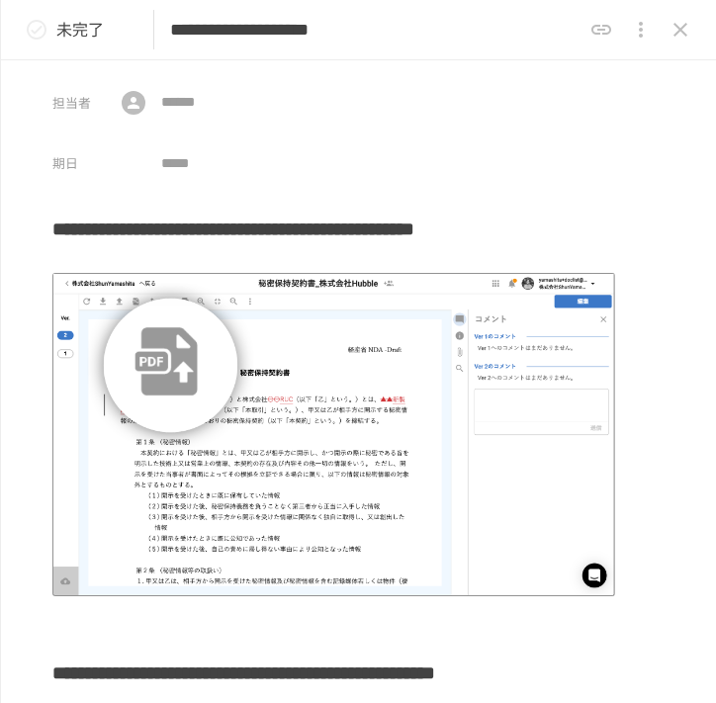
click at [25, 23] on icon "status" at bounding box center [37, 30] width 24 height 24
click at [681, 33] on icon "close drawer" at bounding box center [681, 30] width 24 height 24
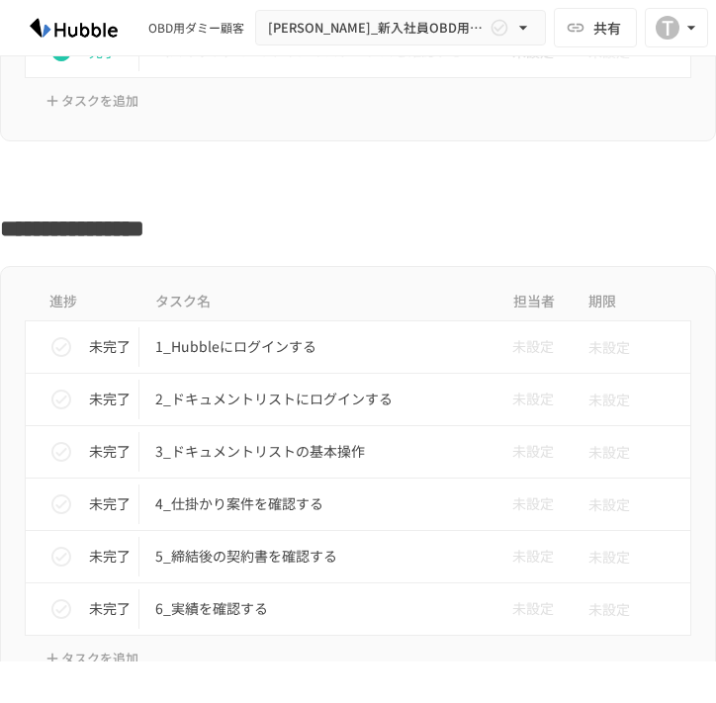
scroll to position [7705, 0]
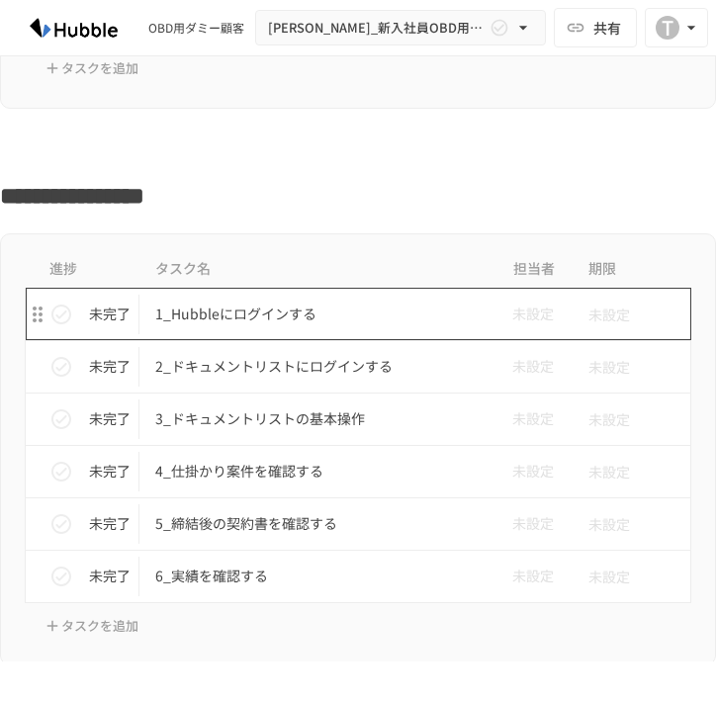
click at [249, 311] on p "1_Hubbleにログインする" at bounding box center [316, 314] width 322 height 25
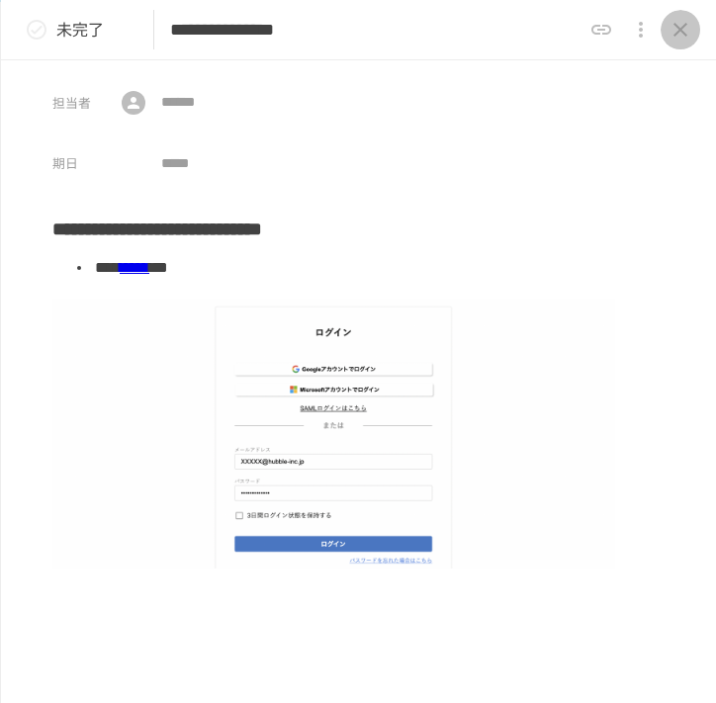
click at [673, 43] on button "close drawer" at bounding box center [681, 30] width 40 height 40
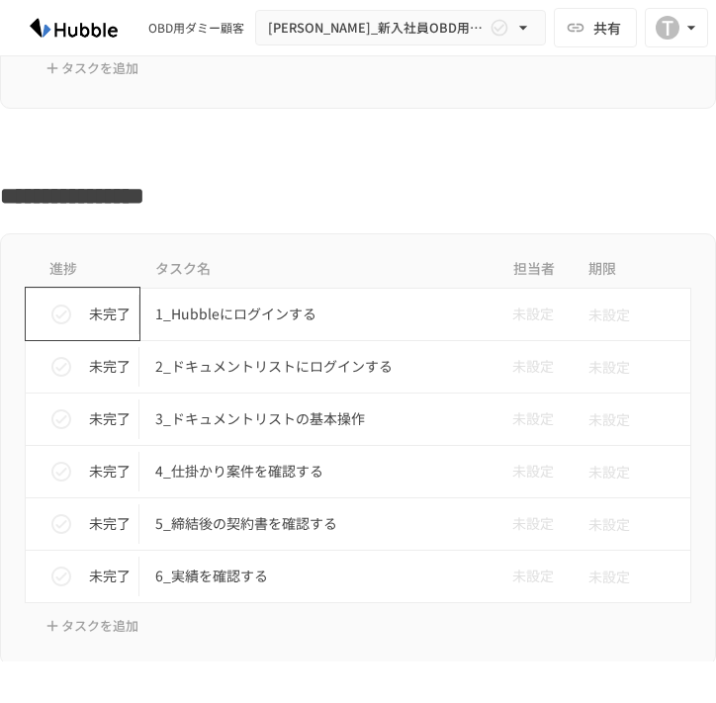
click at [73, 315] on button "status" at bounding box center [62, 315] width 40 height 40
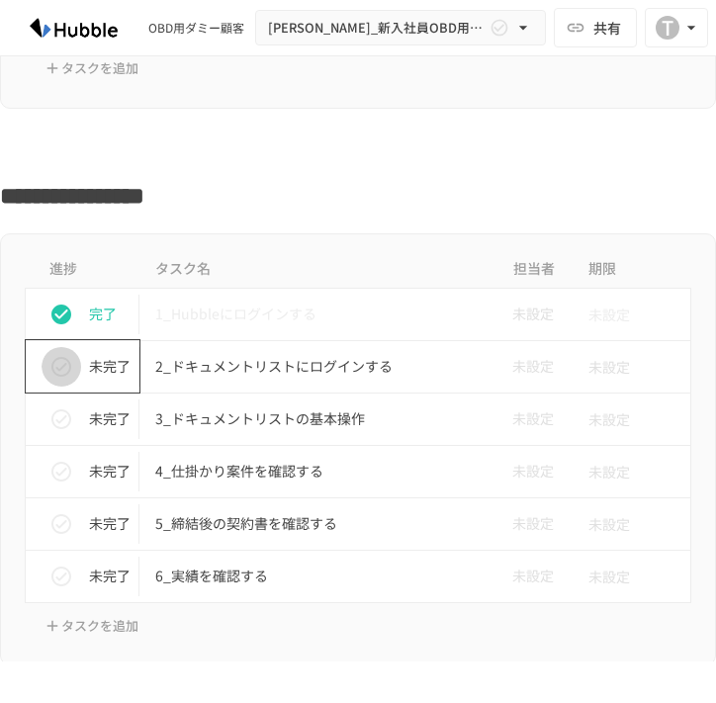
click at [67, 372] on icon "status" at bounding box center [61, 367] width 20 height 20
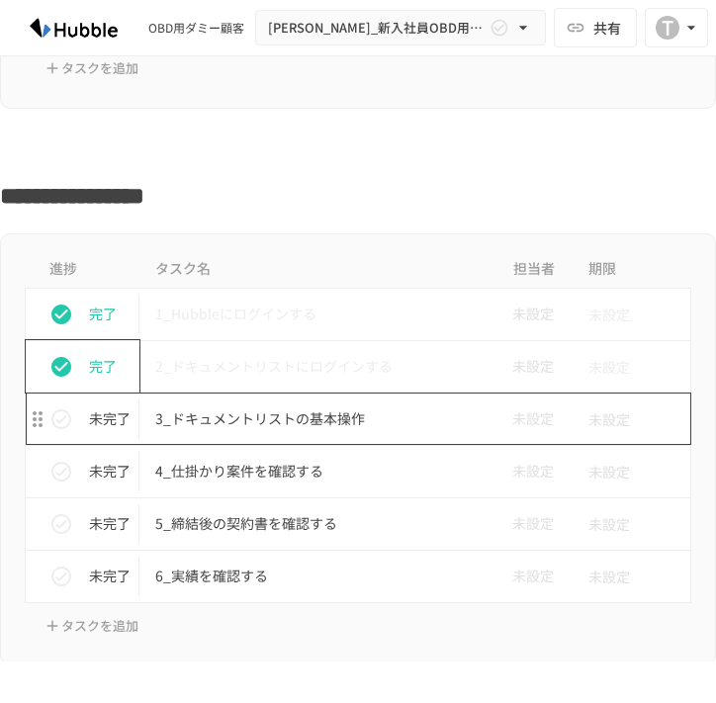
click at [217, 417] on p "3_ドキュメントリストの基本操作" at bounding box center [316, 418] width 322 height 25
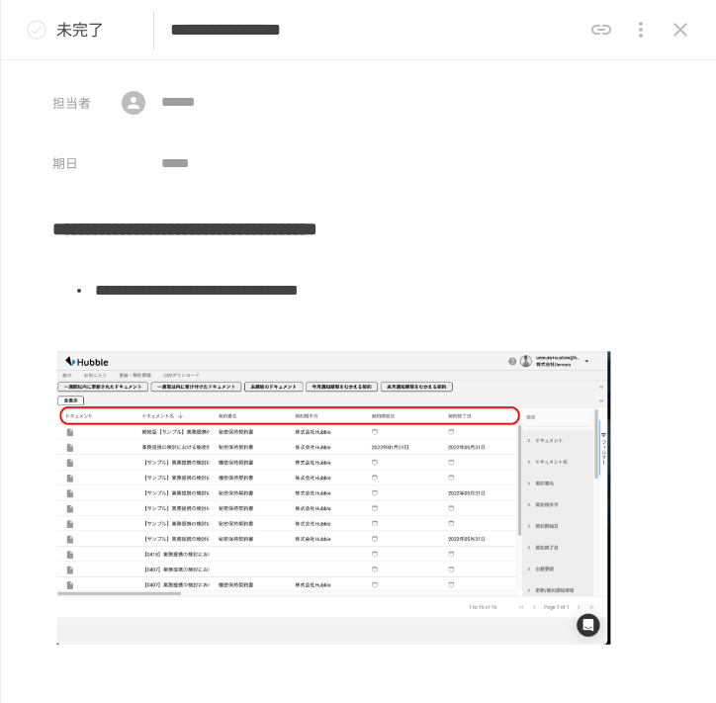
click at [50, 38] on button "status" at bounding box center [37, 30] width 40 height 40
click at [671, 30] on icon "close drawer" at bounding box center [681, 30] width 24 height 24
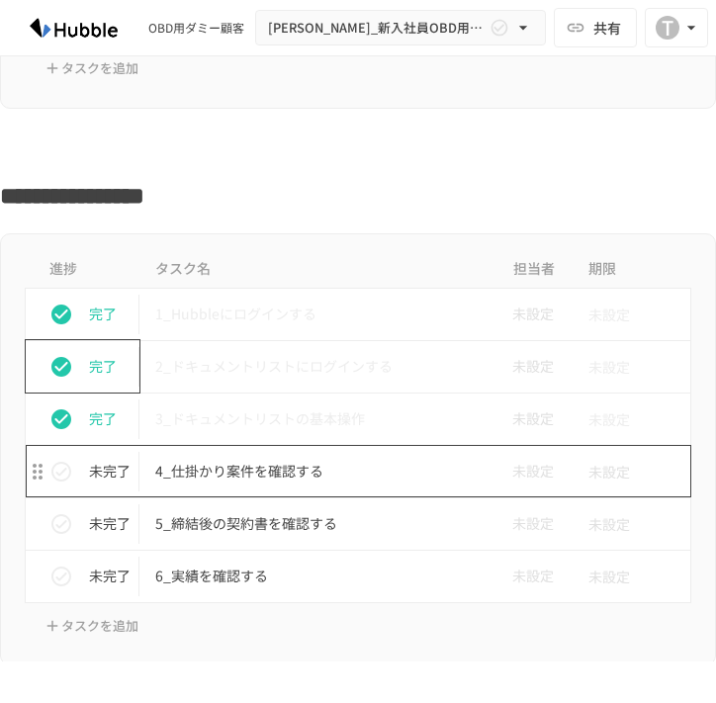
click at [243, 479] on p "4_仕掛かり案件を確認する" at bounding box center [316, 471] width 322 height 25
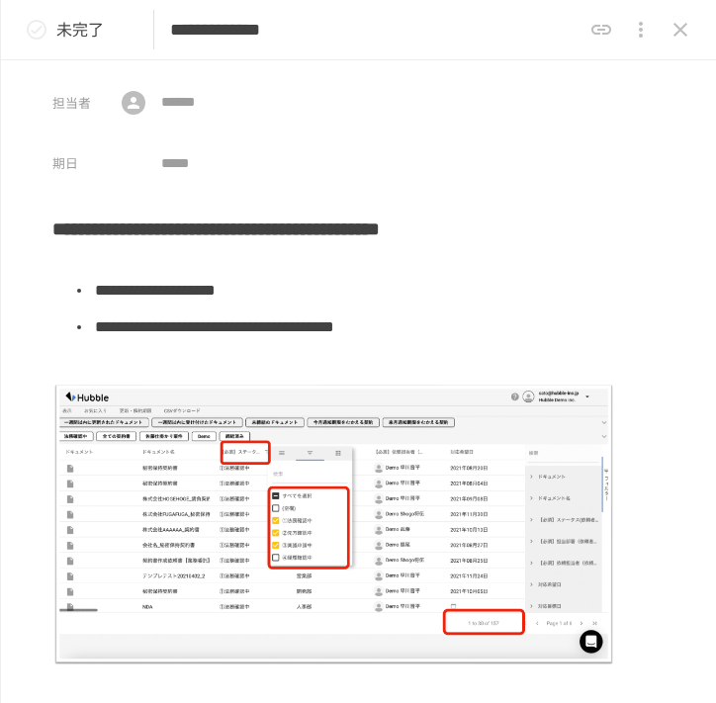
click at [36, 29] on icon "status" at bounding box center [37, 30] width 24 height 24
click at [671, 34] on icon "close drawer" at bounding box center [681, 30] width 24 height 24
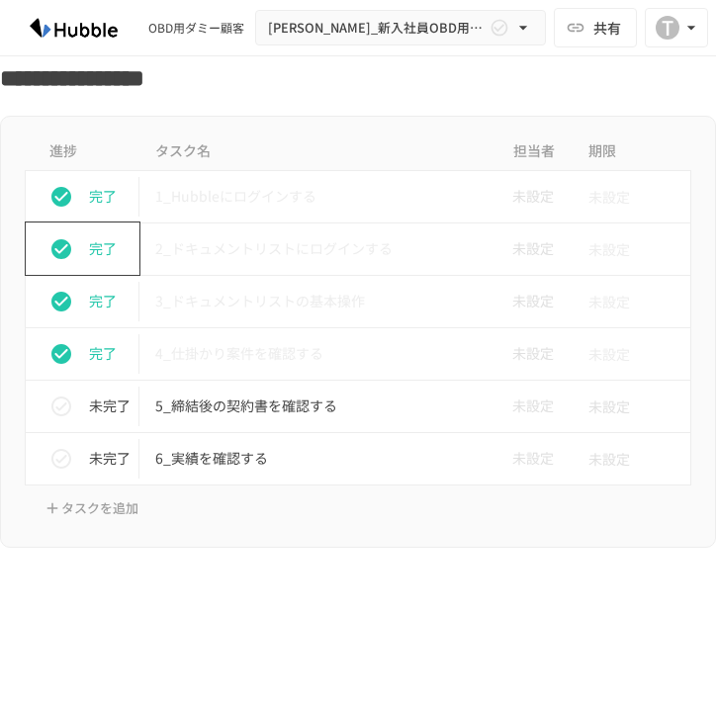
scroll to position [7814, 0]
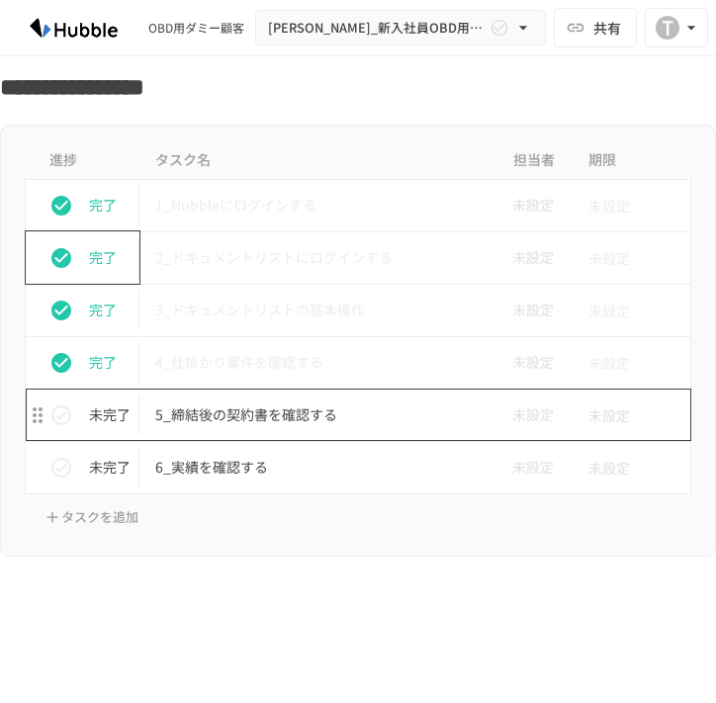
click at [299, 405] on p "5_締結後の契約書を確認する" at bounding box center [316, 415] width 322 height 25
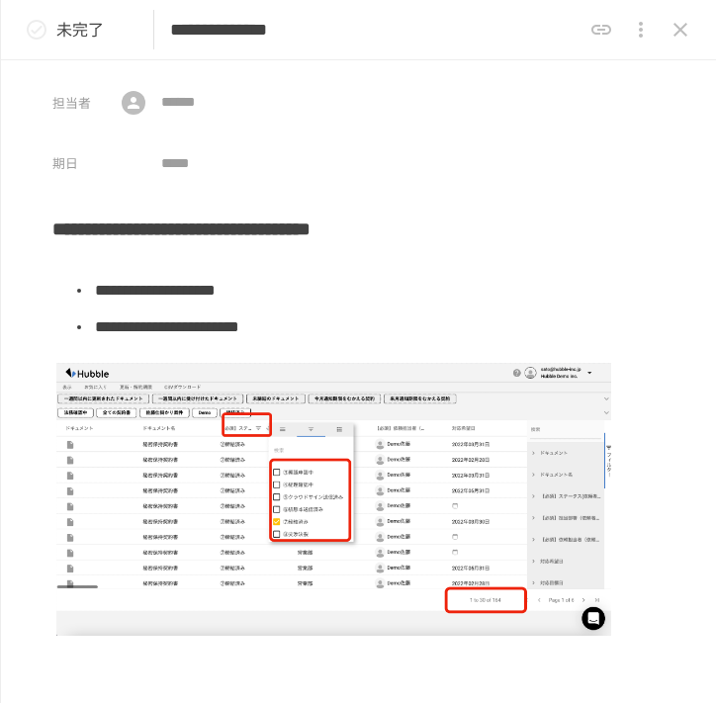
click at [166, 551] on img at bounding box center [333, 499] width 563 height 282
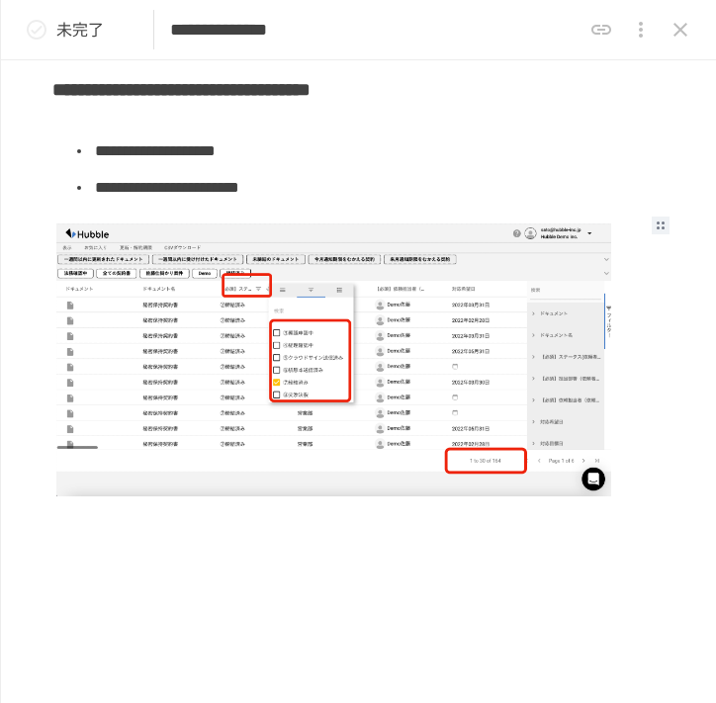
scroll to position [106, 0]
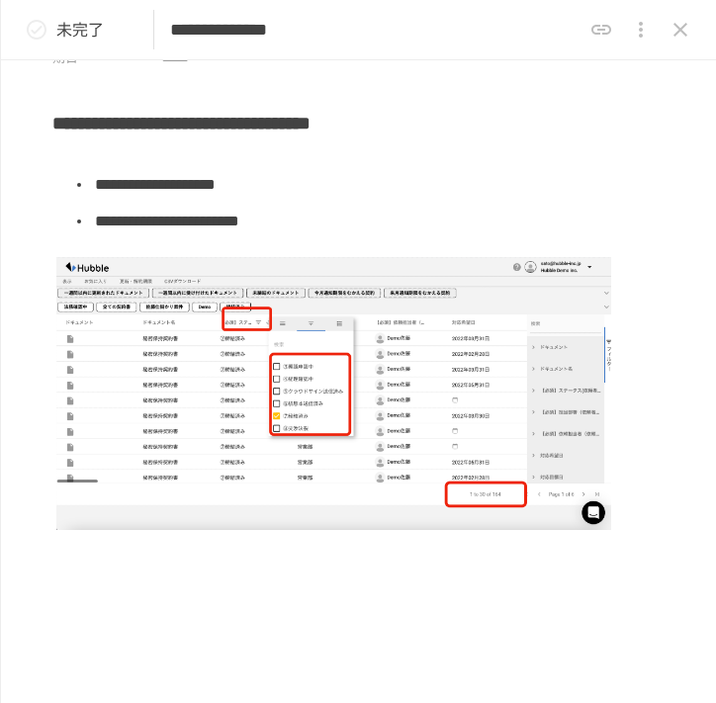
click at [51, 31] on button "status" at bounding box center [37, 30] width 40 height 40
click at [673, 35] on icon "close drawer" at bounding box center [681, 30] width 24 height 24
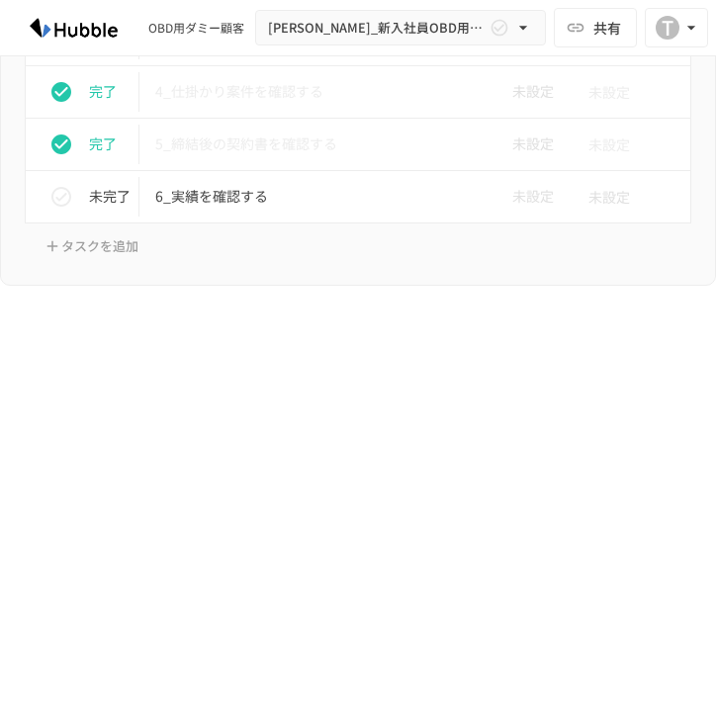
scroll to position [8115, 0]
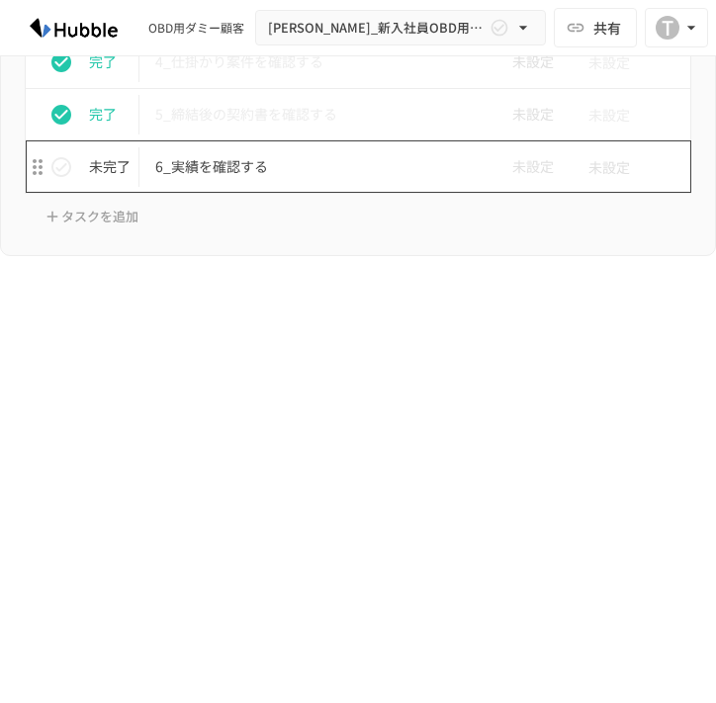
click at [213, 173] on p "6_実績を確認する" at bounding box center [316, 166] width 322 height 25
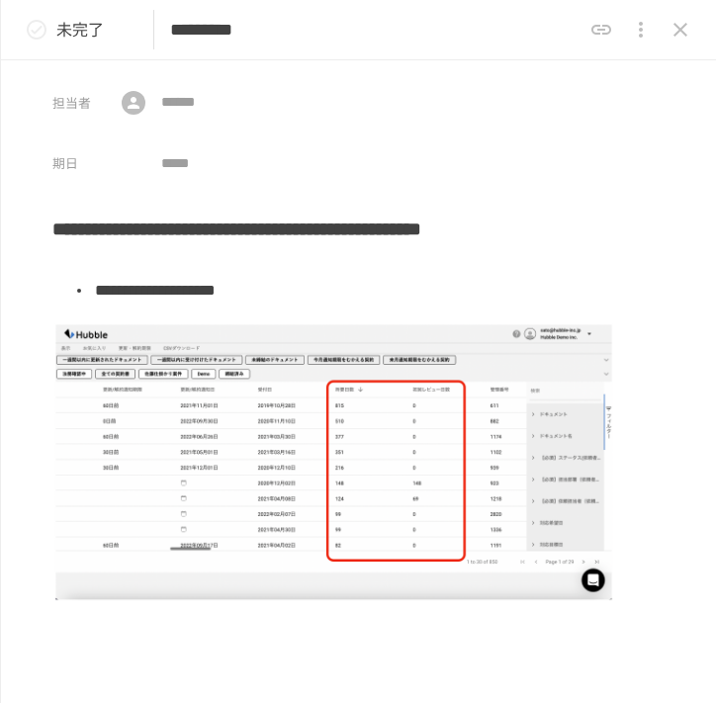
click at [55, 21] on div "未完了" at bounding box center [66, 30] width 99 height 40
click at [670, 27] on icon "close drawer" at bounding box center [681, 30] width 24 height 24
